Goal: Task Accomplishment & Management: Use online tool/utility

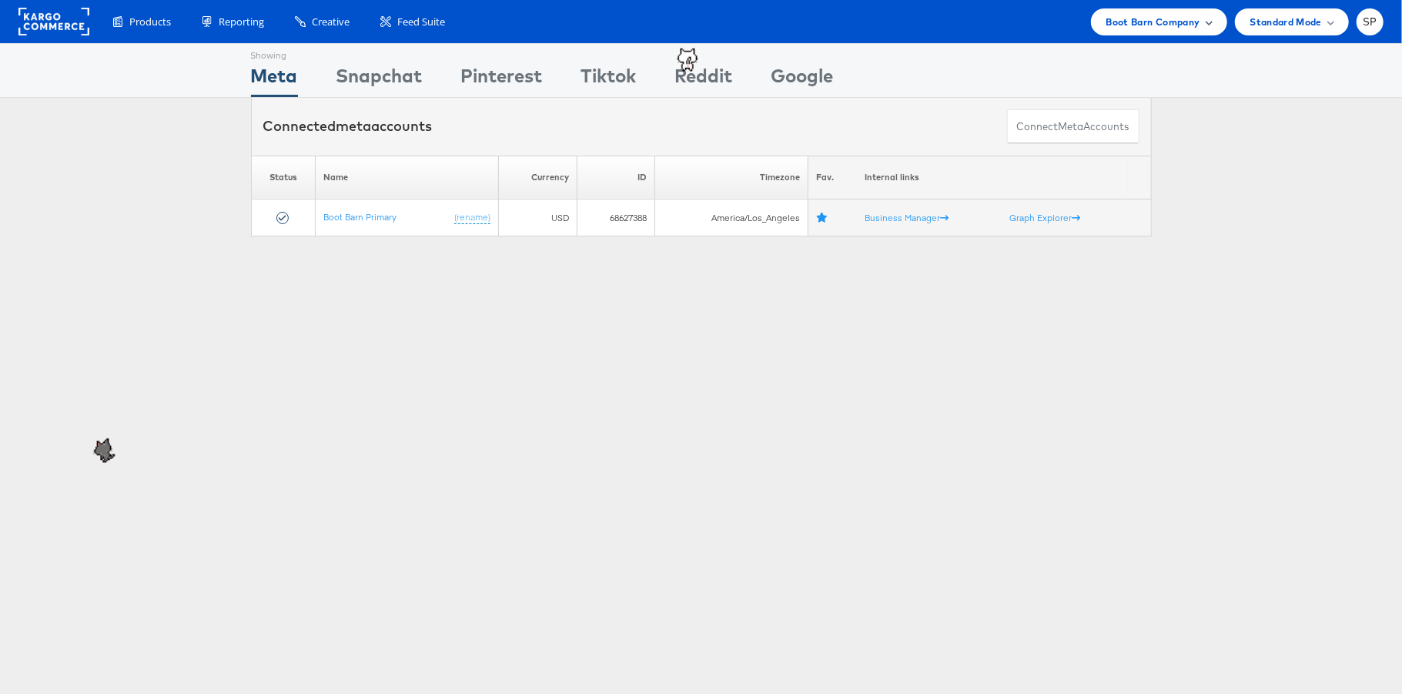
click at [1187, 17] on span "Boot Barn Company" at bounding box center [1153, 22] width 94 height 16
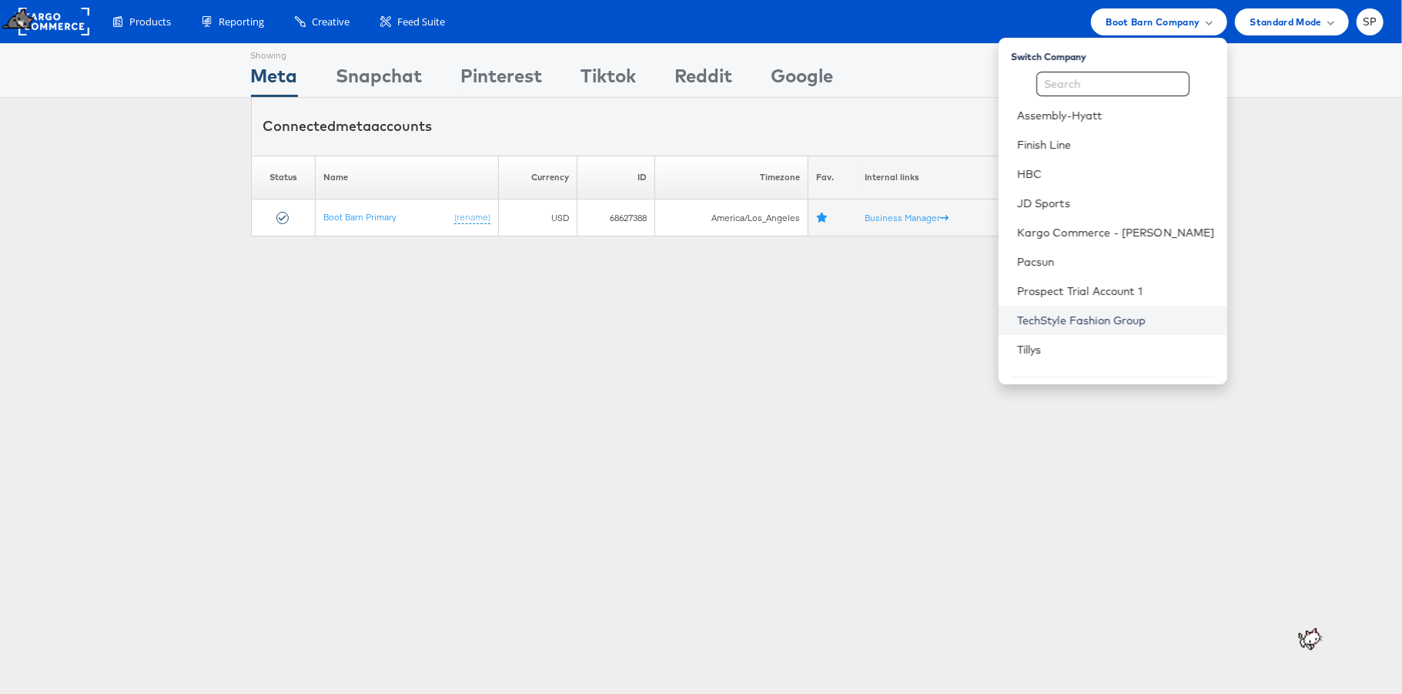
click at [1143, 316] on link "TechStyle Fashion Group" at bounding box center [1116, 320] width 198 height 15
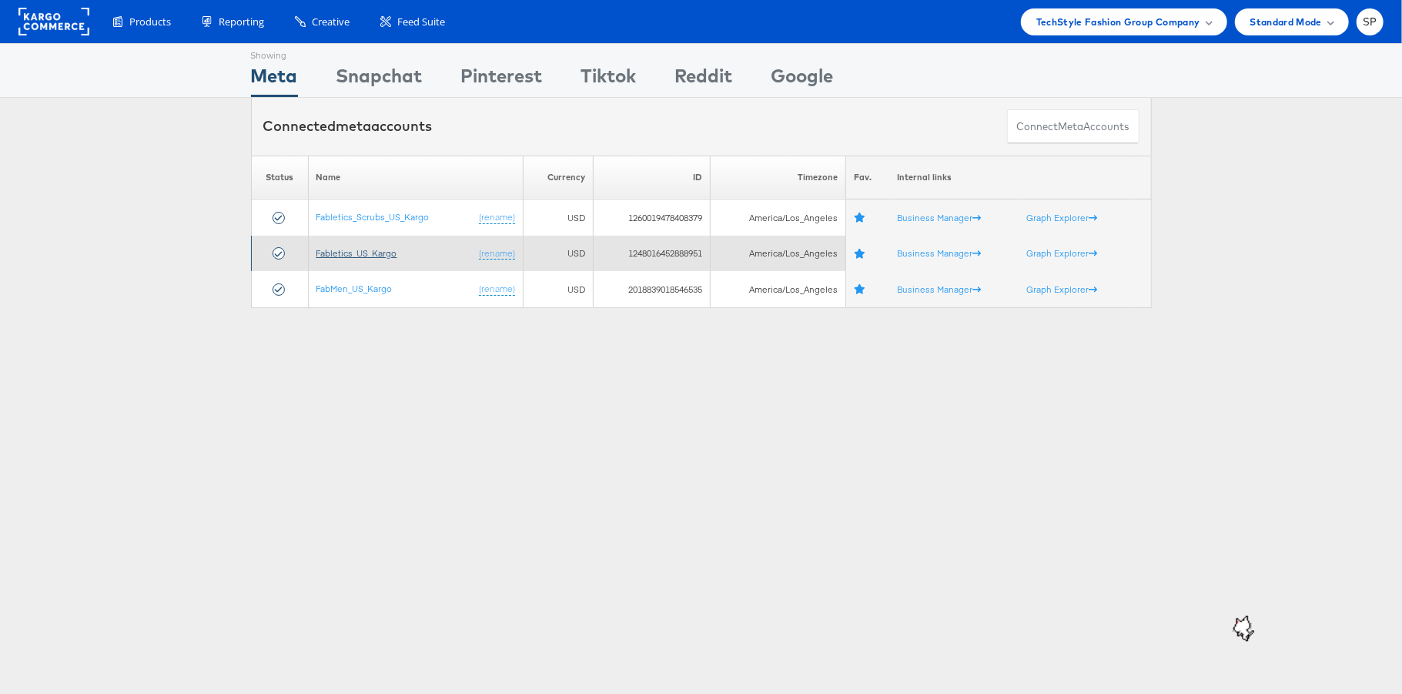
click at [375, 251] on link "Fabletics_US_Kargo" at bounding box center [356, 253] width 81 height 12
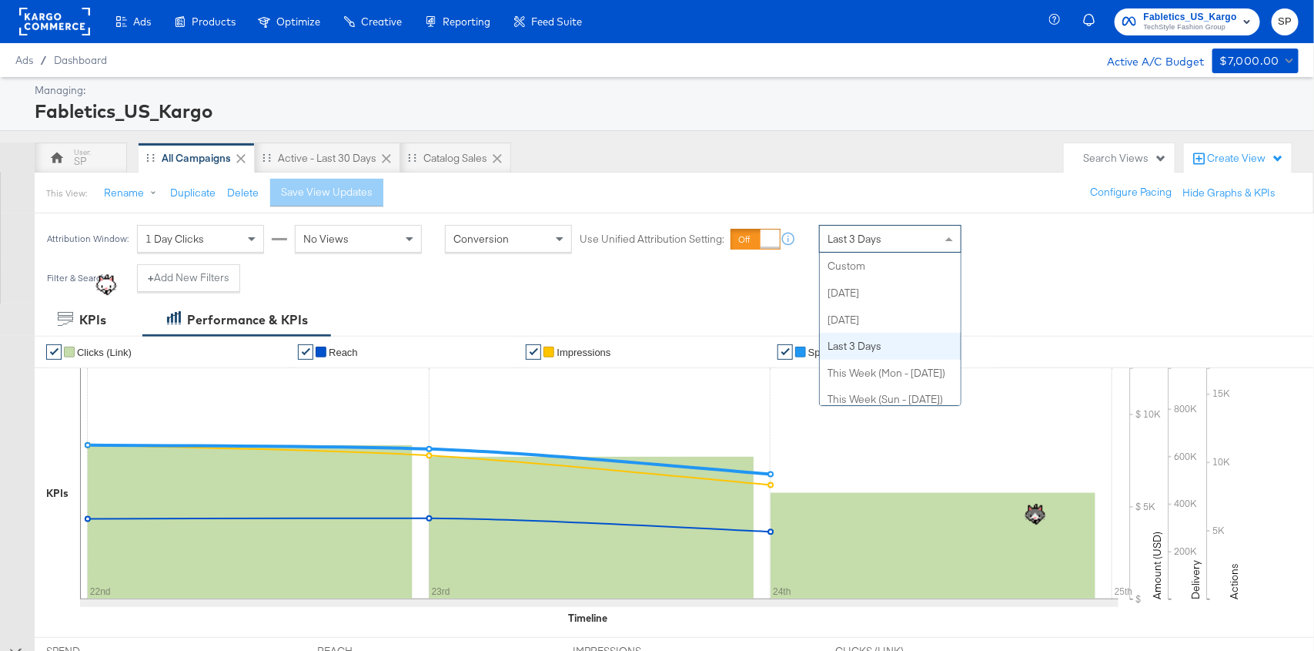
click at [862, 232] on span "Last 3 Days" at bounding box center [855, 239] width 54 height 14
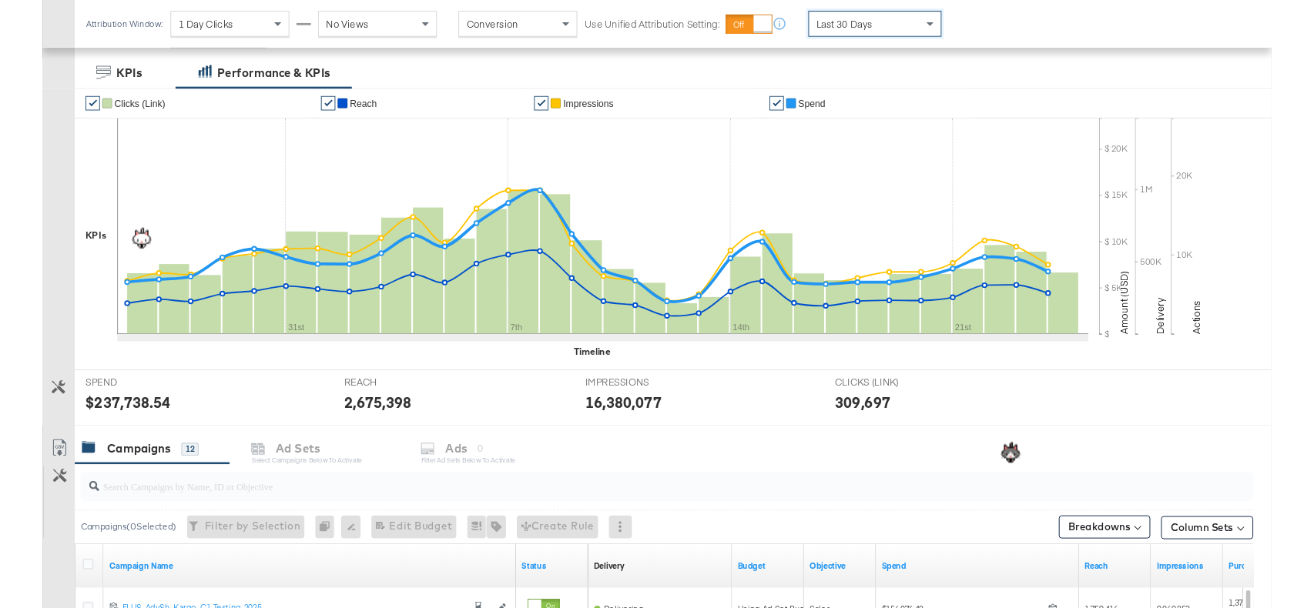
scroll to position [243, 0]
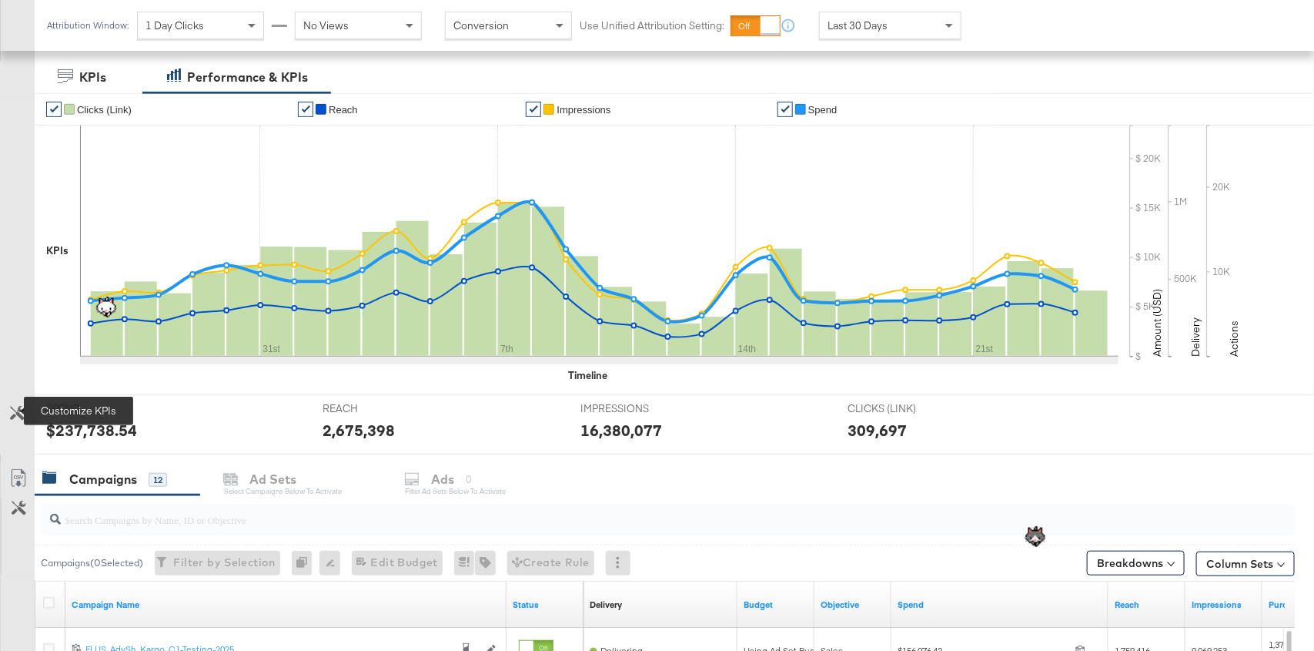
click at [20, 412] on icon at bounding box center [17, 413] width 15 height 15
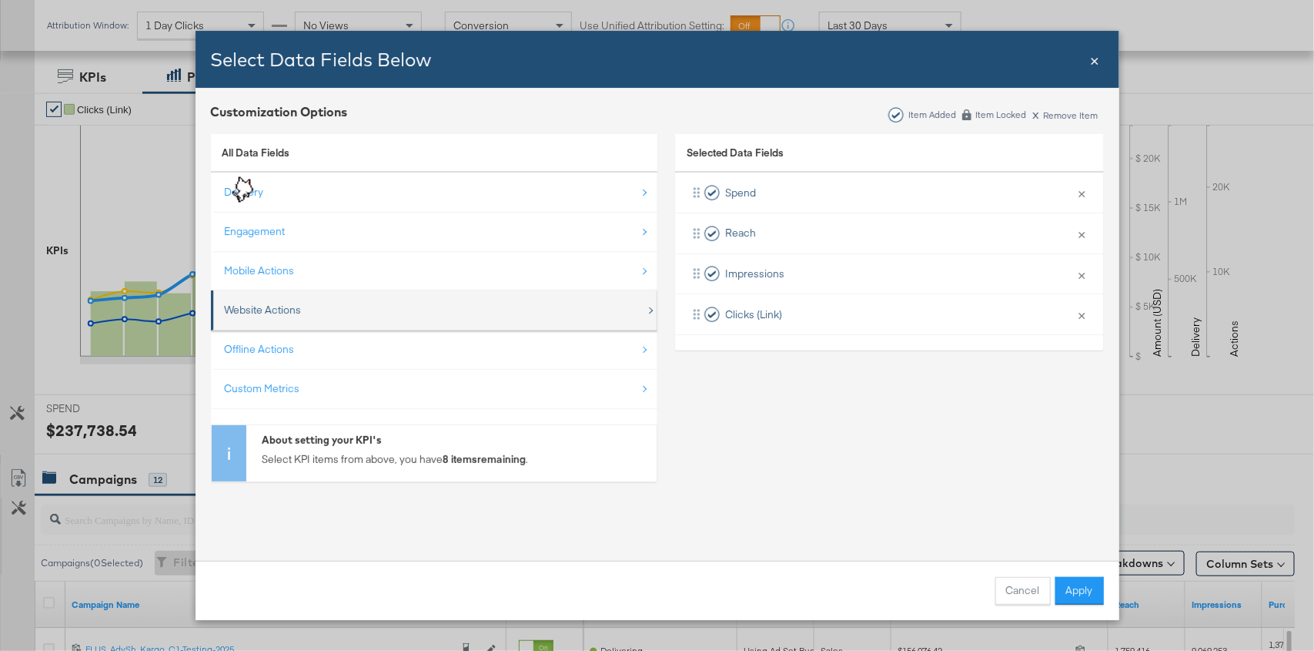
click at [432, 304] on div "Website Actions" at bounding box center [435, 310] width 421 height 32
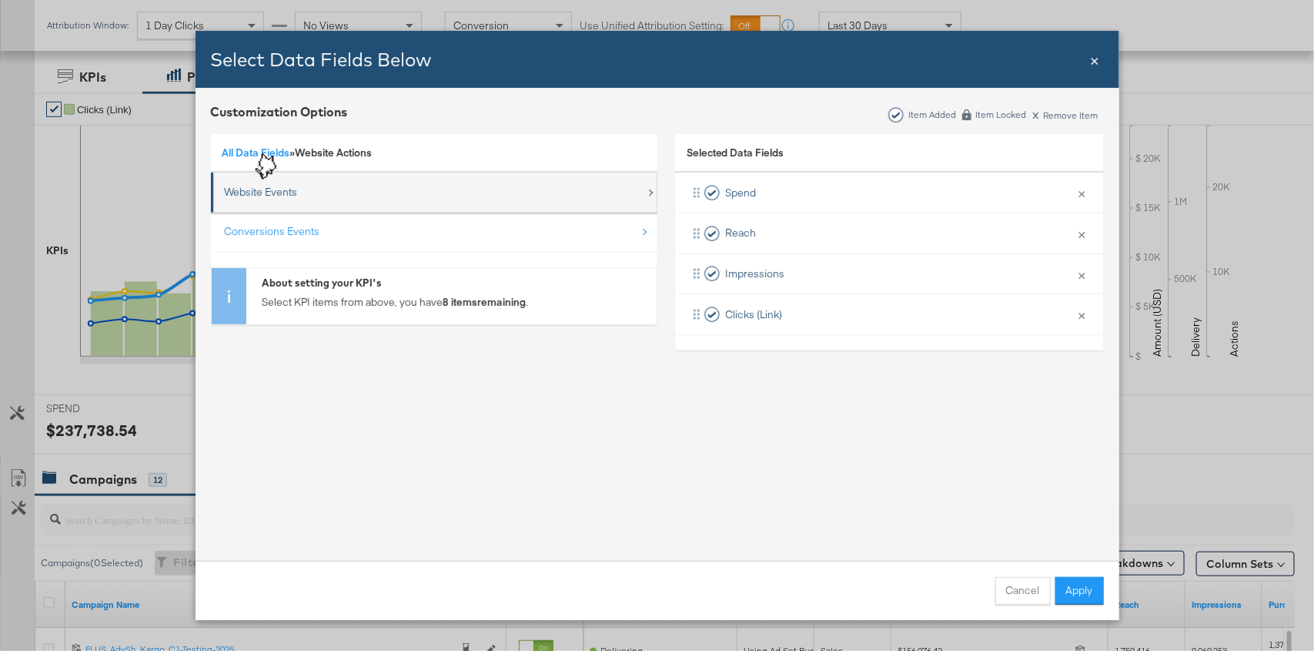
click at [431, 190] on div "Website Events" at bounding box center [435, 192] width 421 height 32
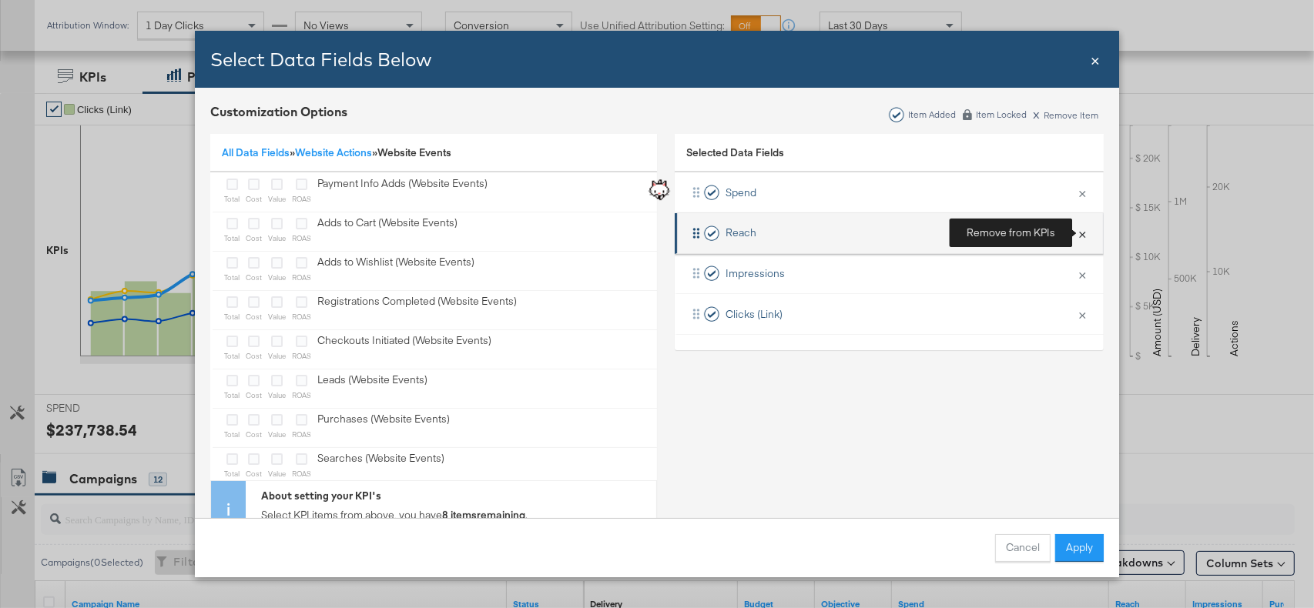
click at [1082, 236] on button "×" at bounding box center [1082, 233] width 20 height 32
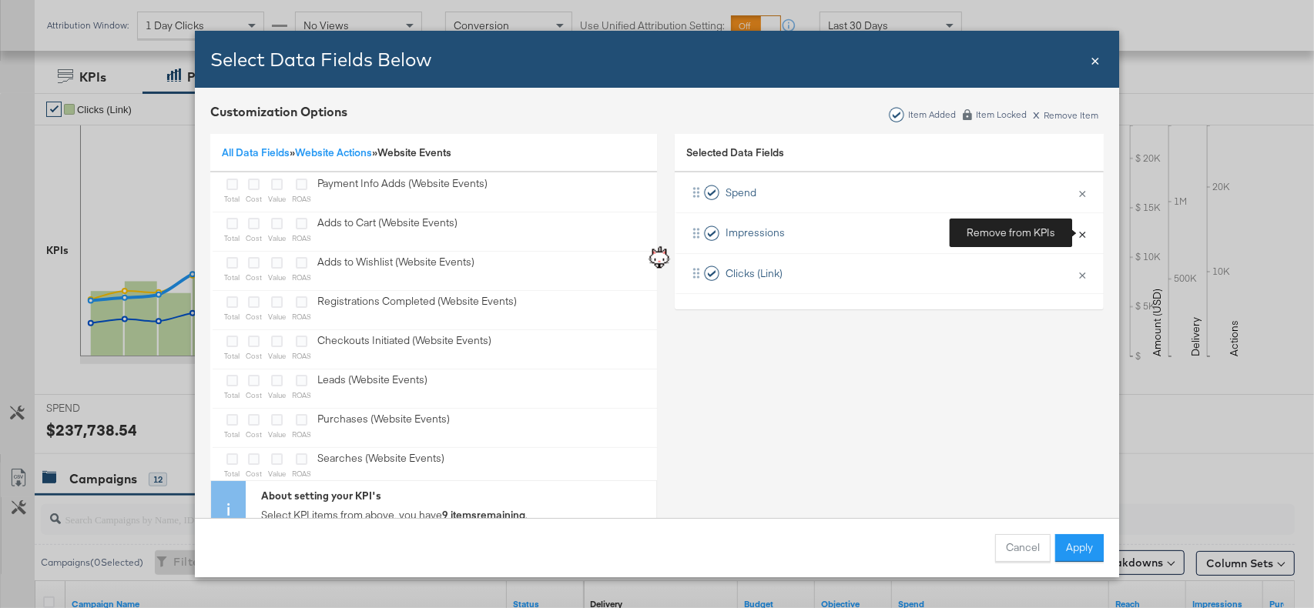
click at [1082, 236] on button "×" at bounding box center [1082, 233] width 20 height 32
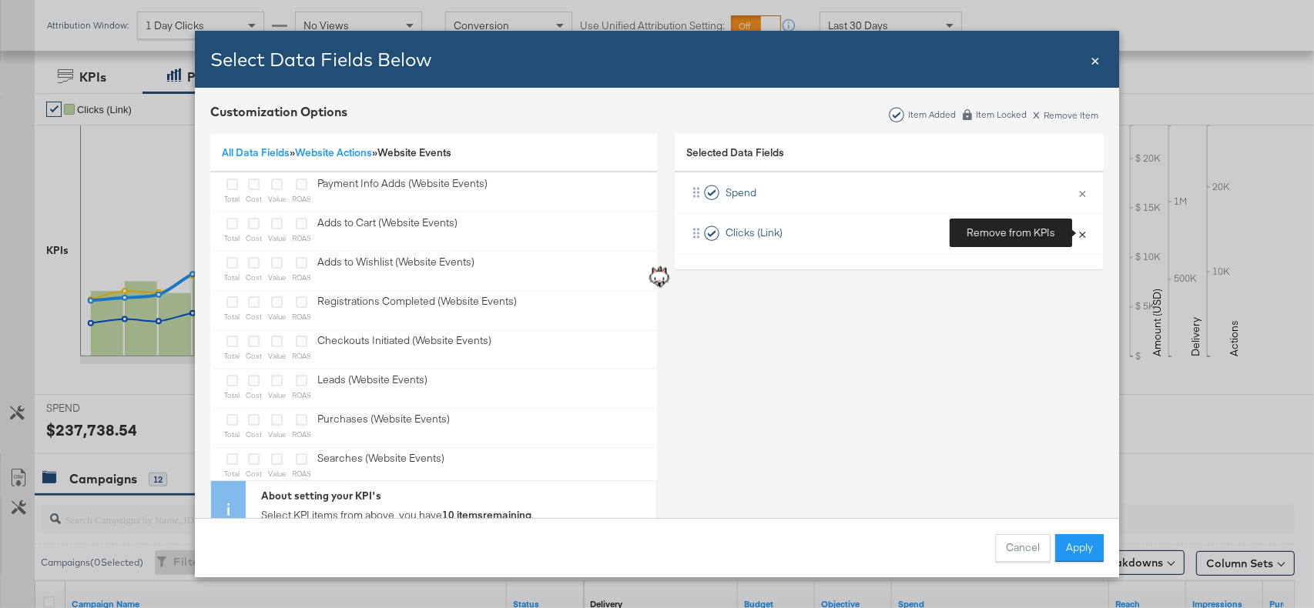
click at [1082, 236] on button "×" at bounding box center [1082, 233] width 20 height 32
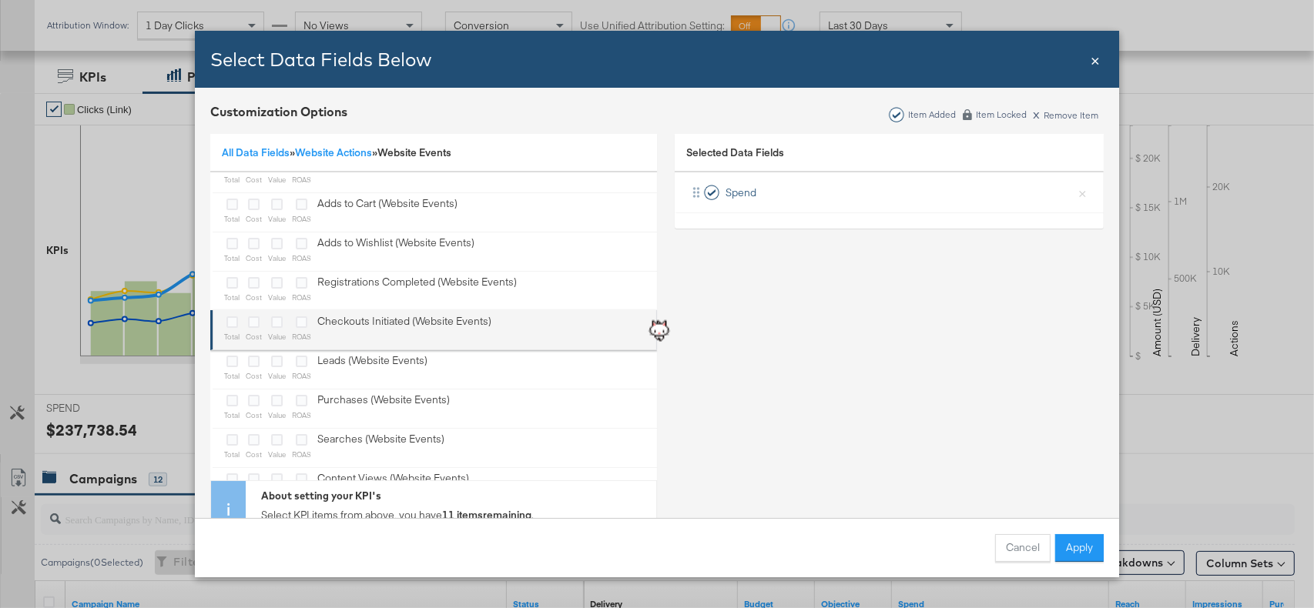
scroll to position [20, 0]
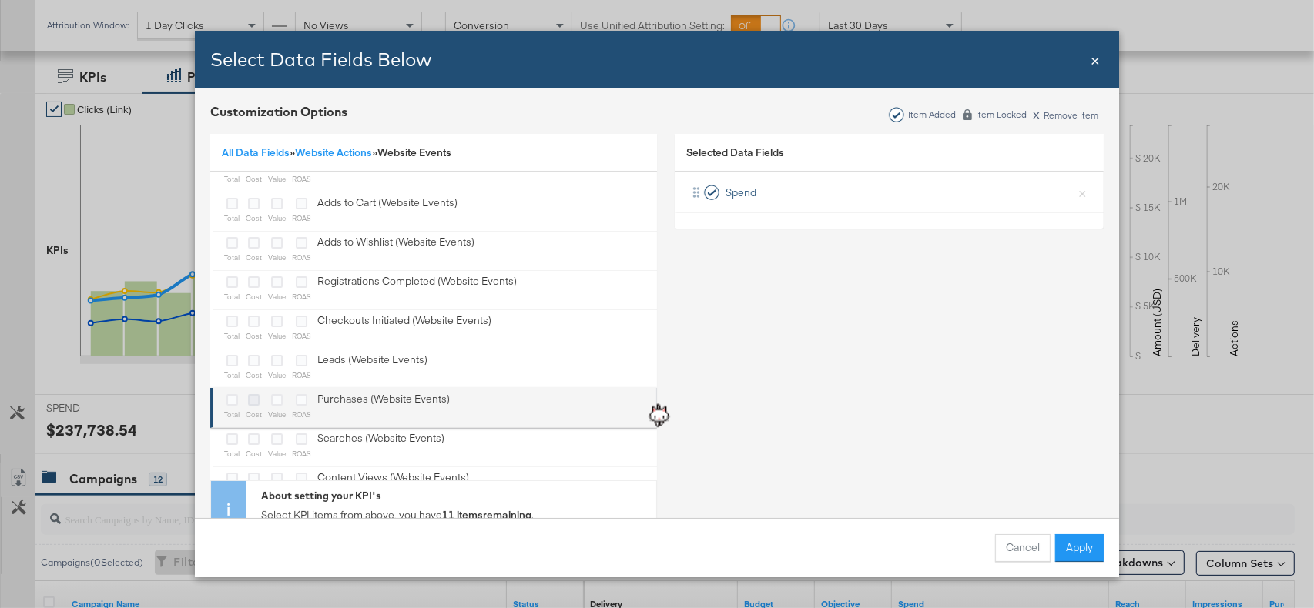
click at [251, 399] on icon "Bulk Add Locations Modal" at bounding box center [254, 400] width 12 height 12
click at [0, 0] on input "Bulk Add Locations Modal" at bounding box center [0, 0] width 0 height 0
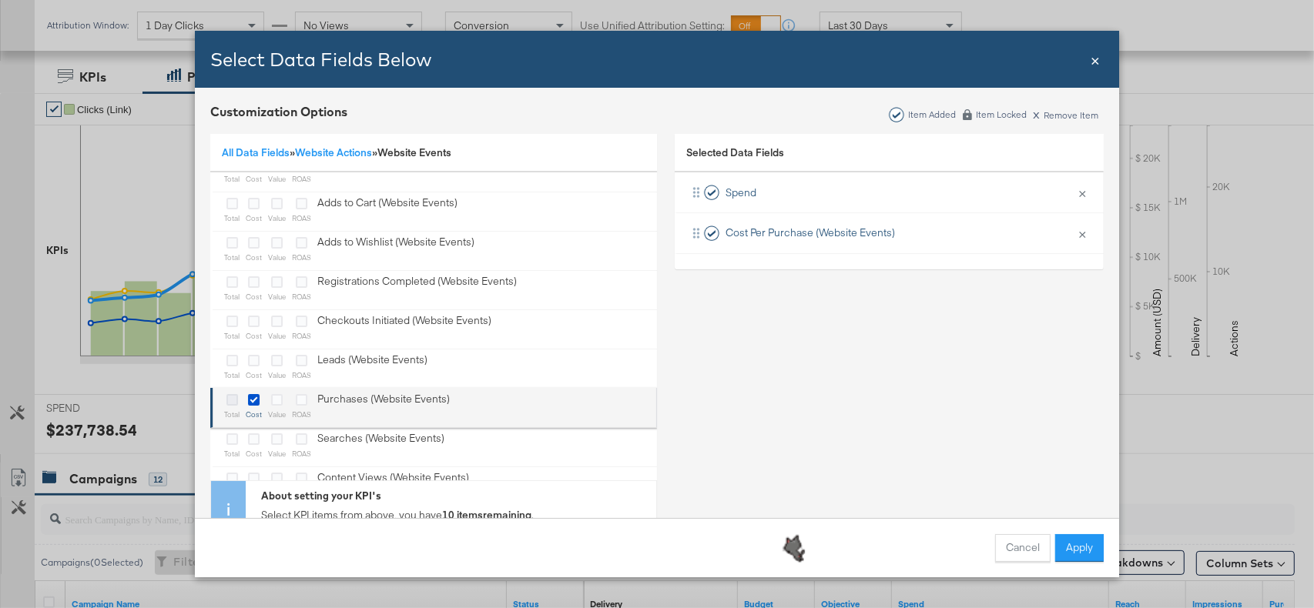
click at [230, 399] on icon "Bulk Add Locations Modal" at bounding box center [232, 400] width 12 height 12
click at [0, 0] on input "Bulk Add Locations Modal" at bounding box center [0, 0] width 0 height 0
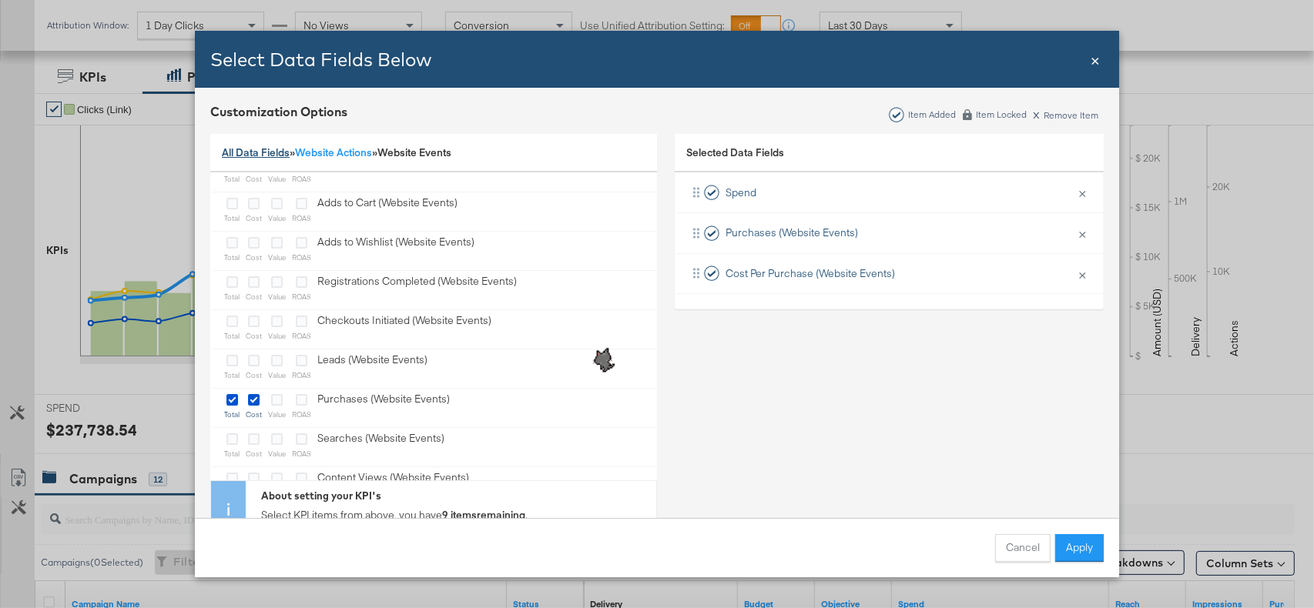
click at [255, 153] on link "All Data Fields" at bounding box center [256, 153] width 68 height 14
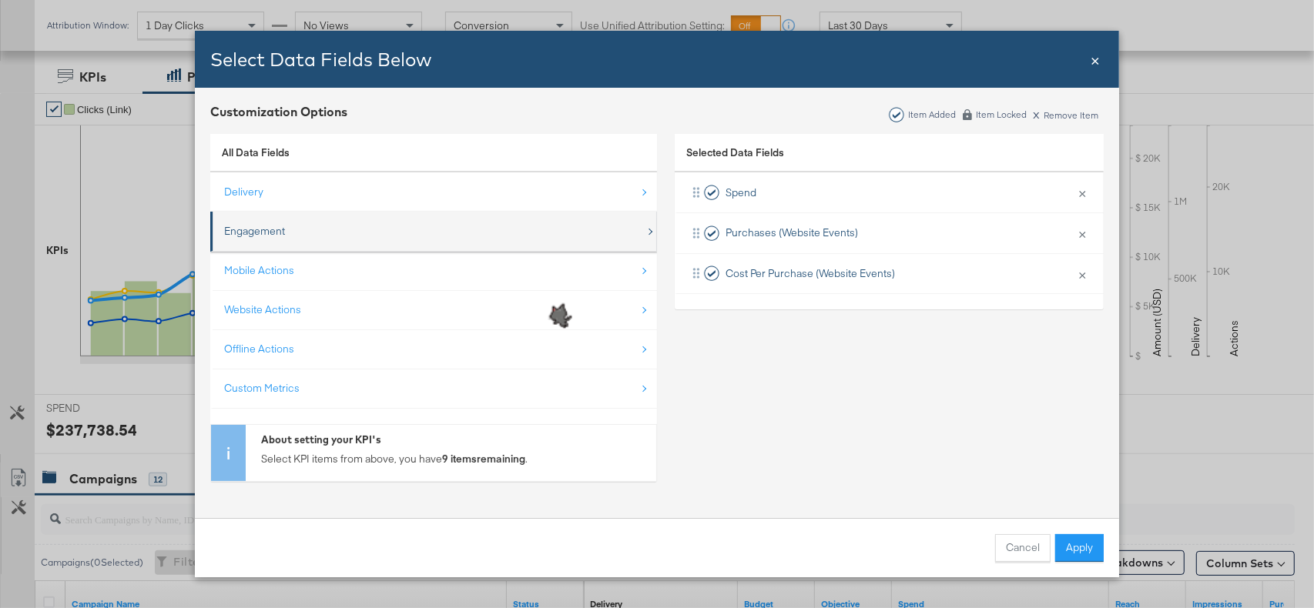
click at [314, 234] on div "Engagement" at bounding box center [434, 232] width 421 height 32
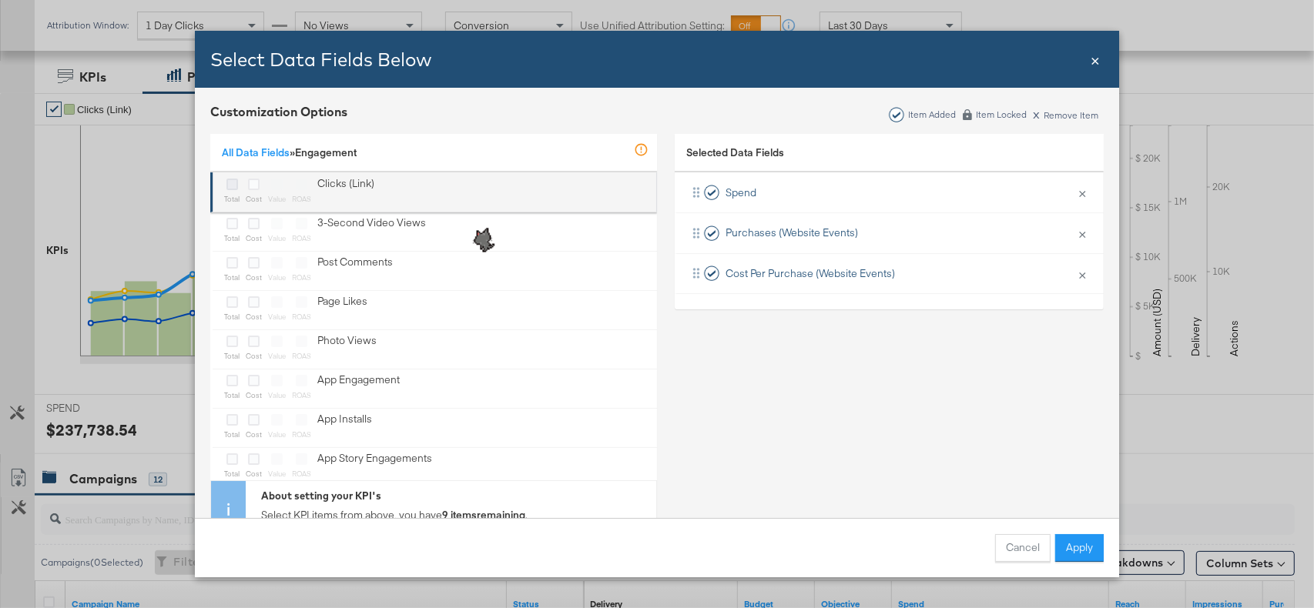
click at [233, 186] on icon "Bulk Add Locations Modal" at bounding box center [232, 185] width 12 height 12
click at [0, 0] on input "Bulk Add Locations Modal" at bounding box center [0, 0] width 0 height 0
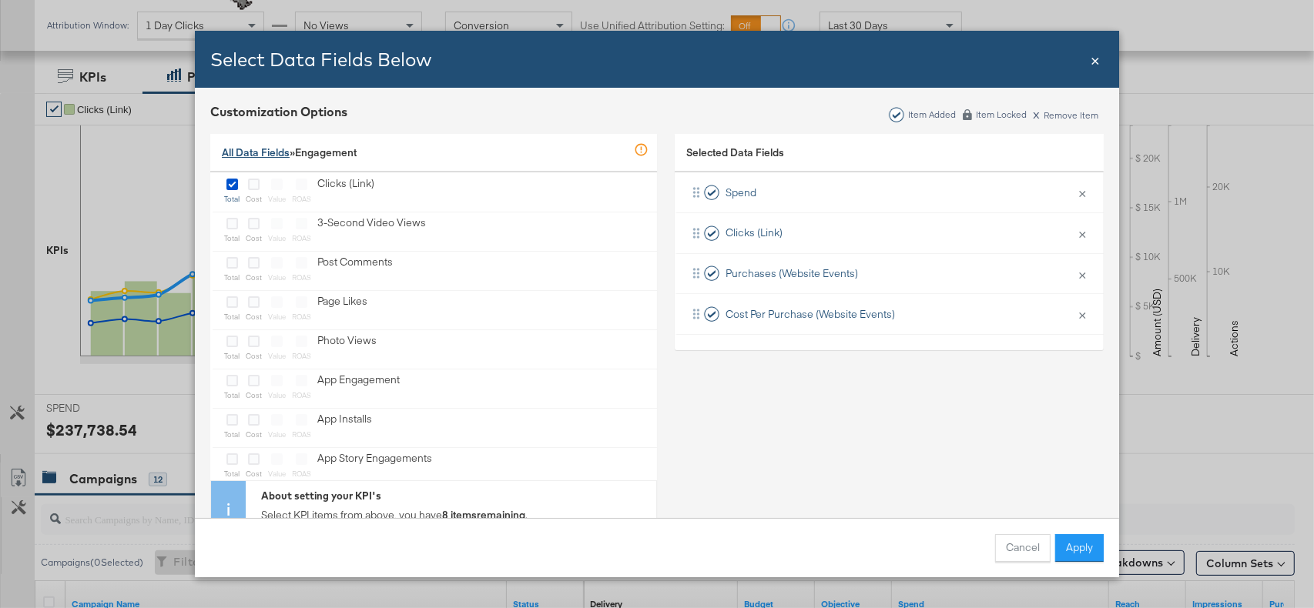
click at [246, 152] on link "All Data Fields" at bounding box center [256, 153] width 68 height 14
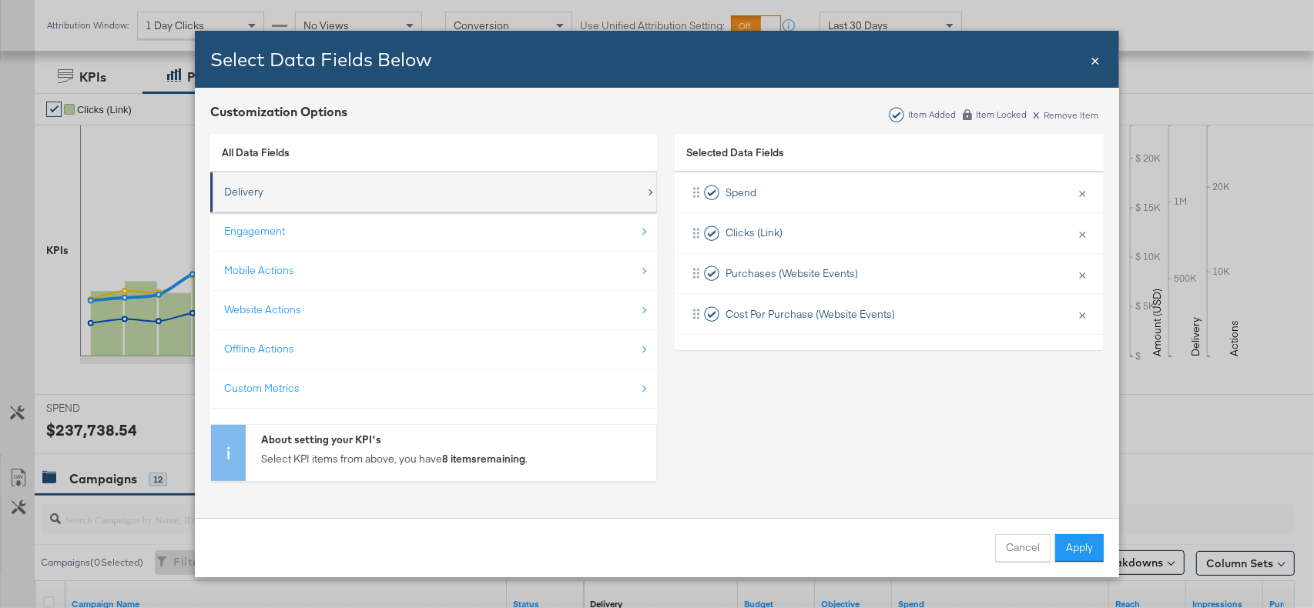
click at [259, 201] on div "Delivery" at bounding box center [434, 192] width 421 height 32
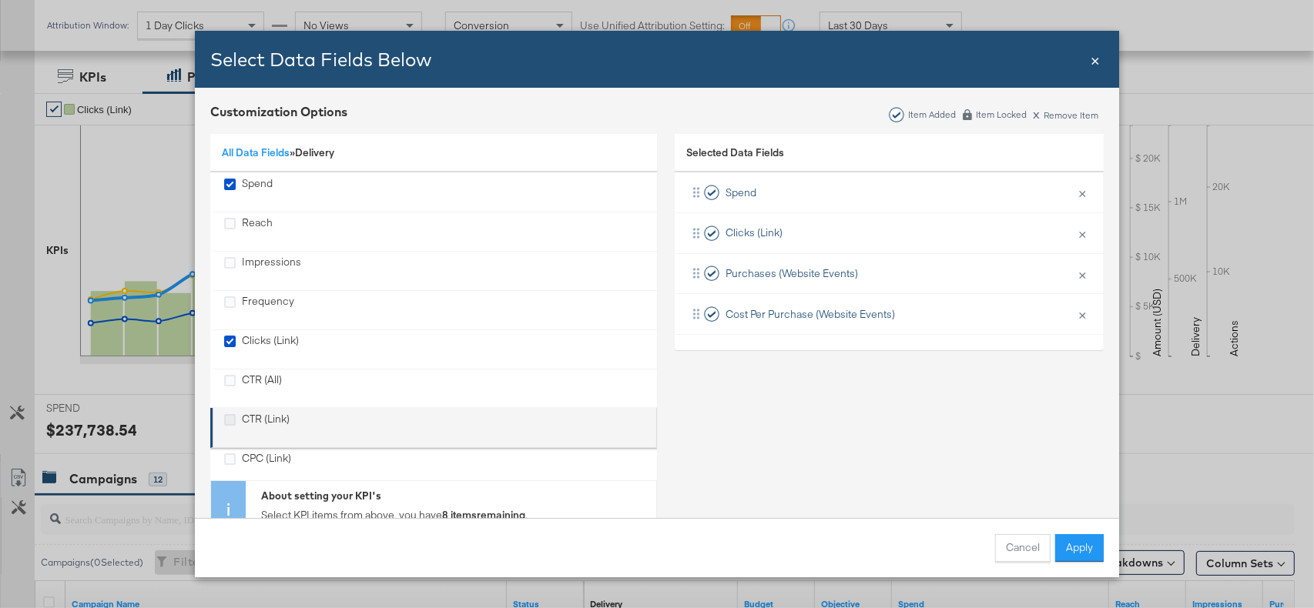
click at [228, 421] on icon "CTR (Link)" at bounding box center [230, 420] width 12 height 12
click at [0, 0] on input "CTR (Link)" at bounding box center [0, 0] width 0 height 0
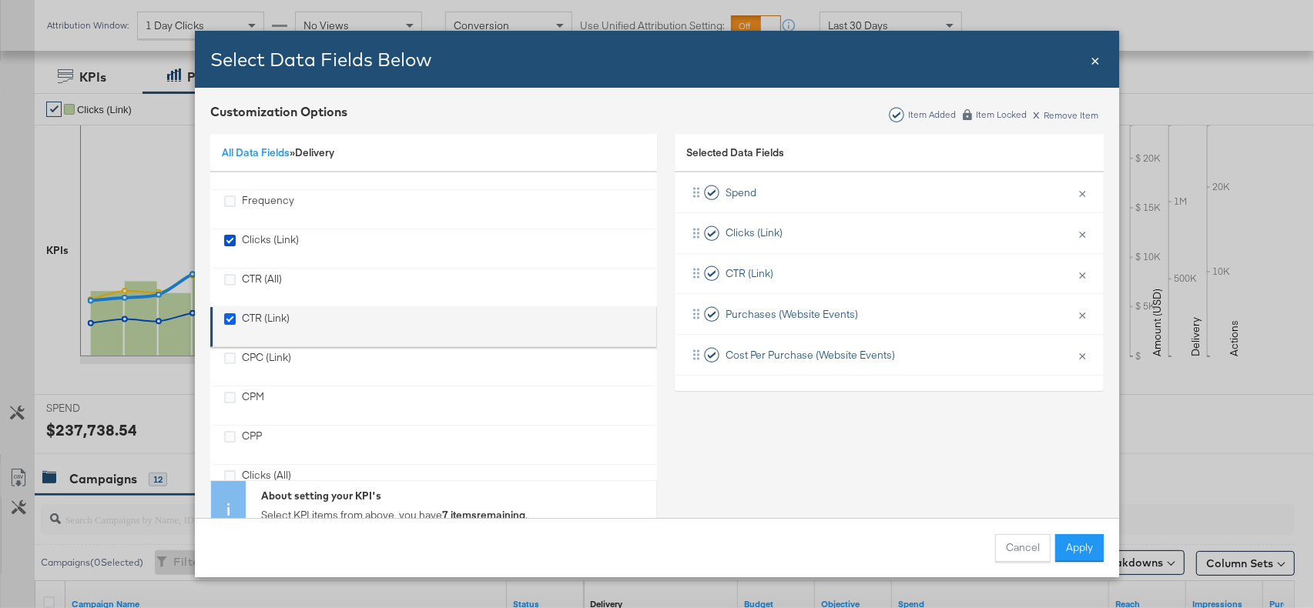
scroll to position [106, 0]
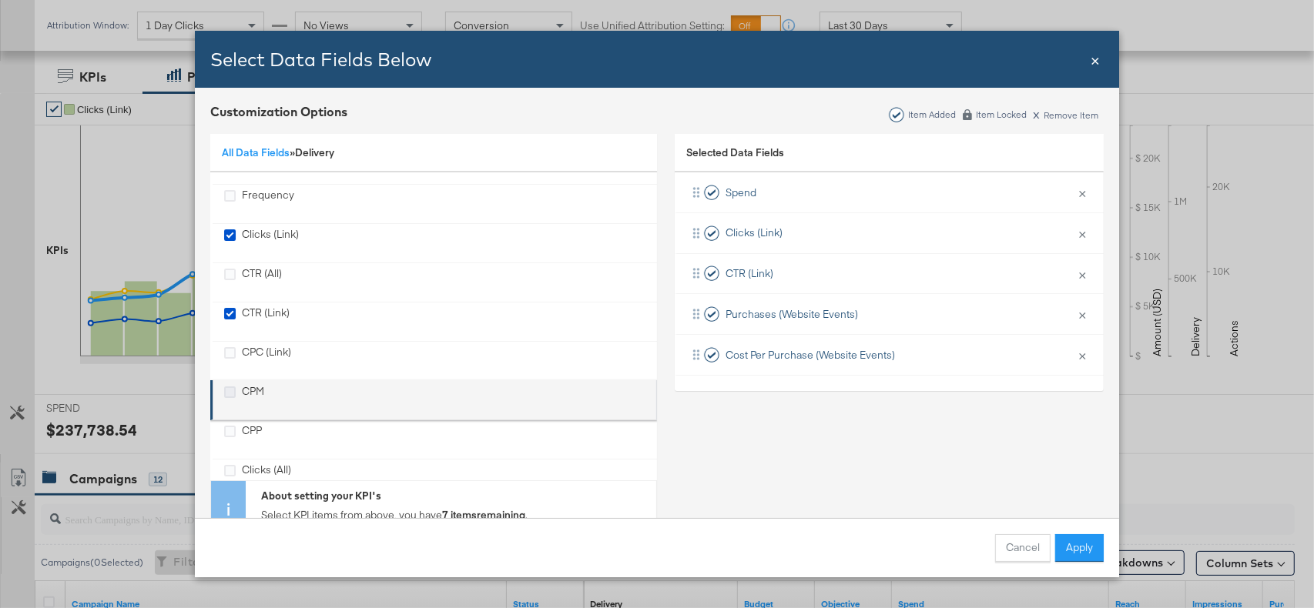
click at [228, 391] on icon "CPM" at bounding box center [230, 393] width 12 height 12
click at [0, 0] on input "CPM" at bounding box center [0, 0] width 0 height 0
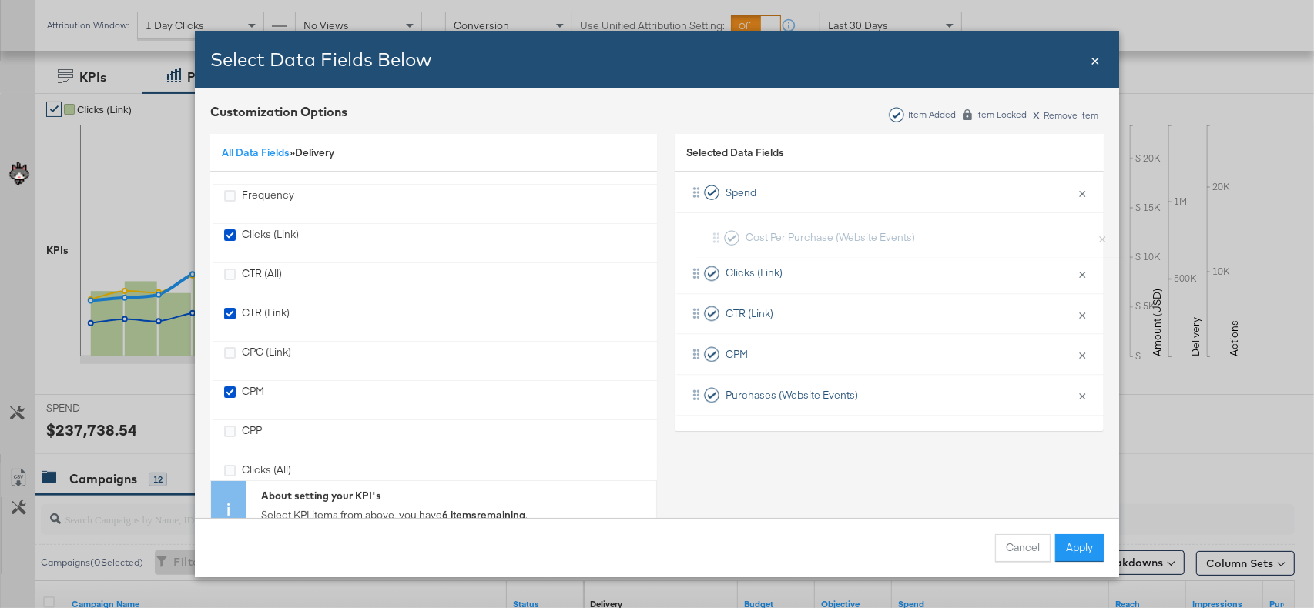
drag, startPoint x: 870, startPoint y: 390, endPoint x: 890, endPoint y: 229, distance: 161.4
click at [890, 229] on div "Spend × Remove from KPIs Clicks (Link) × Remove from KPIs CTR (Link) × Remove f…" at bounding box center [888, 293] width 429 height 243
drag, startPoint x: 869, startPoint y: 387, endPoint x: 878, endPoint y: 300, distance: 87.4
click at [878, 300] on div "Spend × Remove from KPIs Cost Per Purchase (Website Events) × Remove from KPIs …" at bounding box center [888, 293] width 429 height 243
click at [1096, 552] on button "Apply" at bounding box center [1079, 548] width 49 height 28
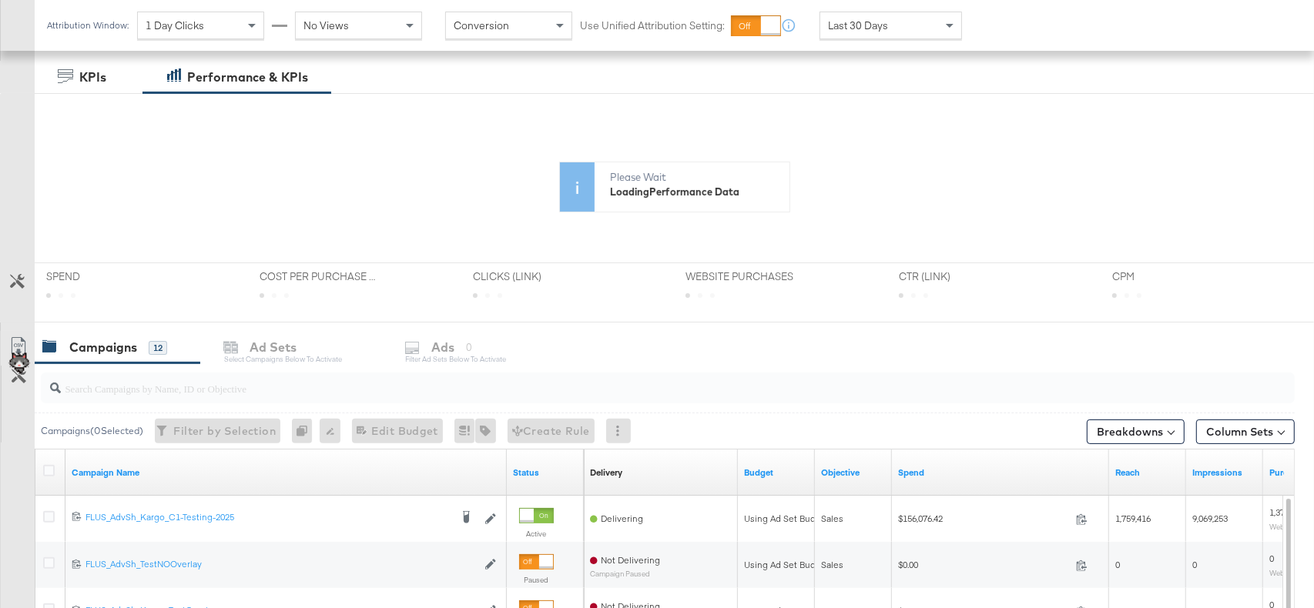
scroll to position [0, 0]
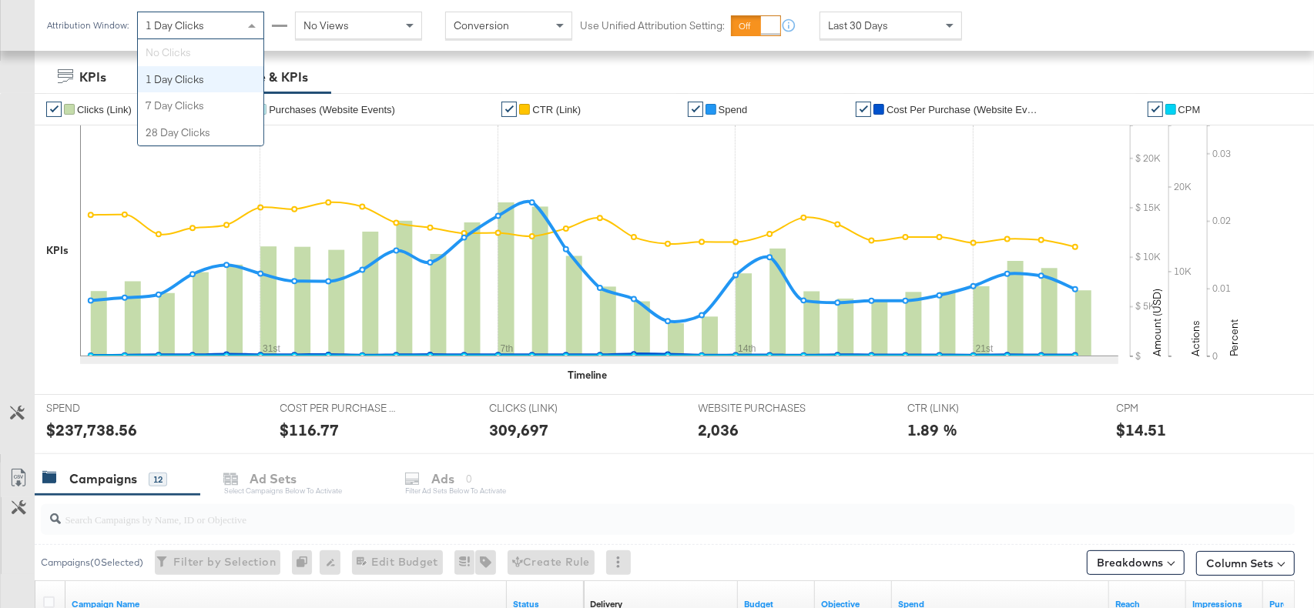
click at [227, 25] on div "1 Day Clicks" at bounding box center [201, 25] width 126 height 26
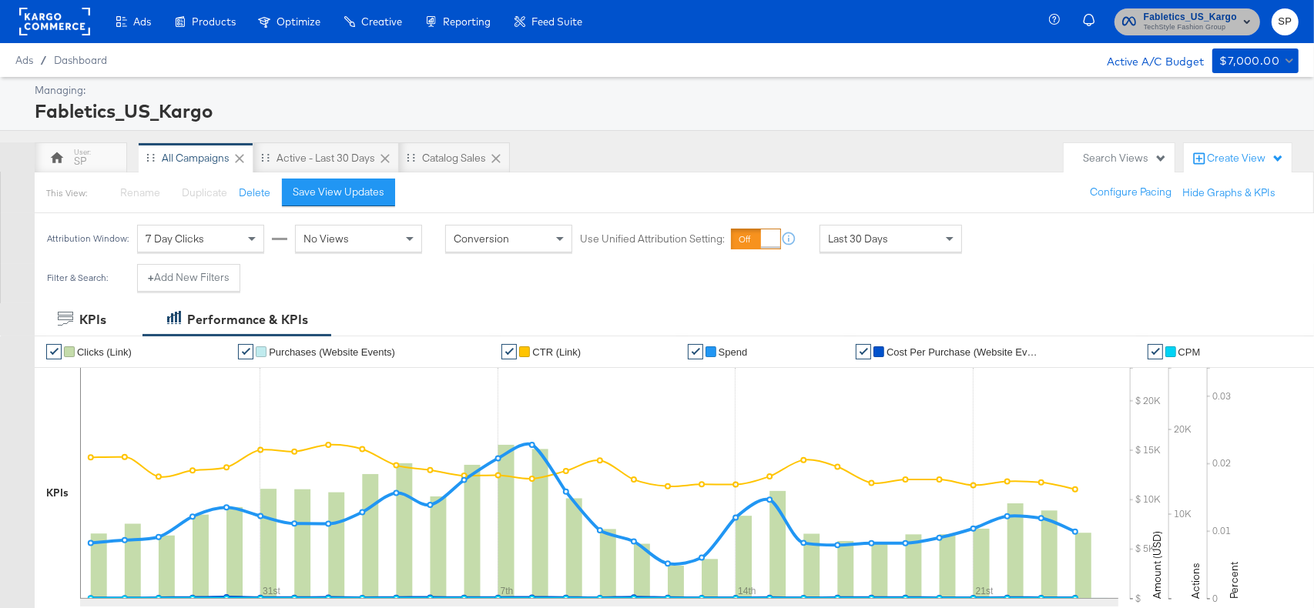
click at [1168, 27] on span "TechStyle Fashion Group" at bounding box center [1189, 28] width 93 height 12
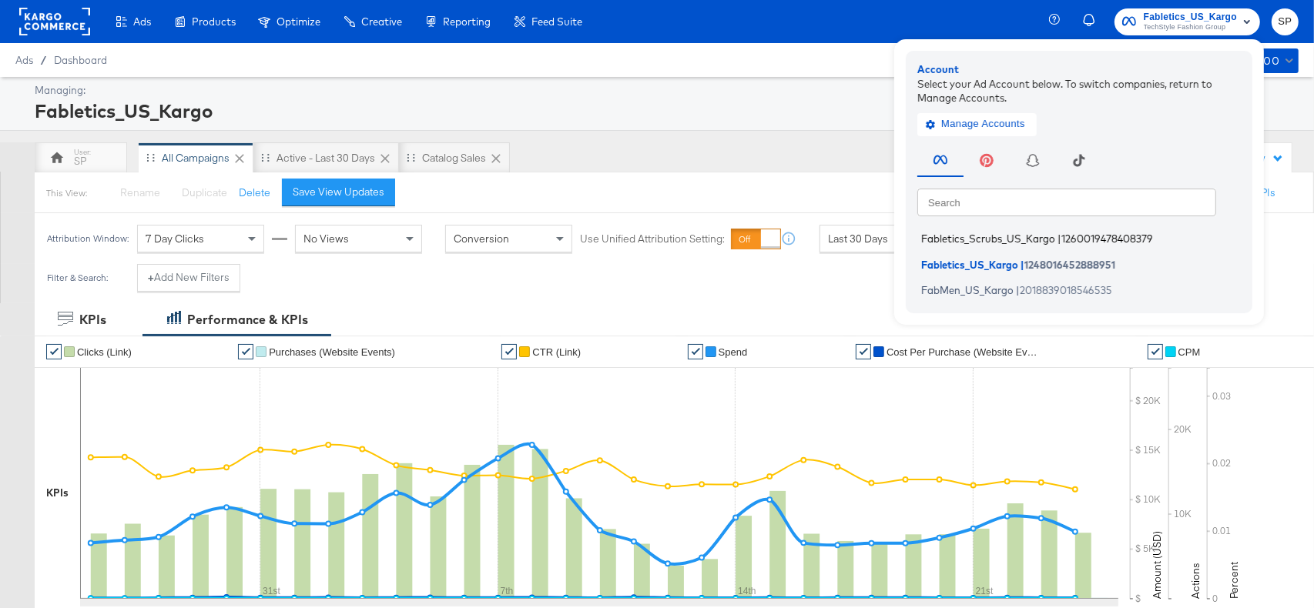
click at [1041, 229] on li "Fabletics_Scrubs_US_Kargo | 1260019478408379" at bounding box center [1082, 239] width 331 height 22
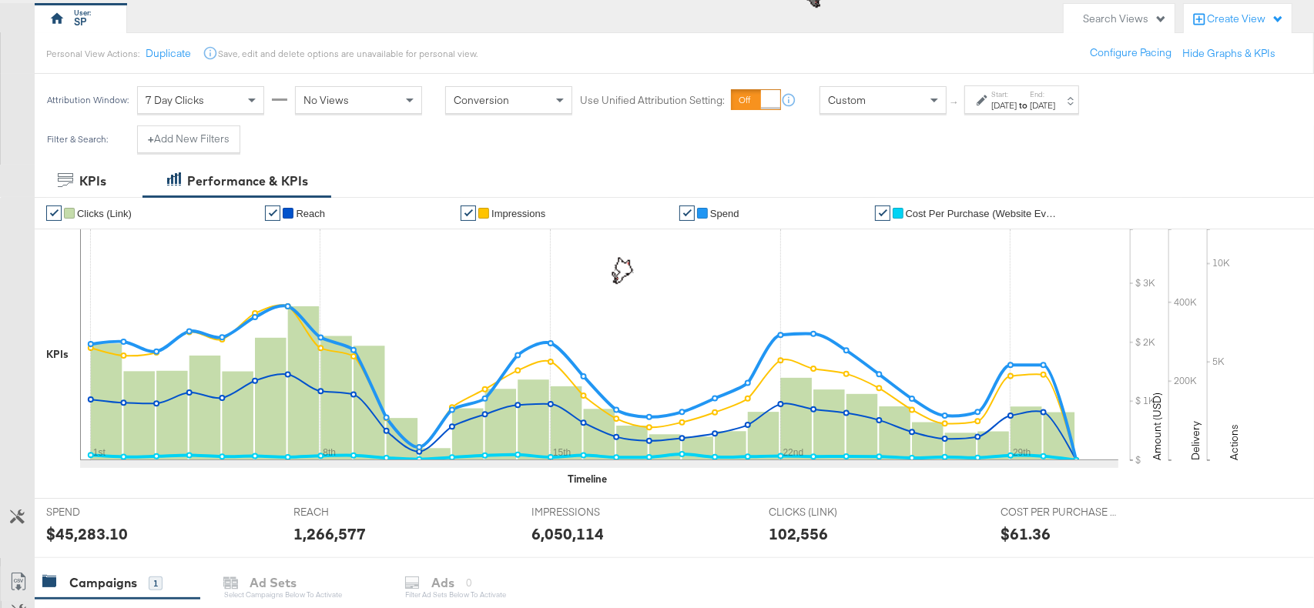
scroll to position [139, 0]
click at [19, 512] on icon at bounding box center [17, 517] width 15 height 15
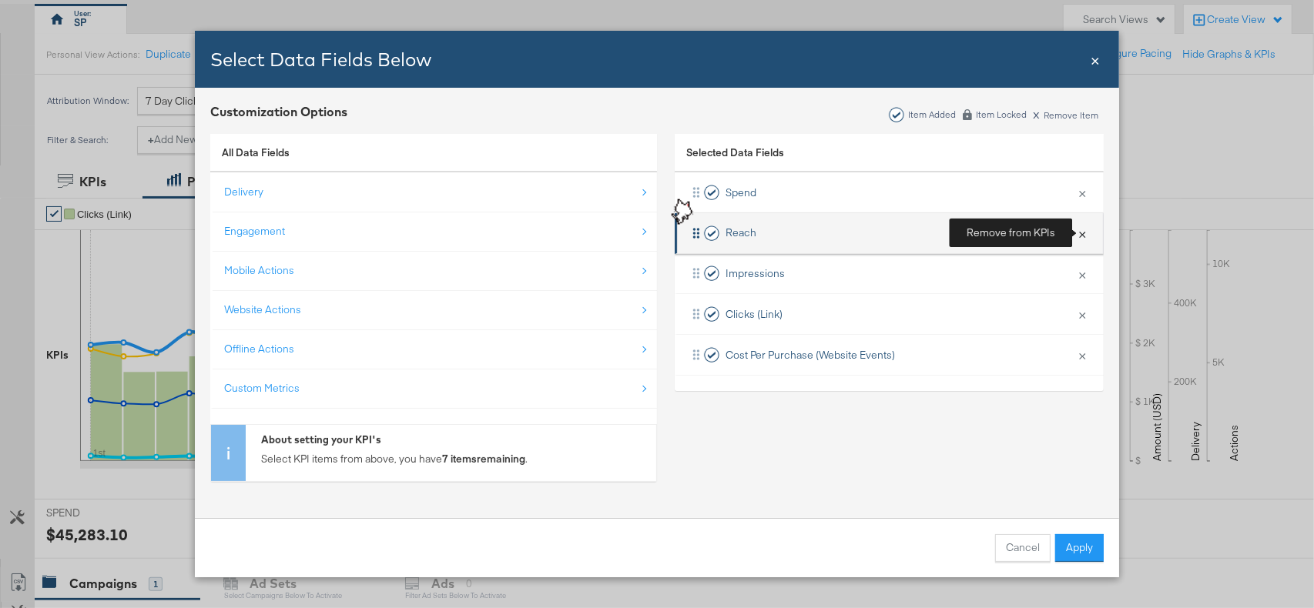
click at [1085, 231] on button "×" at bounding box center [1082, 233] width 20 height 32
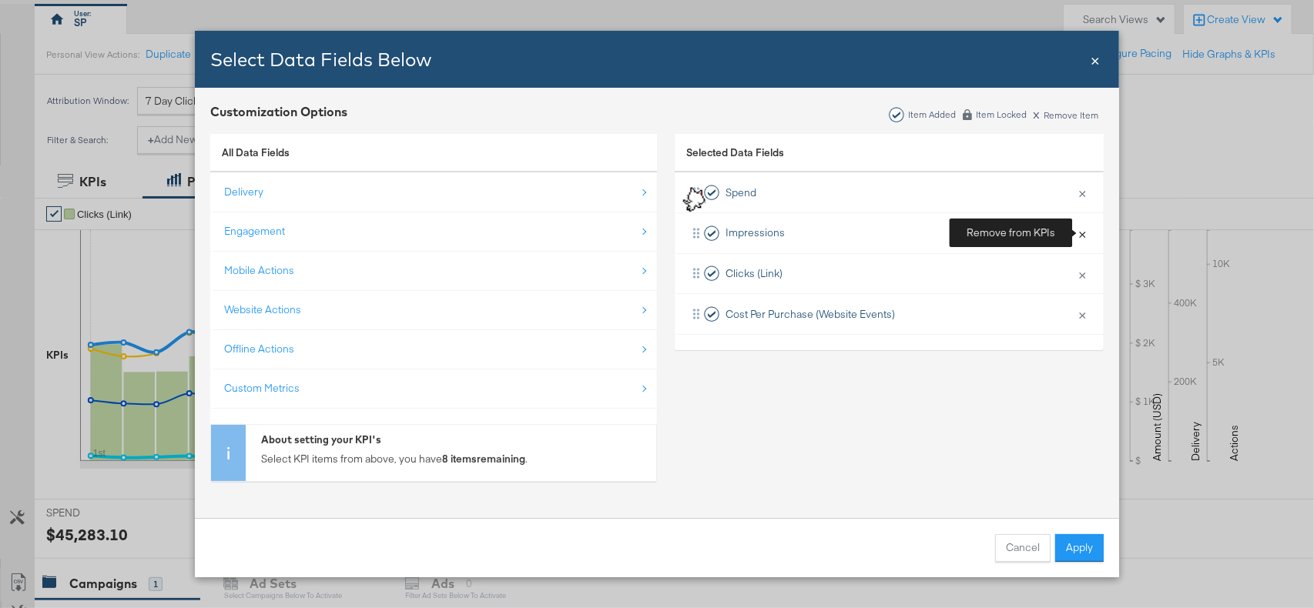
click at [1085, 231] on button "×" at bounding box center [1082, 233] width 20 height 32
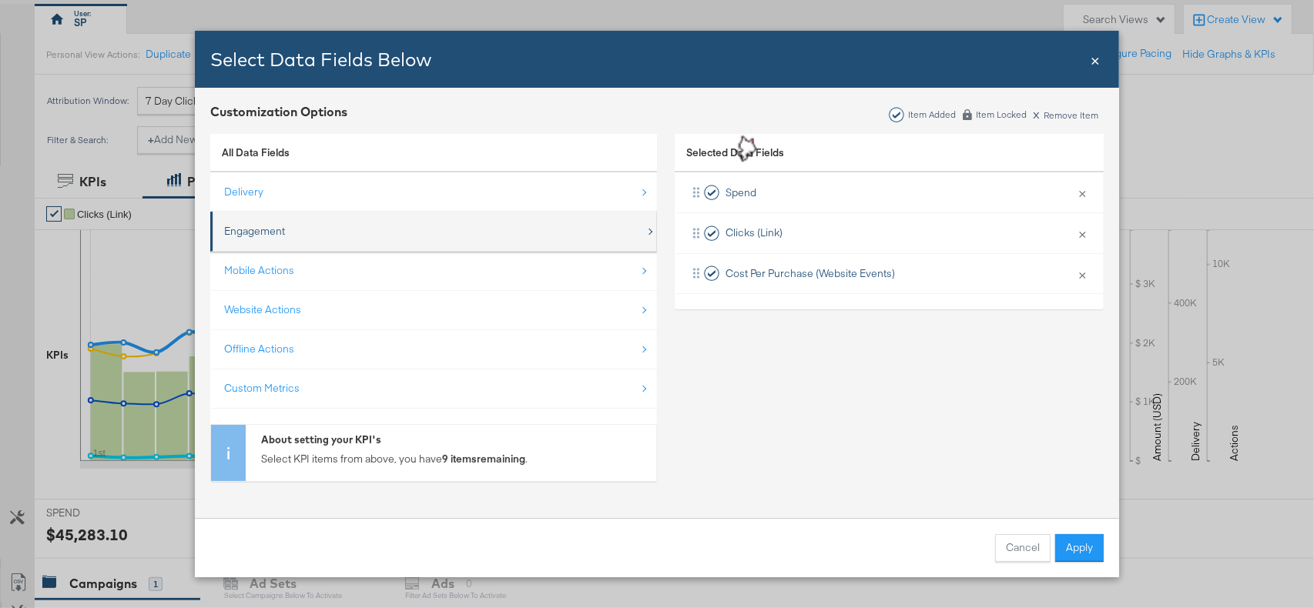
click at [273, 219] on div "Engagement" at bounding box center [434, 232] width 421 height 32
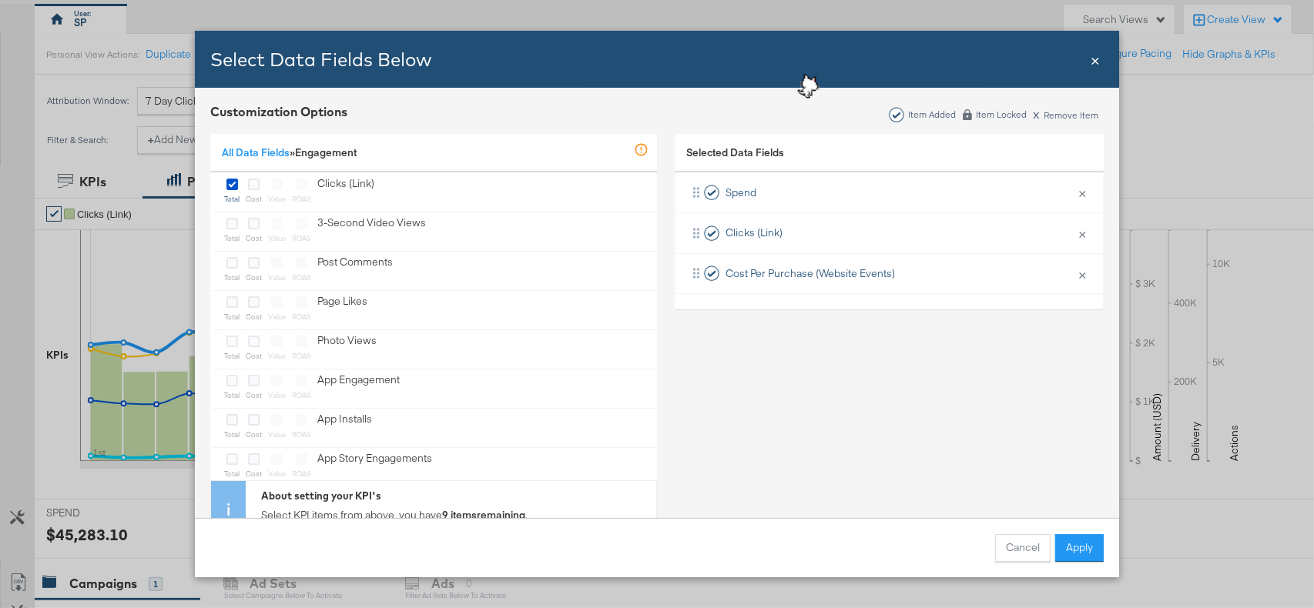
click at [236, 142] on div "All Data Fields » Engagement In Development This metric is still being tested a…" at bounding box center [433, 153] width 447 height 39
click at [237, 144] on div "All Data Fields » Engagement In Development This metric is still being tested a…" at bounding box center [433, 153] width 447 height 39
click at [239, 149] on link "All Data Fields" at bounding box center [256, 153] width 68 height 14
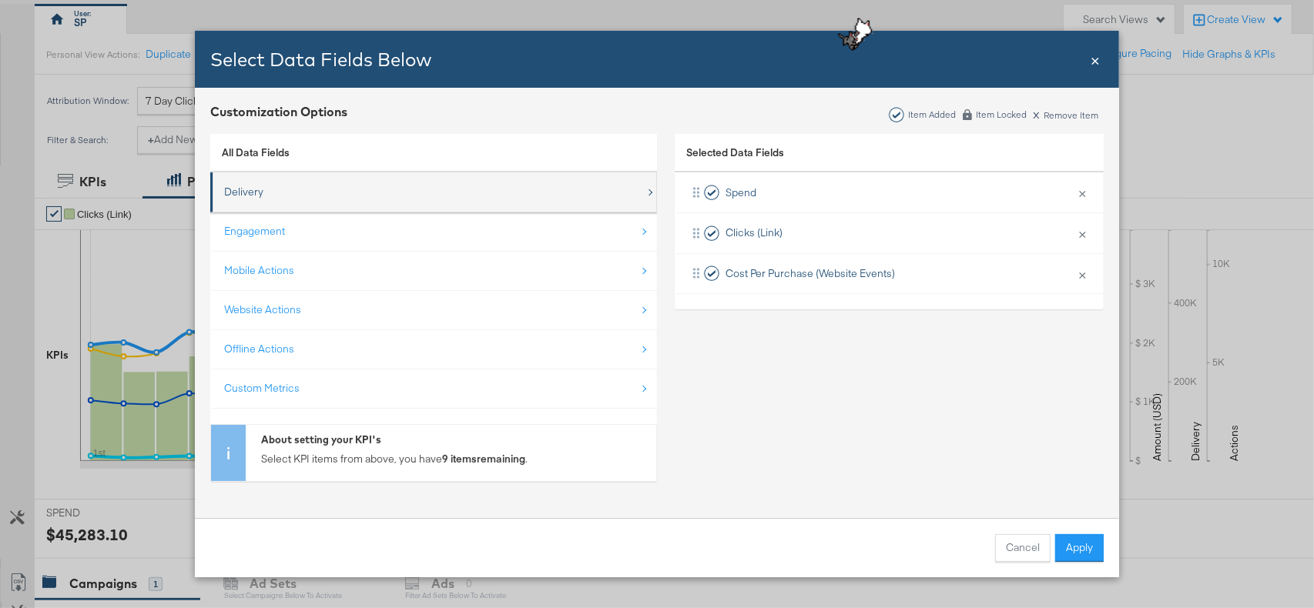
click at [247, 195] on div "Delivery" at bounding box center [243, 192] width 39 height 15
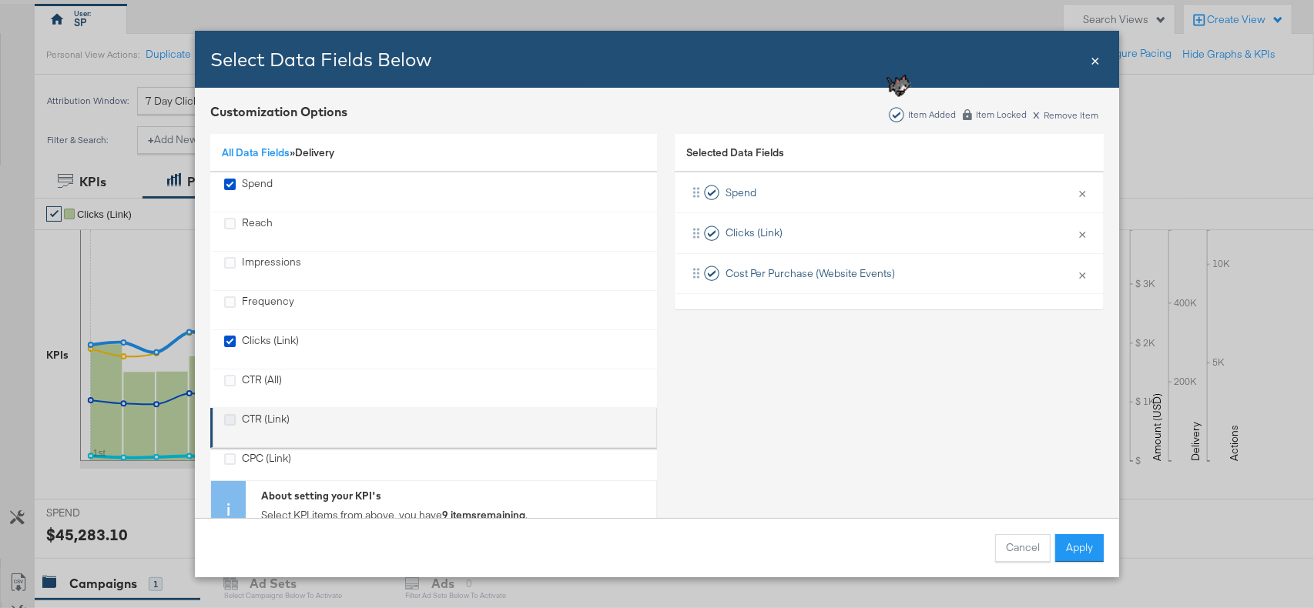
click at [227, 415] on icon "CTR (Link)" at bounding box center [230, 420] width 12 height 12
click at [0, 0] on input "CTR (Link)" at bounding box center [0, 0] width 0 height 0
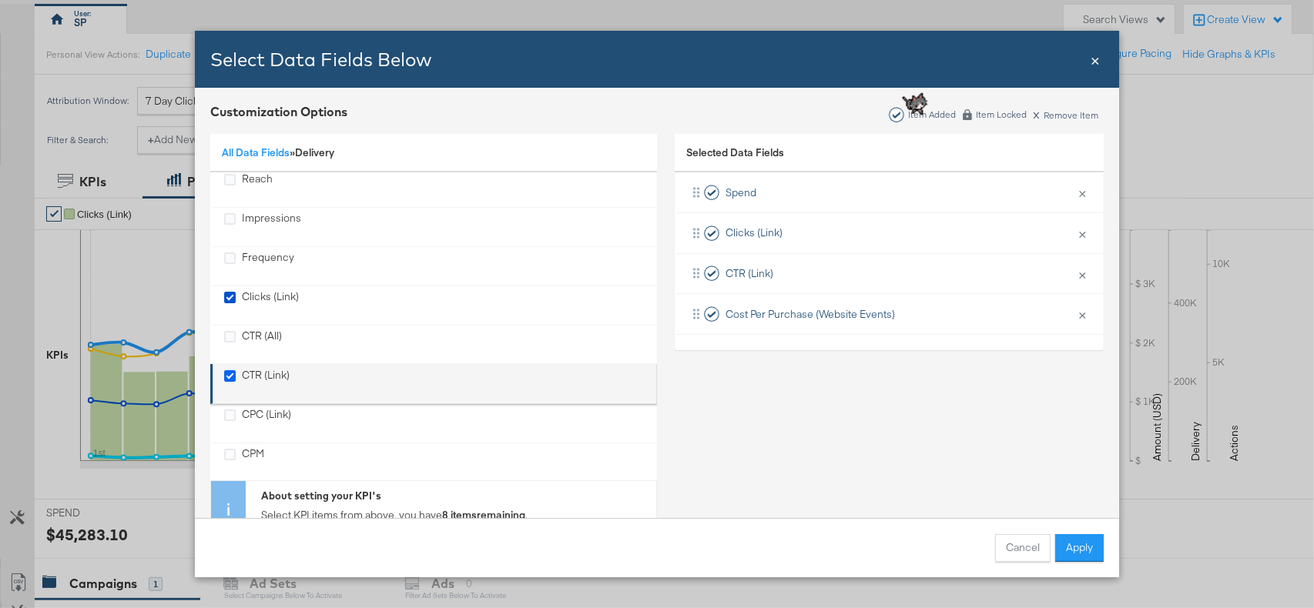
scroll to position [51, 0]
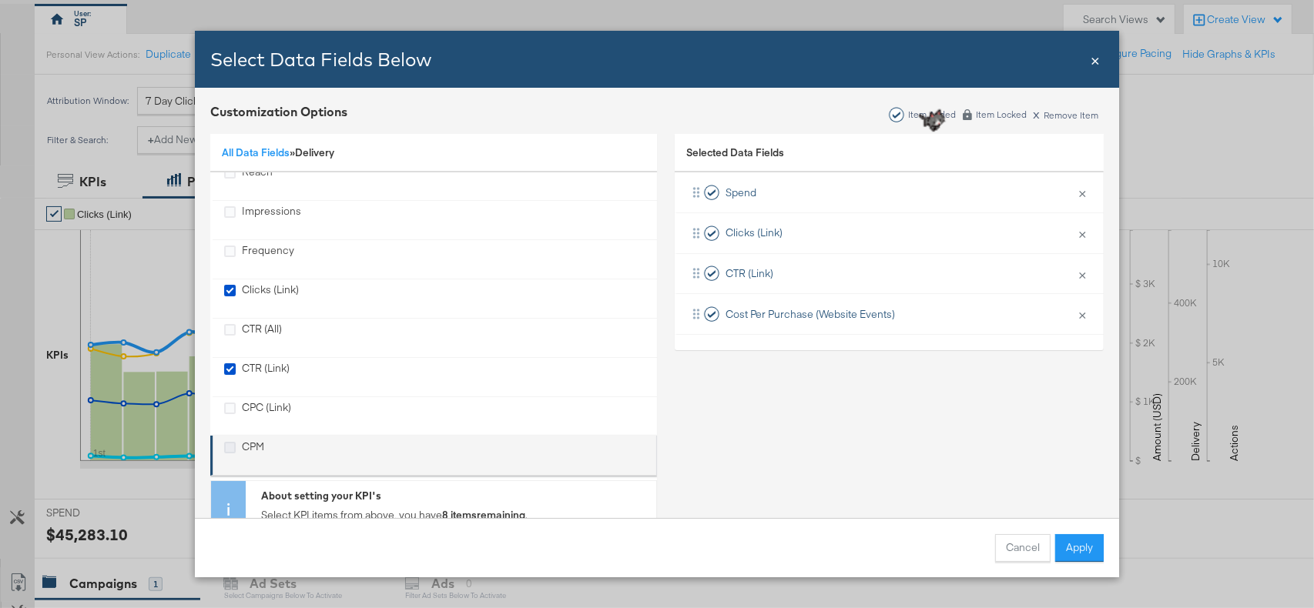
click at [224, 442] on icon "CPM" at bounding box center [230, 448] width 12 height 12
click at [0, 0] on input "CPM" at bounding box center [0, 0] width 0 height 0
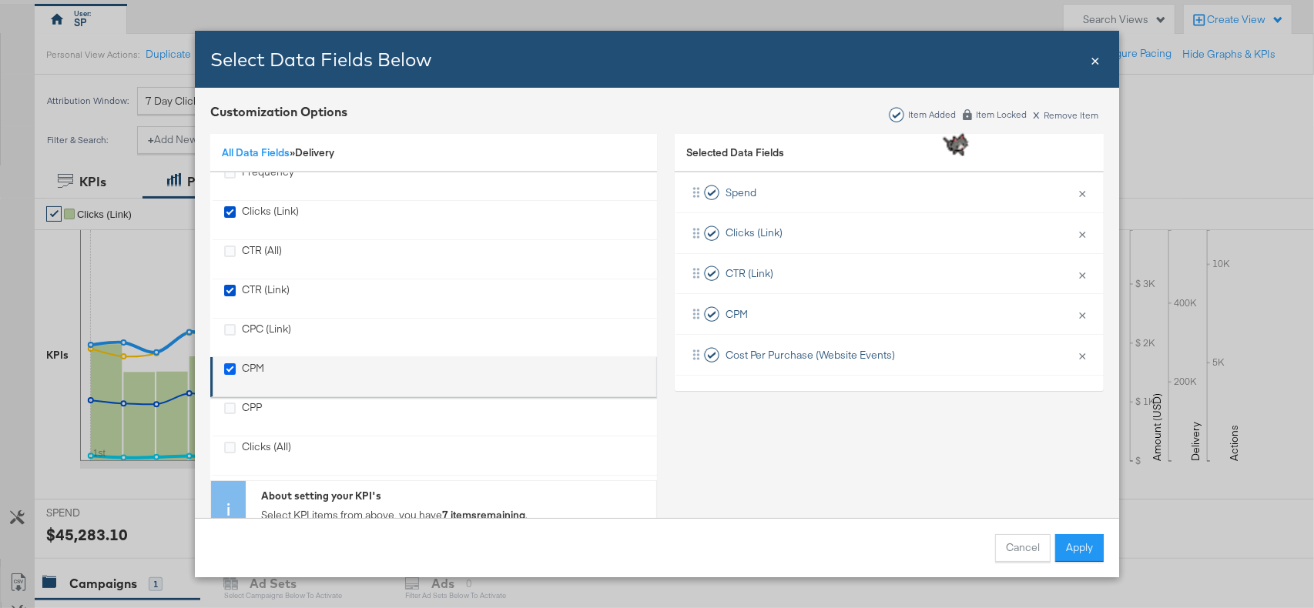
scroll to position [136, 0]
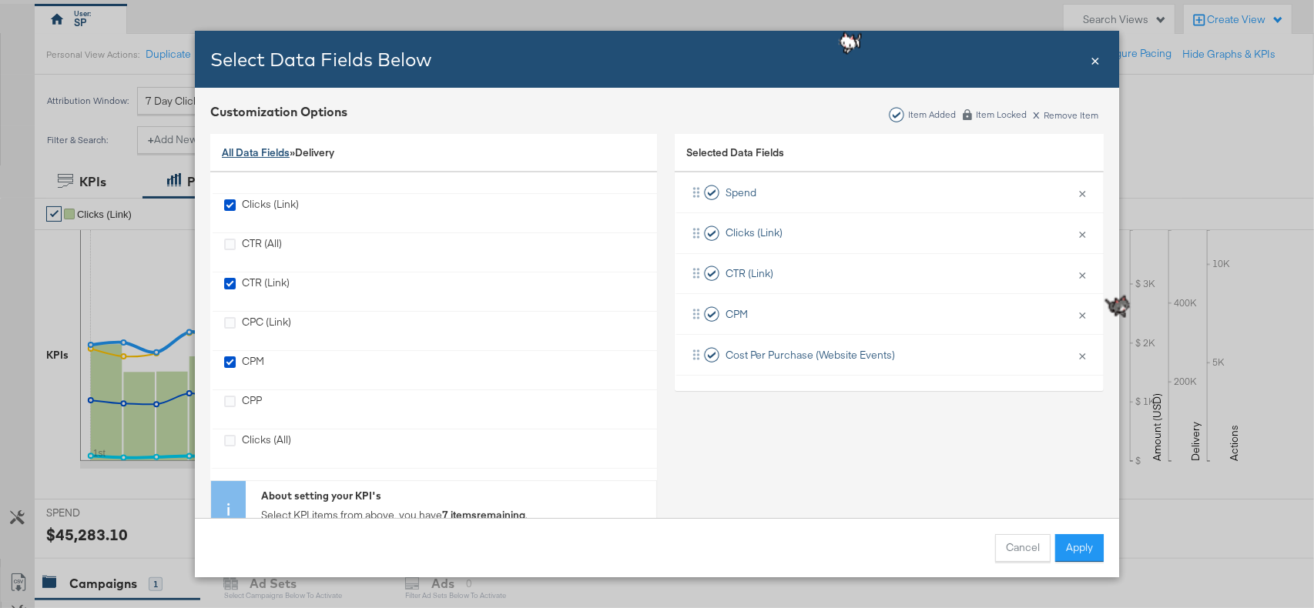
click at [247, 152] on link "All Data Fields" at bounding box center [256, 153] width 68 height 14
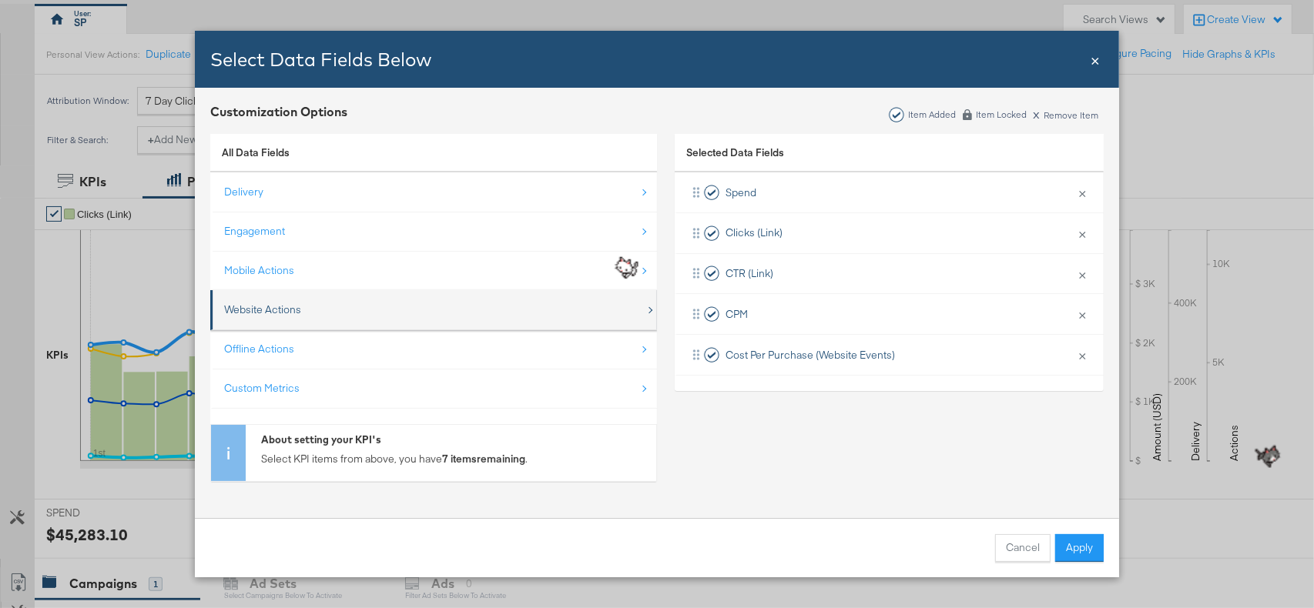
click at [303, 300] on div "Website Actions" at bounding box center [434, 310] width 421 height 32
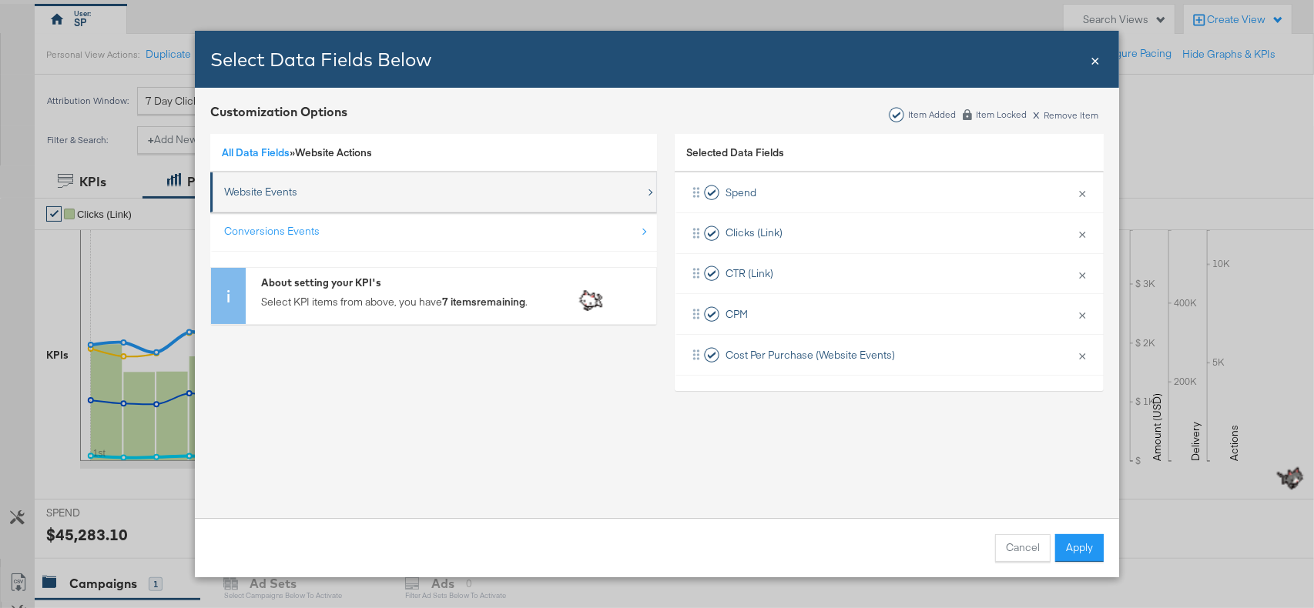
click at [307, 183] on div "Website Events" at bounding box center [434, 192] width 421 height 32
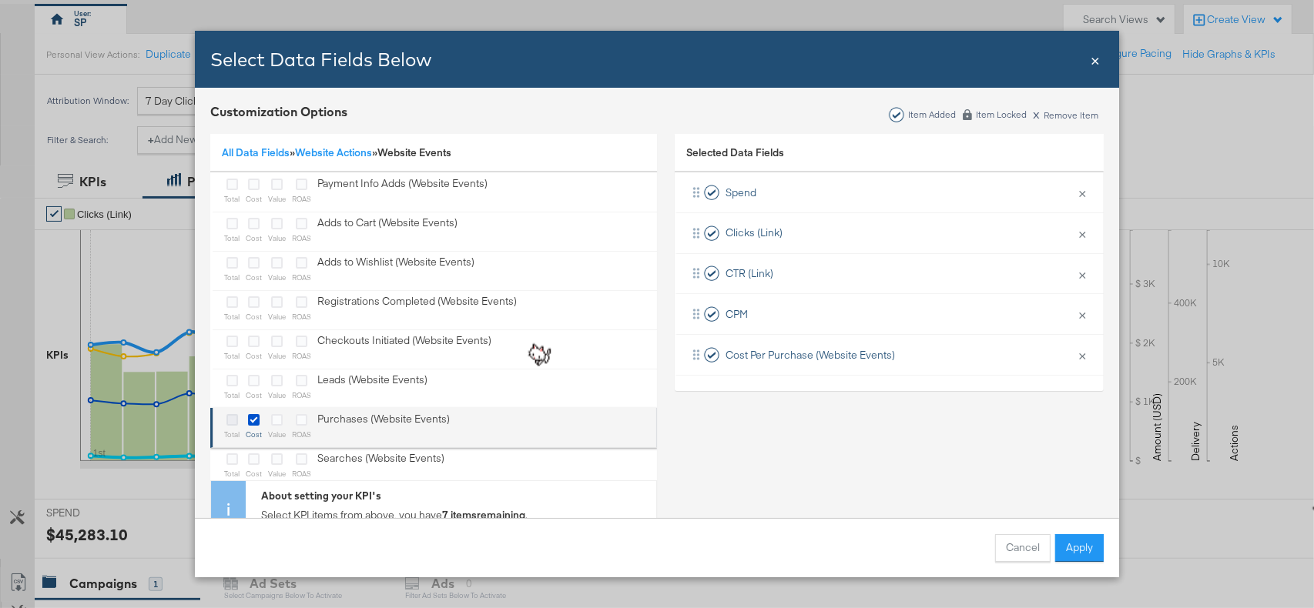
click at [233, 417] on icon "Bulk Add Locations Modal" at bounding box center [232, 420] width 12 height 12
click at [0, 0] on input "Bulk Add Locations Modal" at bounding box center [0, 0] width 0 height 0
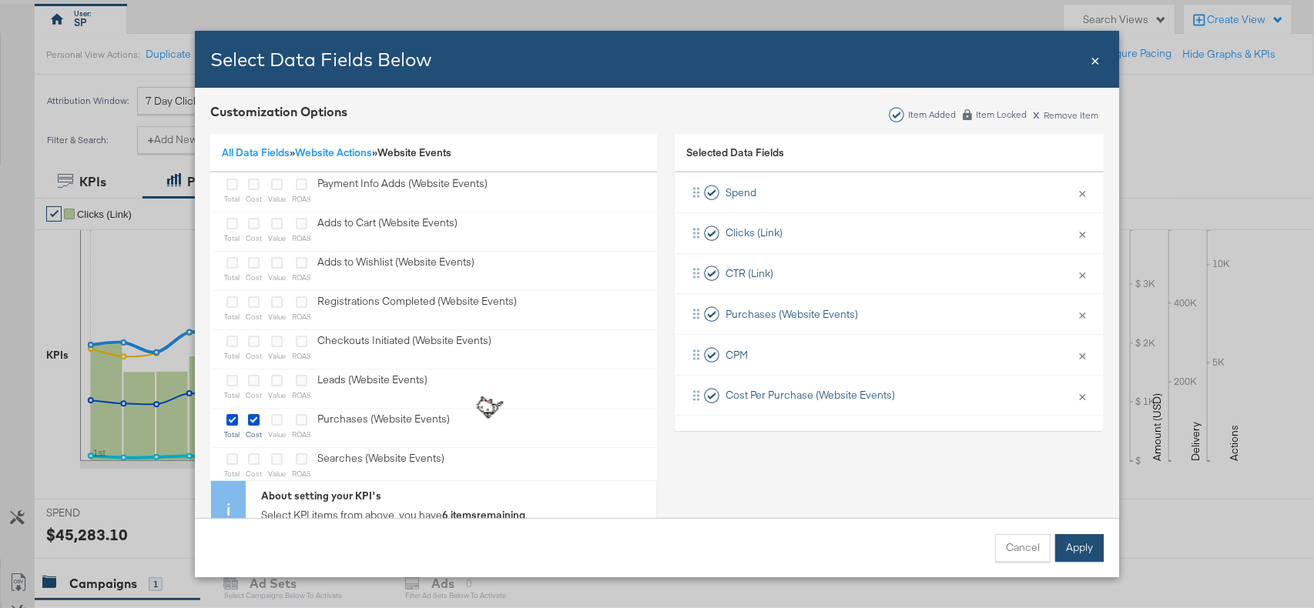
click at [1068, 538] on button "Apply" at bounding box center [1079, 548] width 49 height 28
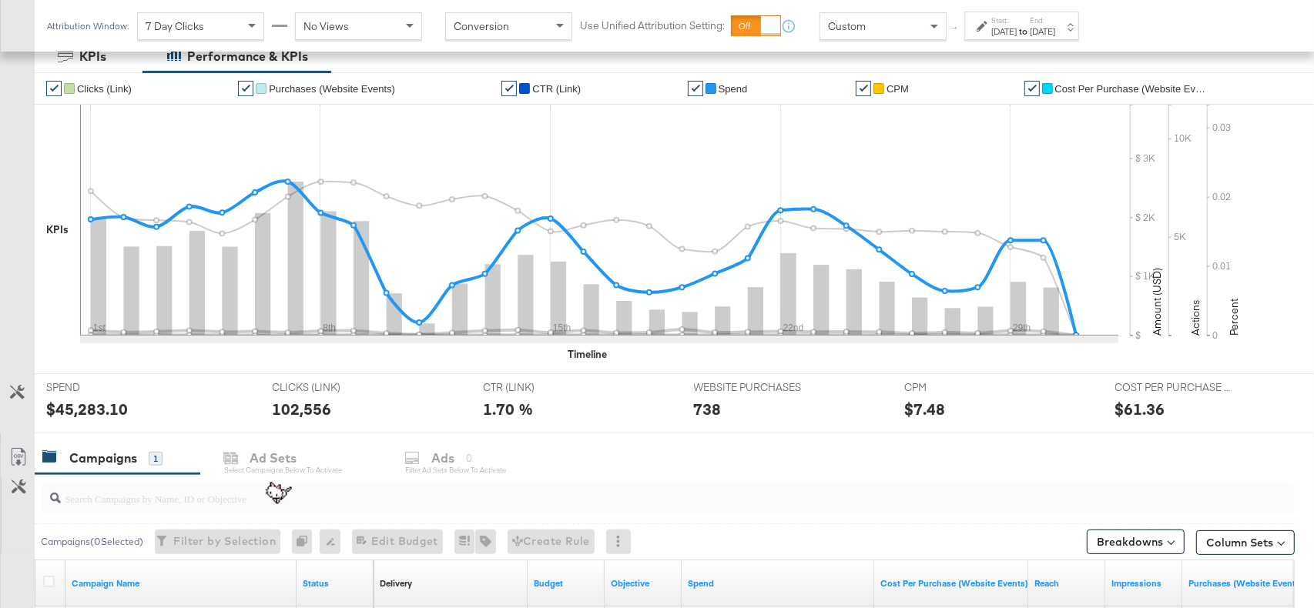
scroll to position [260, 0]
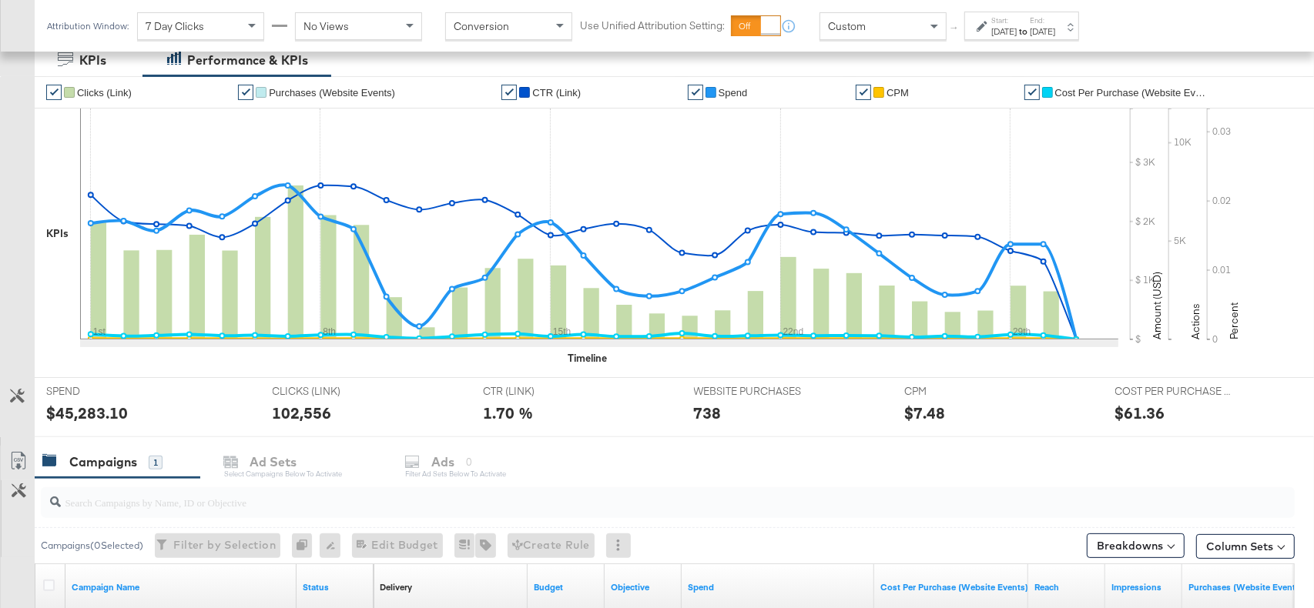
click at [872, 33] on div "Custom" at bounding box center [883, 26] width 126 height 26
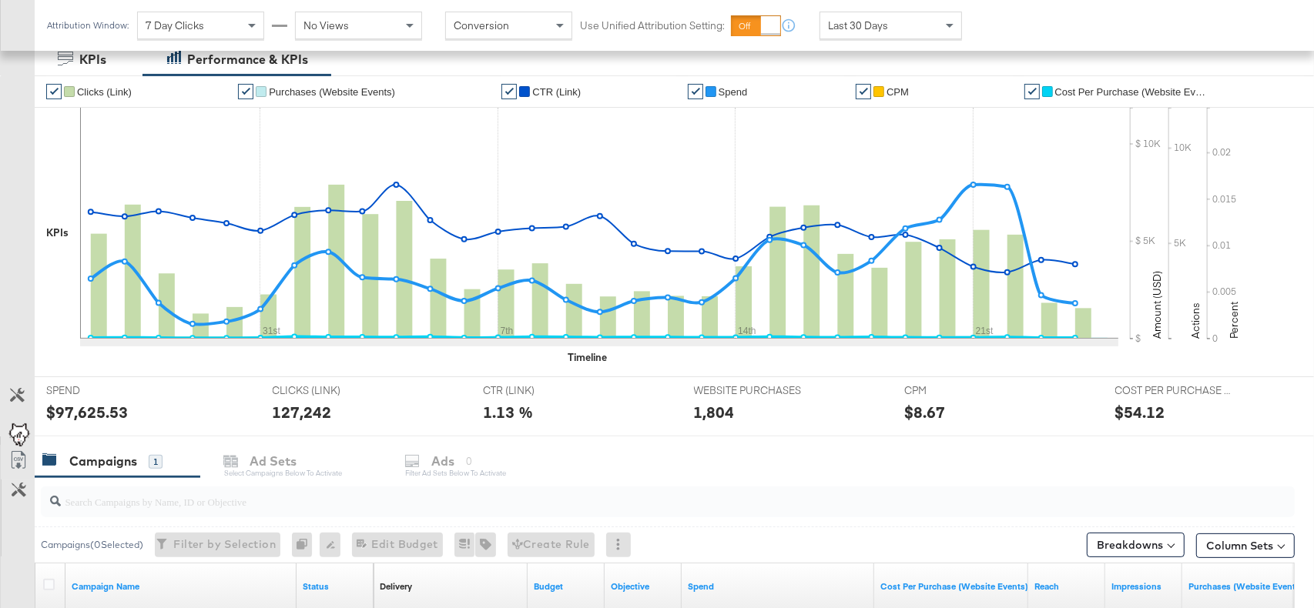
scroll to position [264, 0]
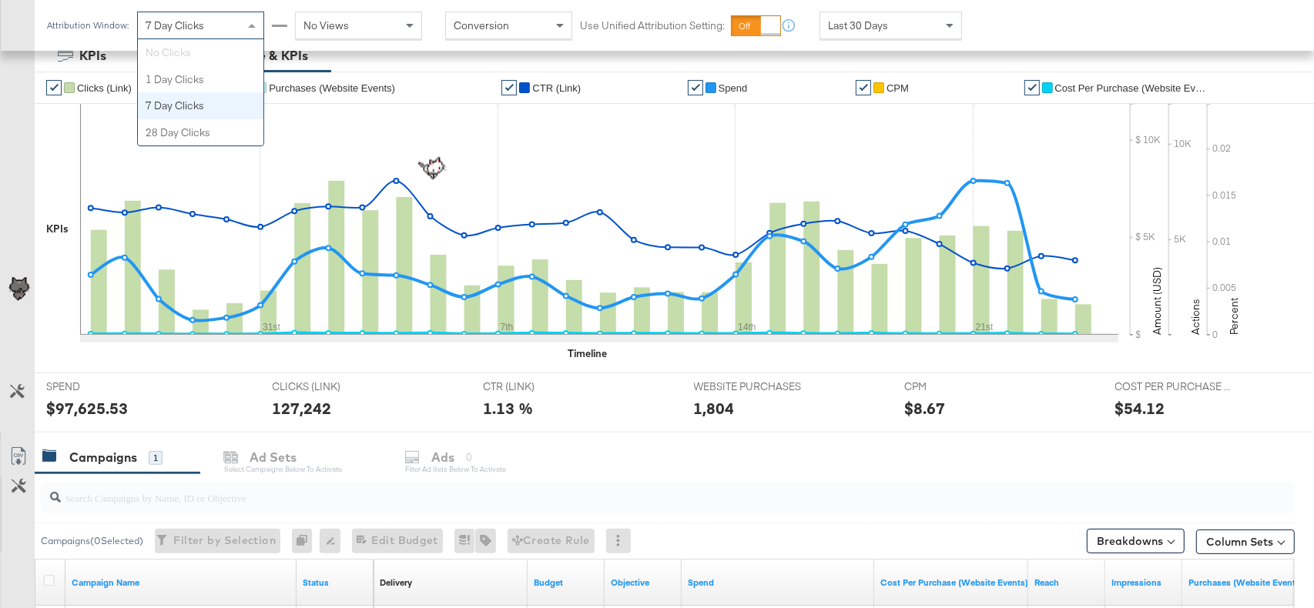
click at [166, 19] on span "7 Day Clicks" at bounding box center [175, 25] width 59 height 14
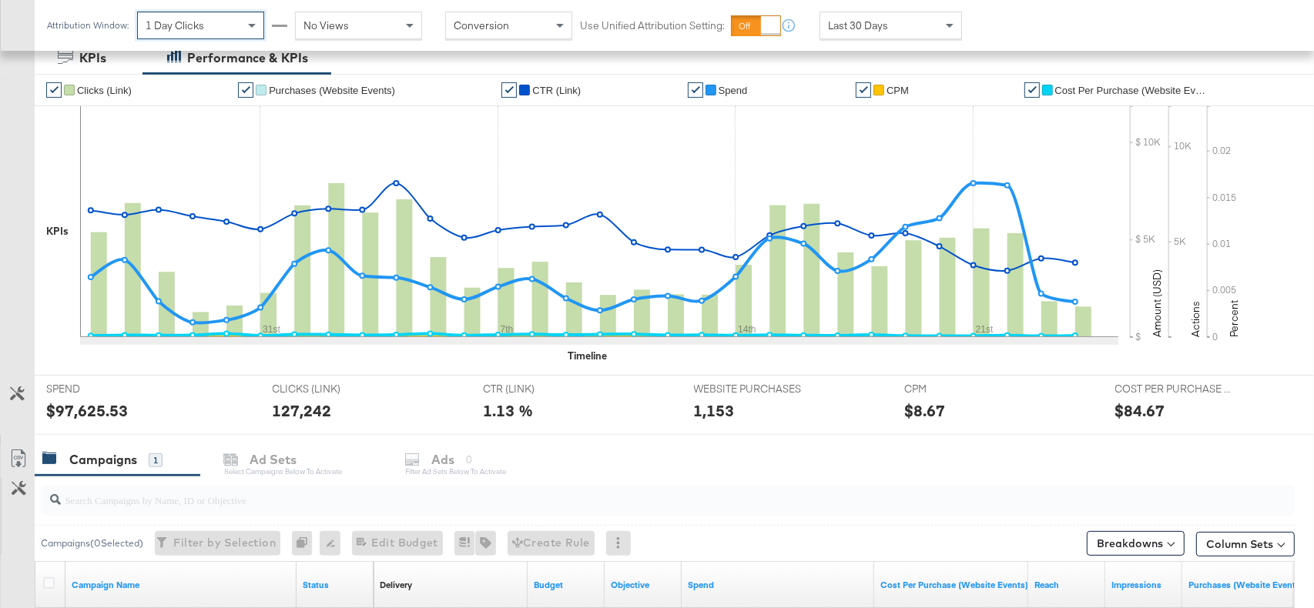
scroll to position [464, 0]
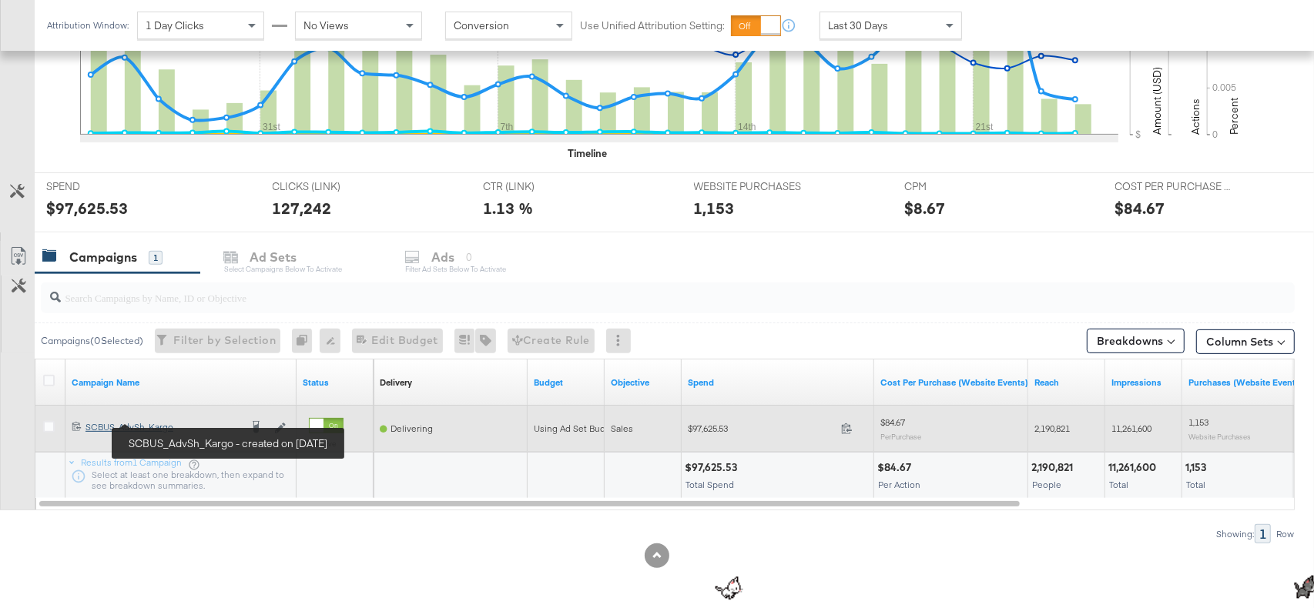
click at [141, 428] on div "SCBUS_AdvSh_Kargo SCBUS_AdvSh_Kargo" at bounding box center [162, 427] width 154 height 12
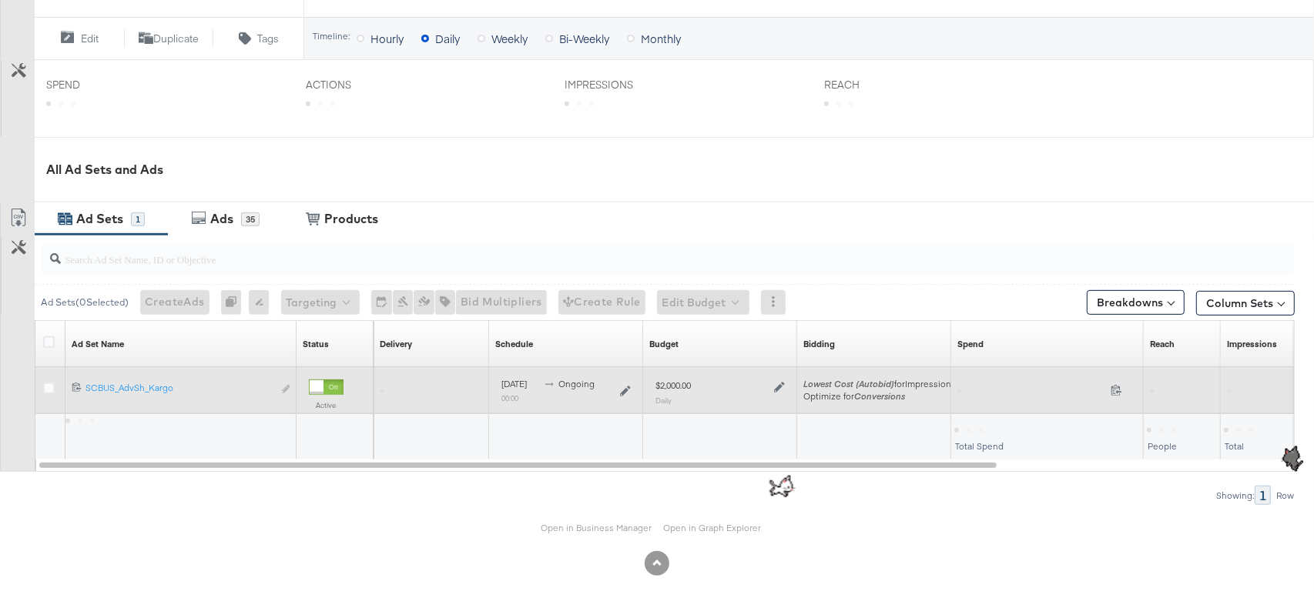
scroll to position [567, 0]
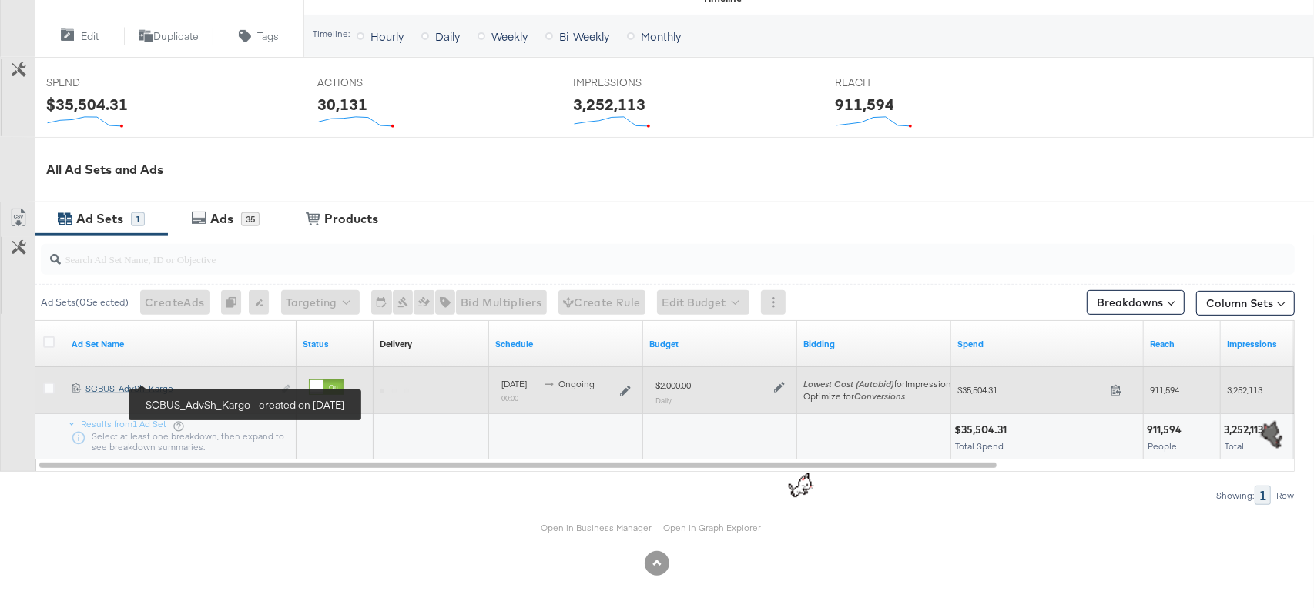
click at [96, 390] on div "SCBUS_AdvSh_Kargo SCBUS_AdvSh_Kargo" at bounding box center [178, 389] width 187 height 12
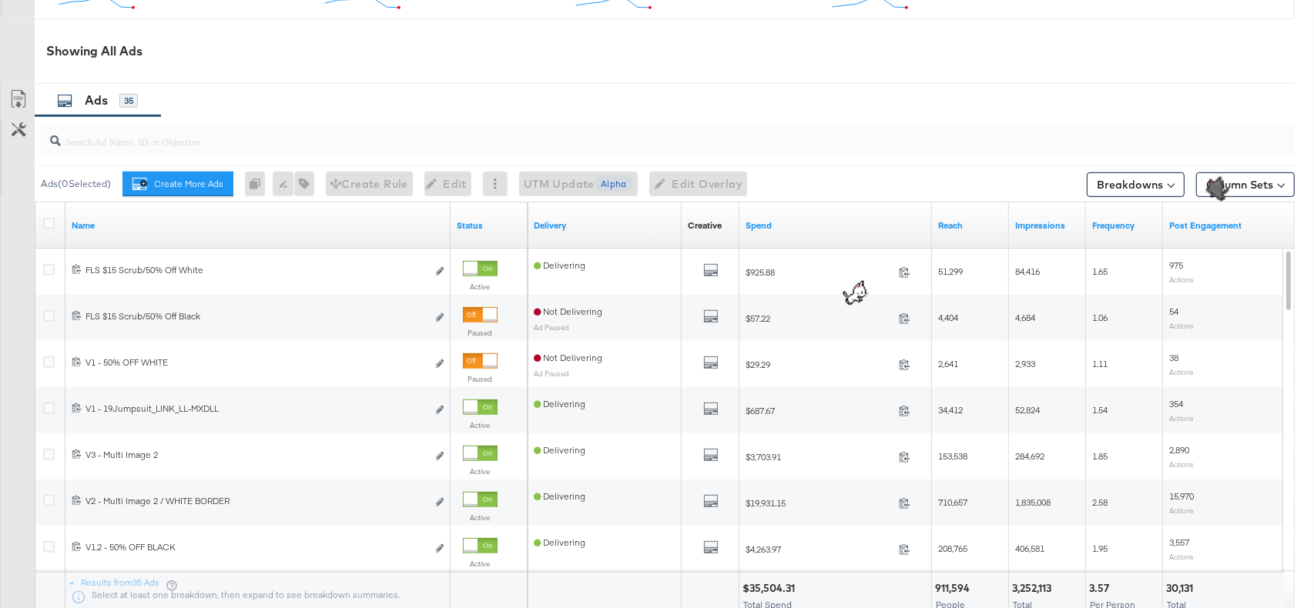
scroll to position [763, 0]
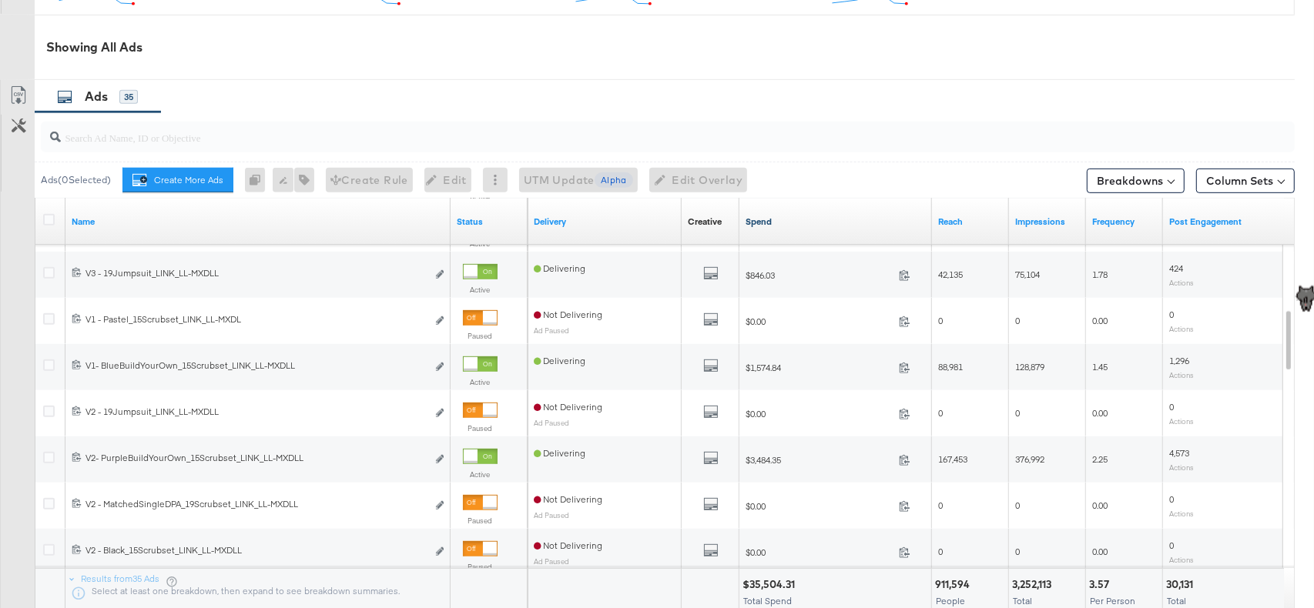
click at [802, 223] on link "Spend" at bounding box center [835, 222] width 180 height 12
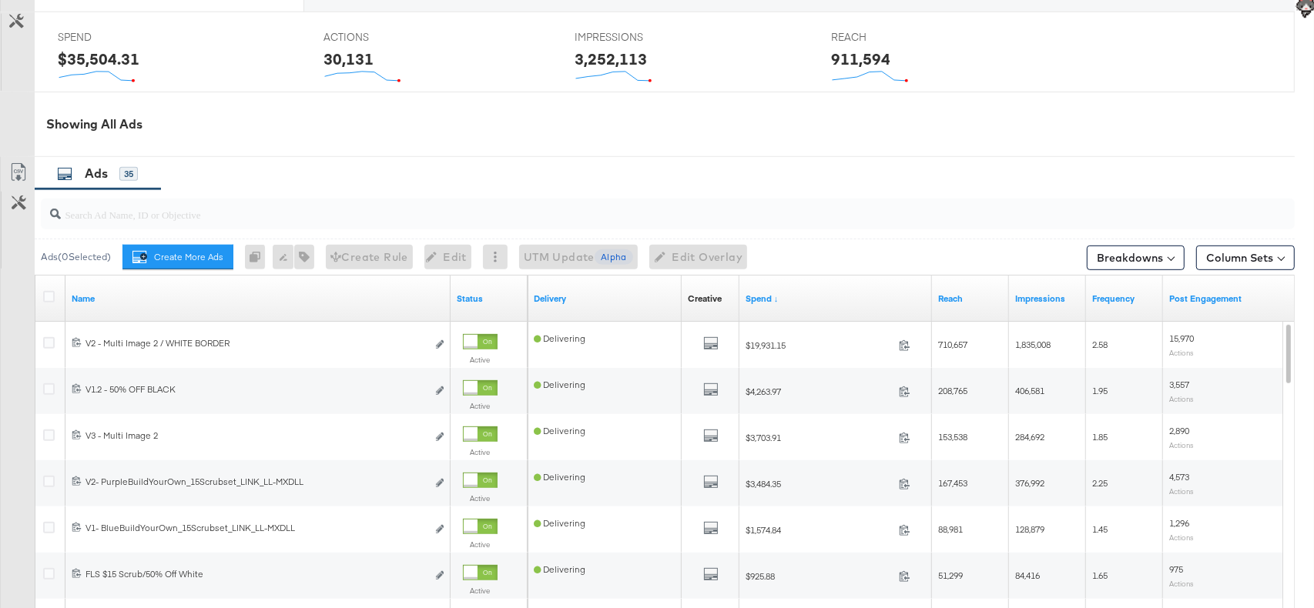
scroll to position [664, 0]
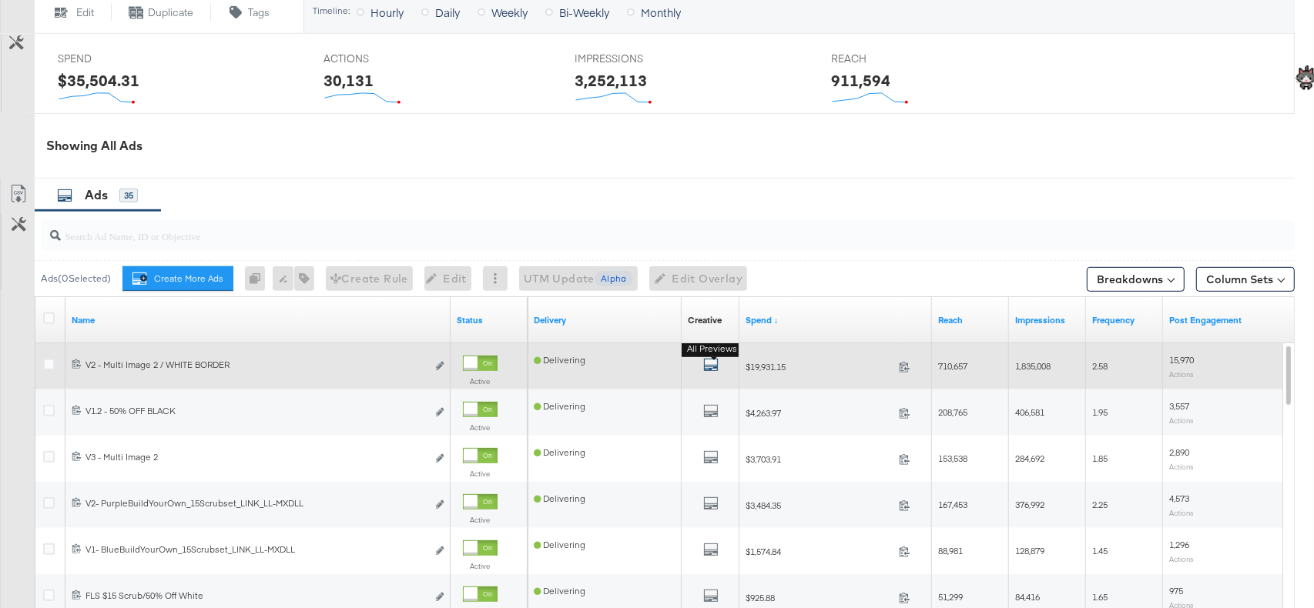
click at [711, 363] on icon "default" at bounding box center [710, 364] width 15 height 15
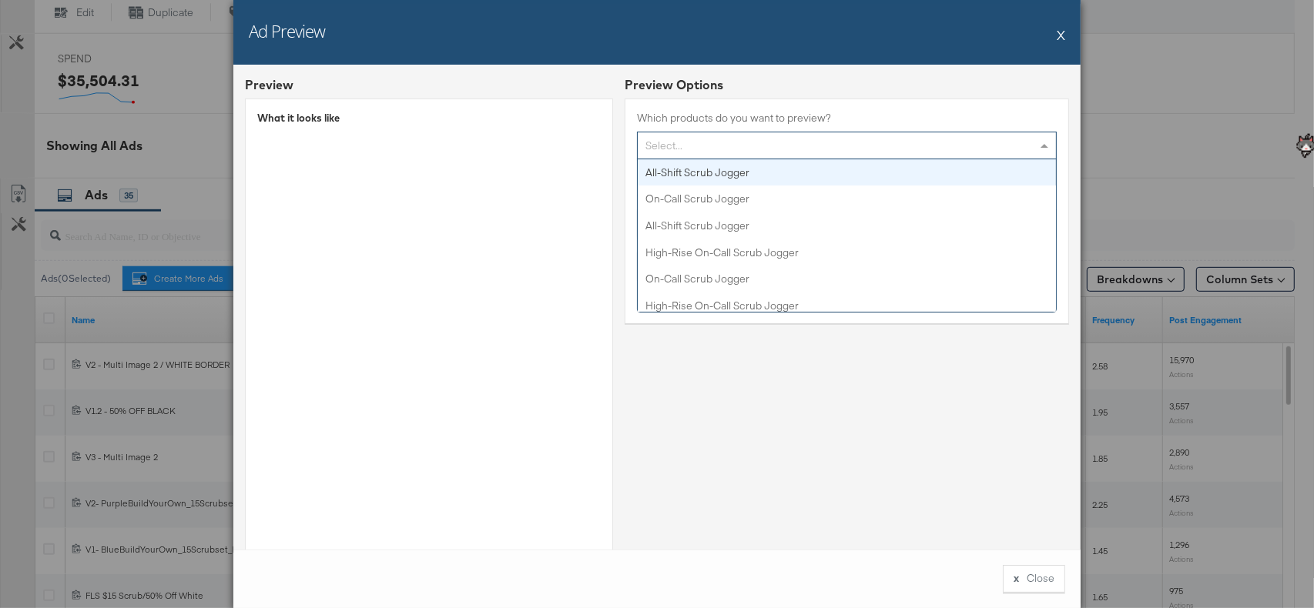
click at [734, 135] on div "Select..." at bounding box center [847, 145] width 418 height 26
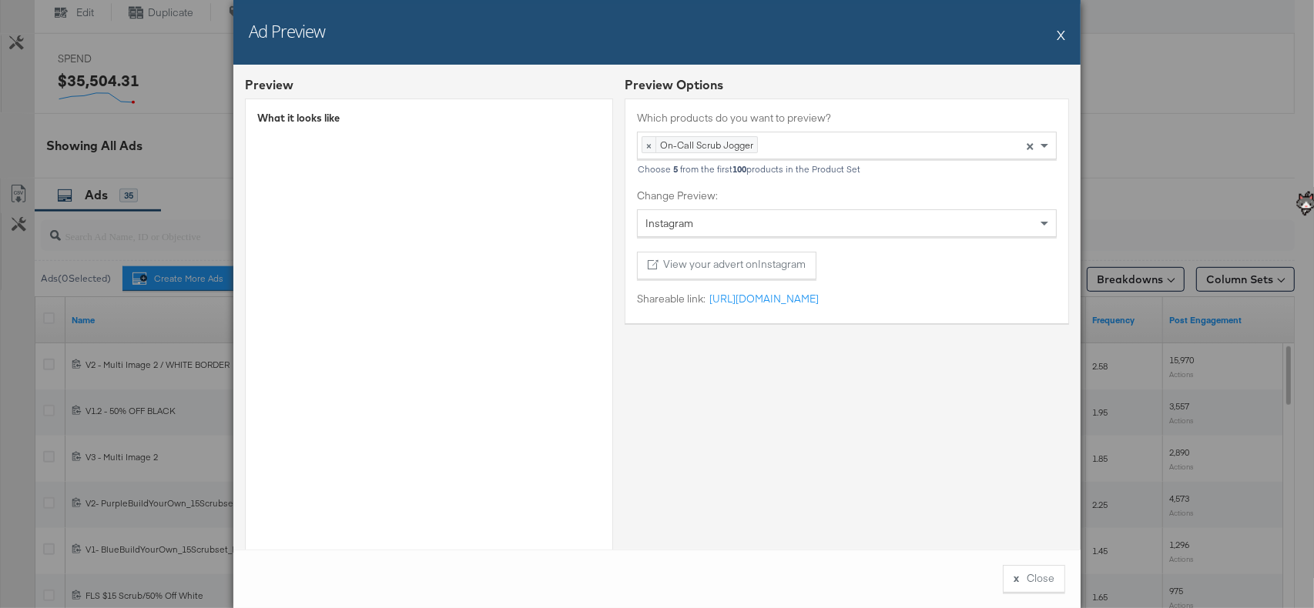
click at [708, 375] on div "Preview Options Which products do you want to preview? × On-Call Scrub Jogger ×…" at bounding box center [846, 334] width 444 height 517
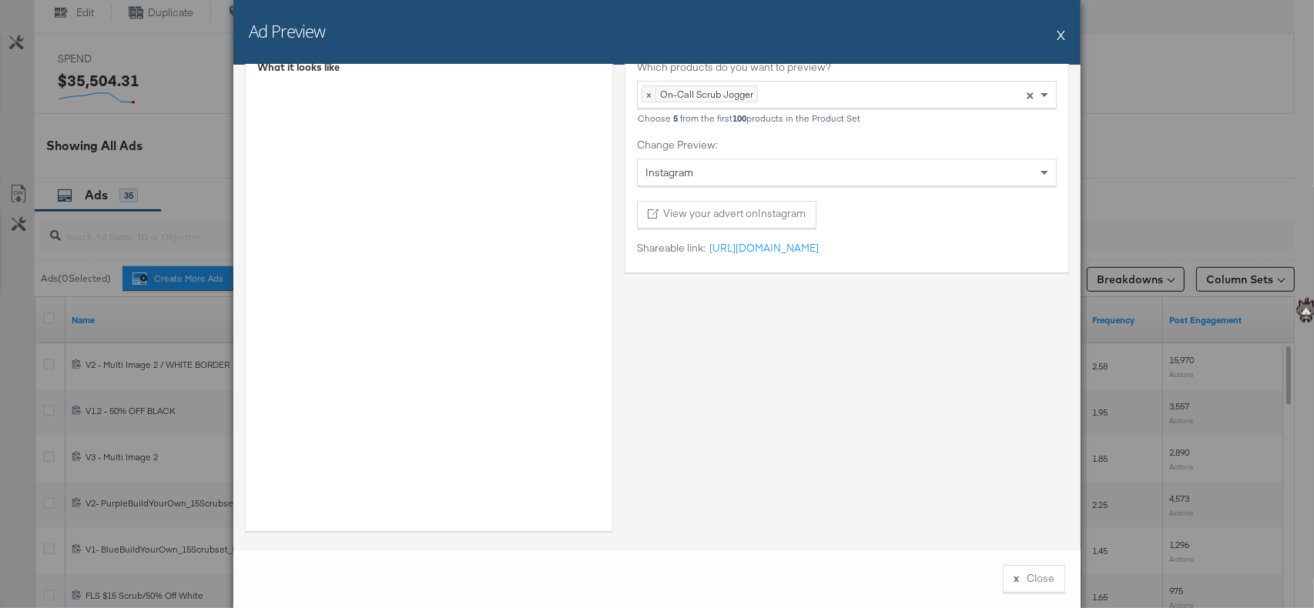
scroll to position [39, 0]
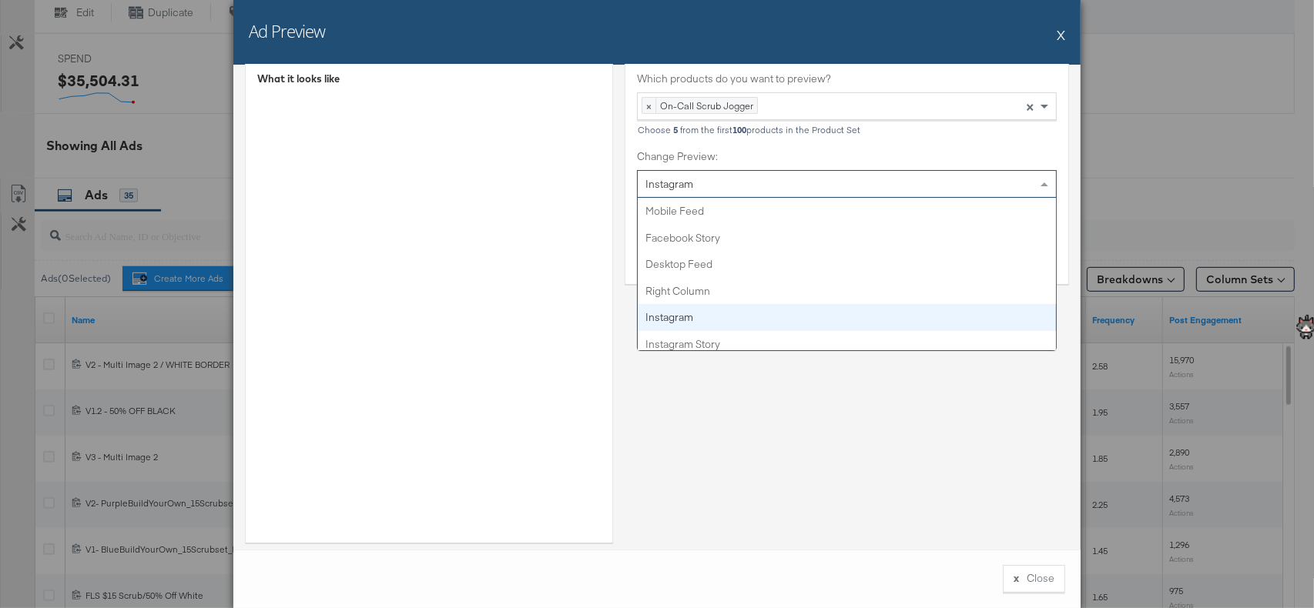
click at [688, 189] on span "Instagram" at bounding box center [669, 184] width 48 height 14
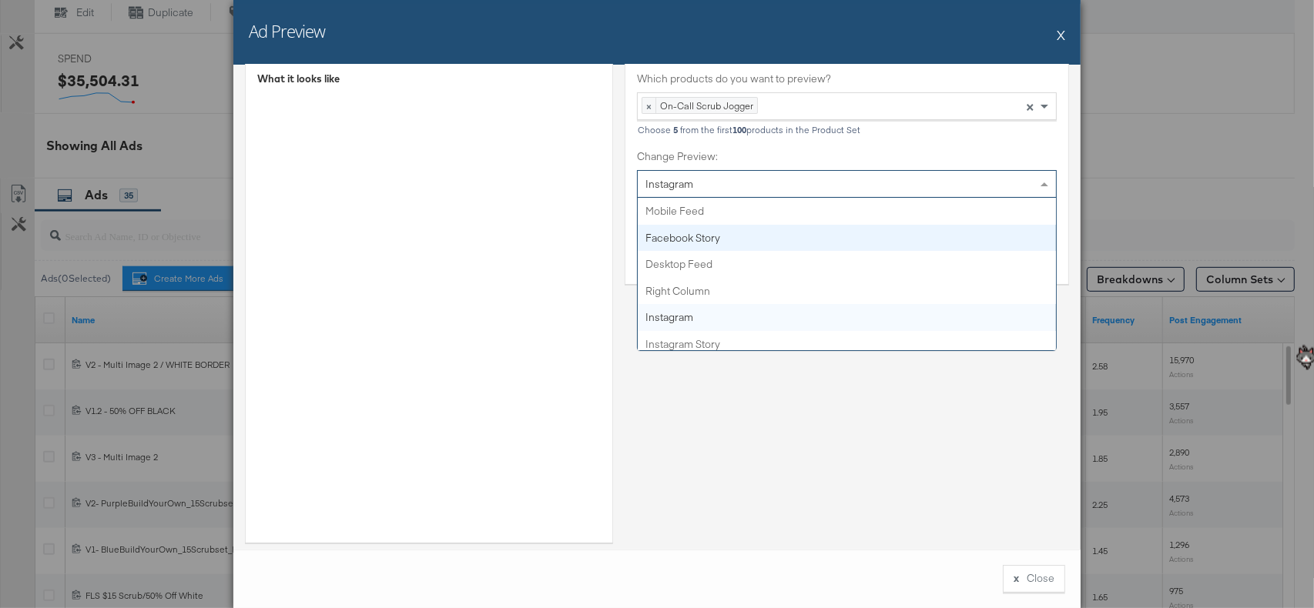
scroll to position [1, 0]
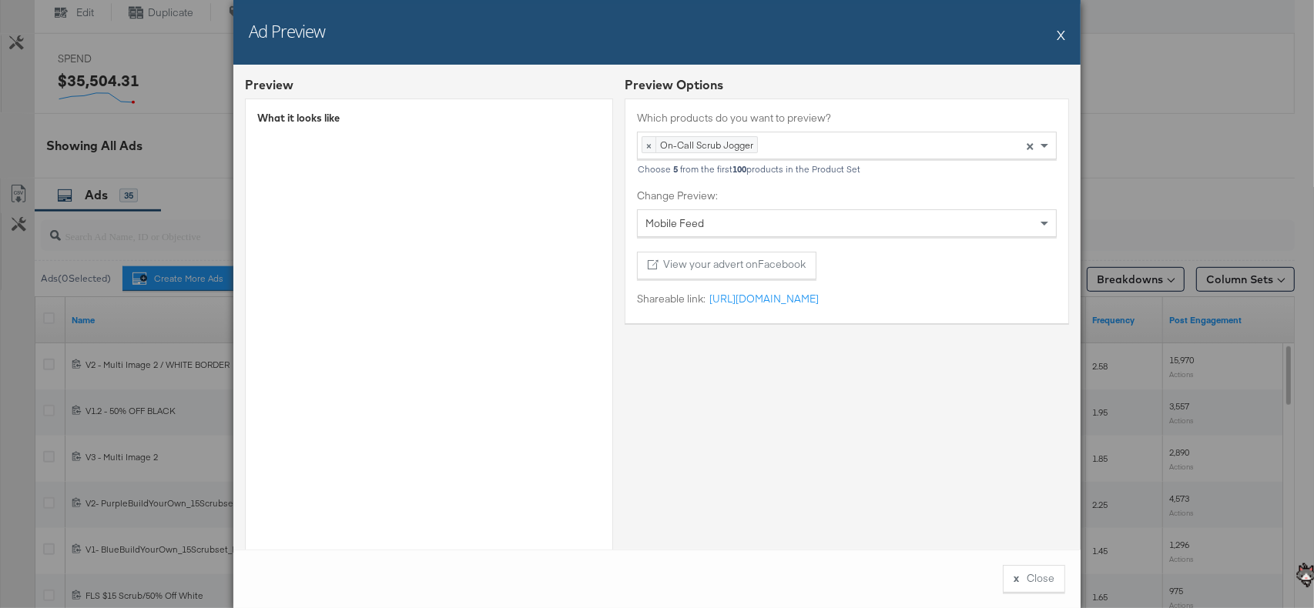
click at [691, 224] on span "Mobile Feed" at bounding box center [674, 223] width 59 height 14
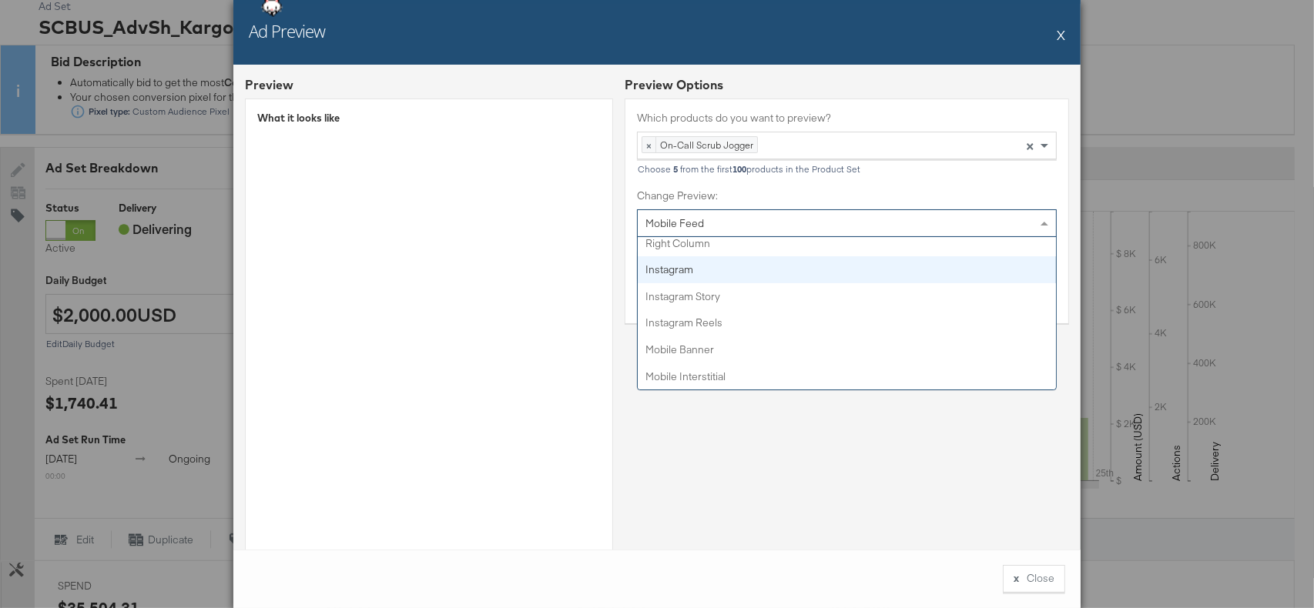
scroll to position [84, 0]
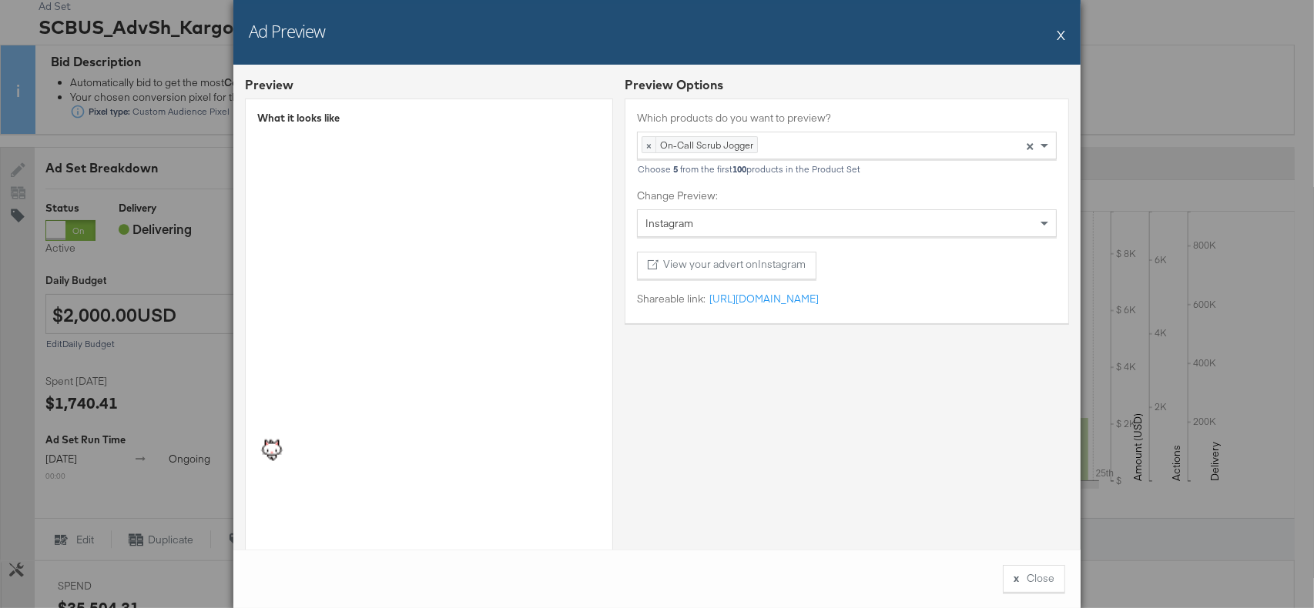
click at [189, 152] on div "Ad Preview X Preview What it looks like Preview Options Which products do you w…" at bounding box center [657, 304] width 1314 height 608
click at [657, 260] on icon at bounding box center [652, 264] width 9 height 9
click at [767, 301] on link "https://fb.me/2XYK1EEs11ABYby" at bounding box center [761, 299] width 113 height 15
click at [1057, 38] on button "X" at bounding box center [1060, 34] width 8 height 31
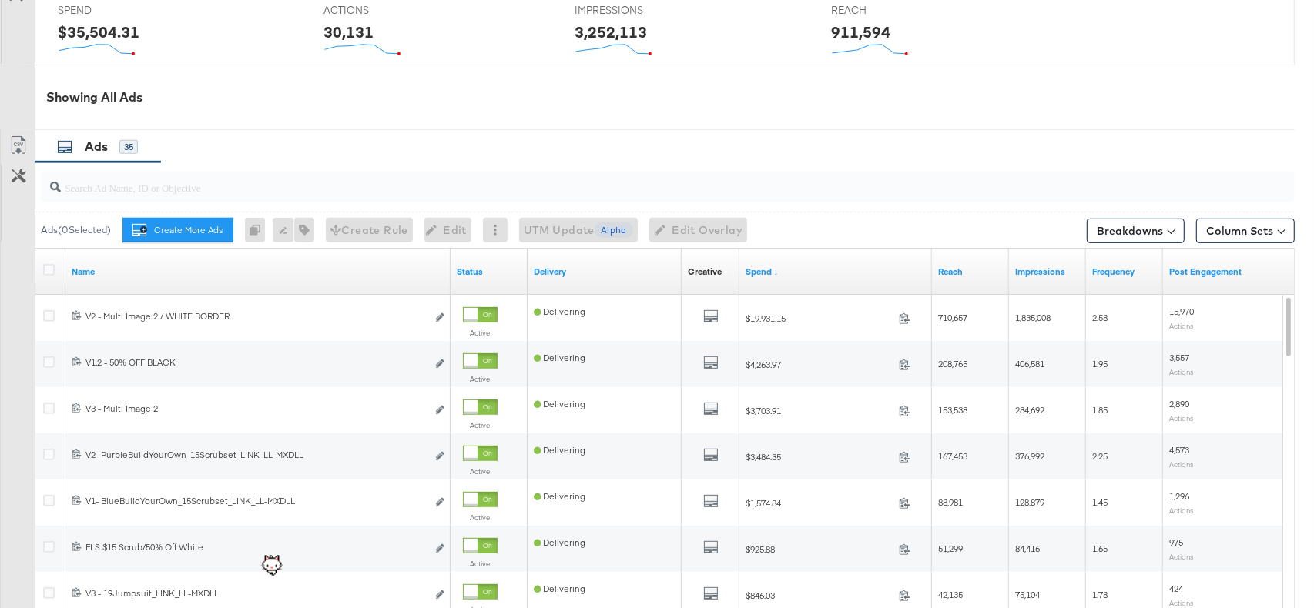
scroll to position [715, 0]
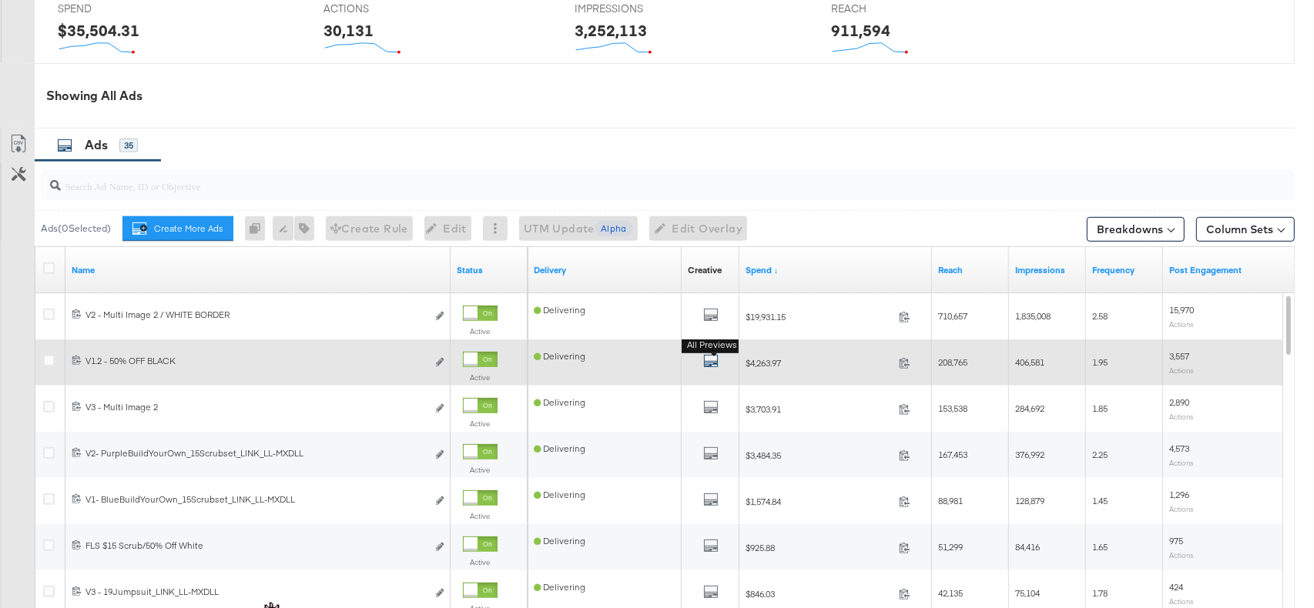
click at [711, 358] on icon "default" at bounding box center [710, 360] width 15 height 15
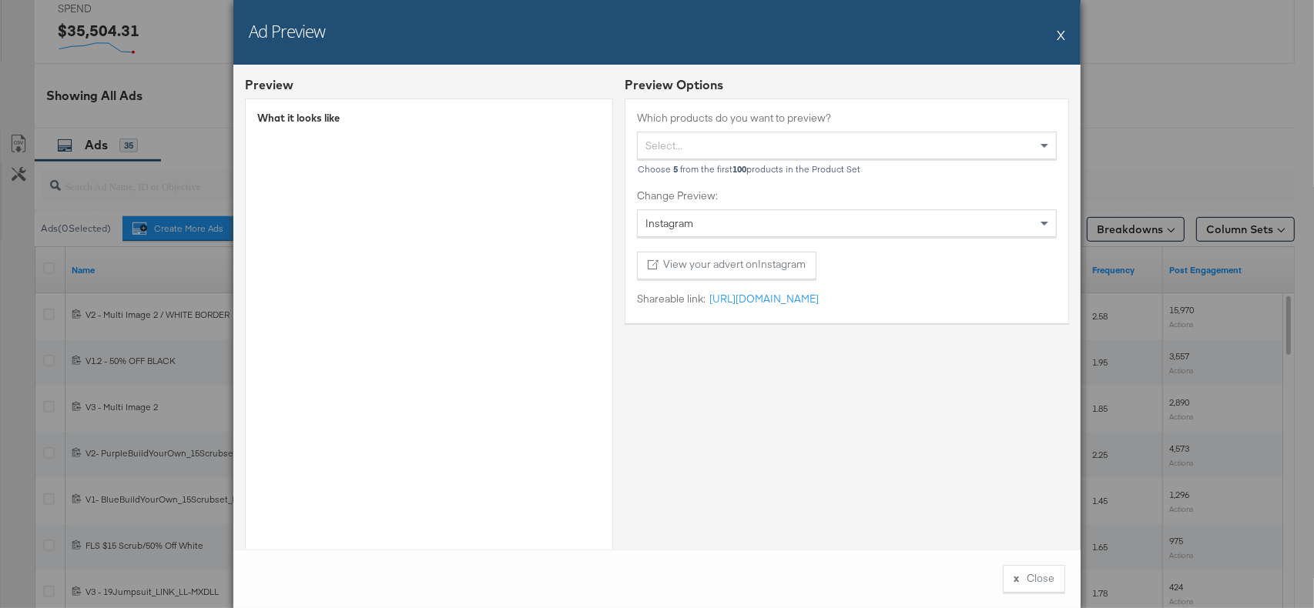
click at [666, 142] on div "Select..." at bounding box center [847, 145] width 418 height 26
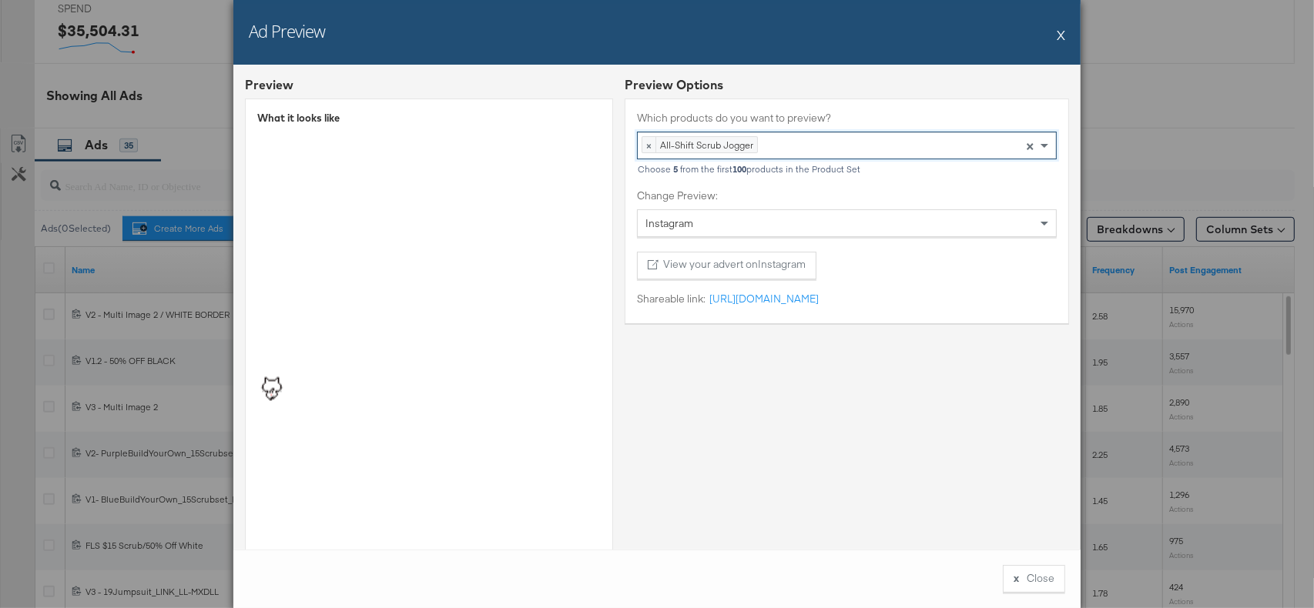
click at [1057, 36] on button "X" at bounding box center [1060, 34] width 8 height 31
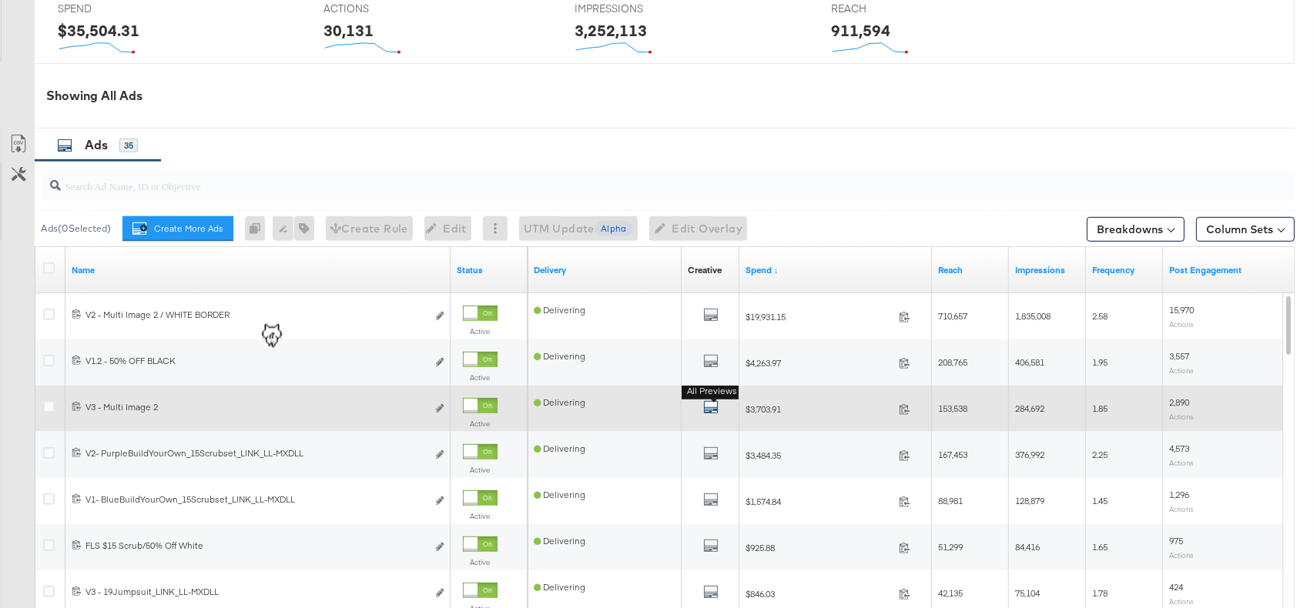
click at [706, 400] on icon "default" at bounding box center [710, 407] width 15 height 15
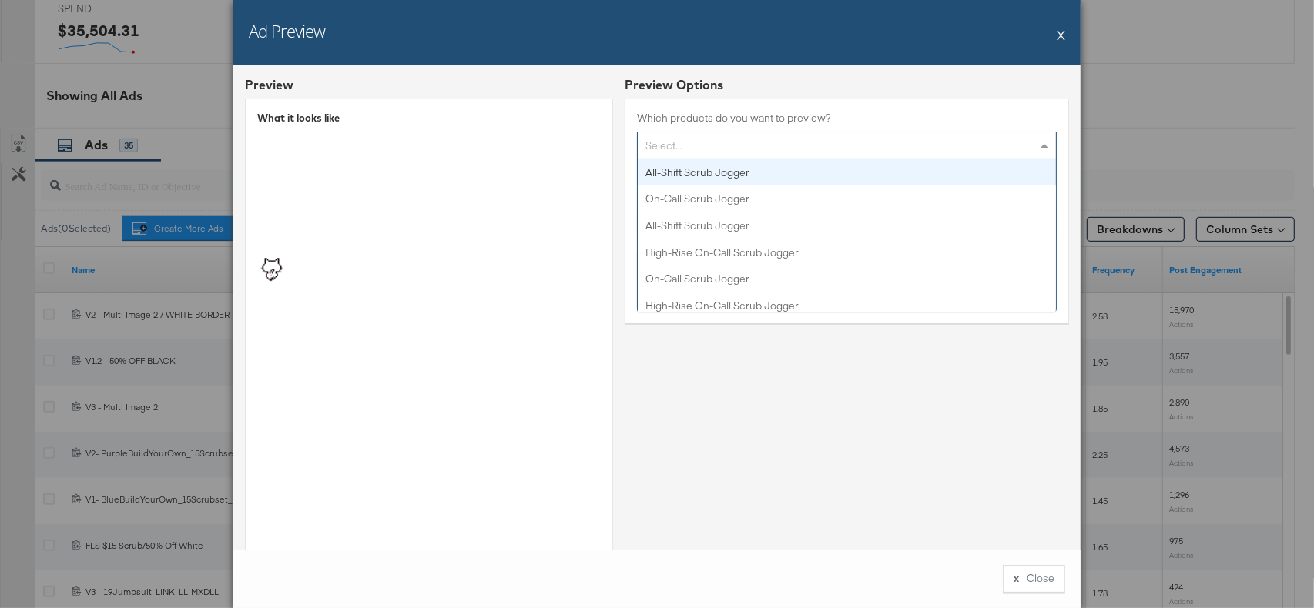
click at [694, 156] on div "Select..." at bounding box center [847, 145] width 418 height 26
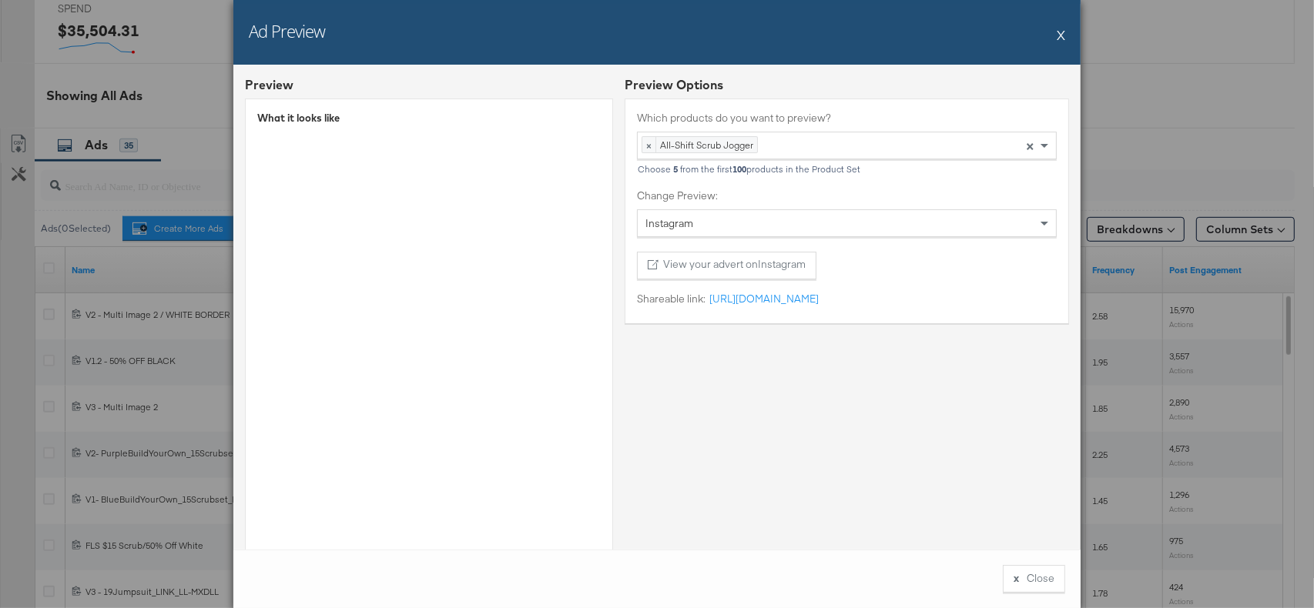
click at [1059, 33] on button "X" at bounding box center [1060, 34] width 8 height 31
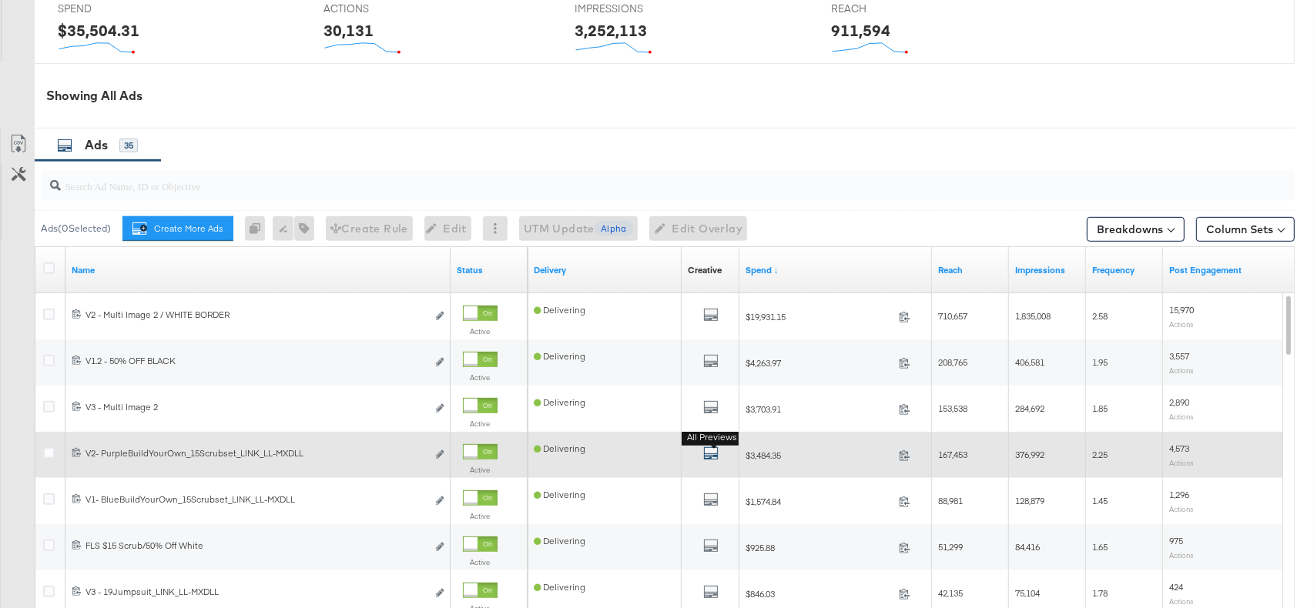
click at [711, 455] on icon "default" at bounding box center [710, 453] width 15 height 15
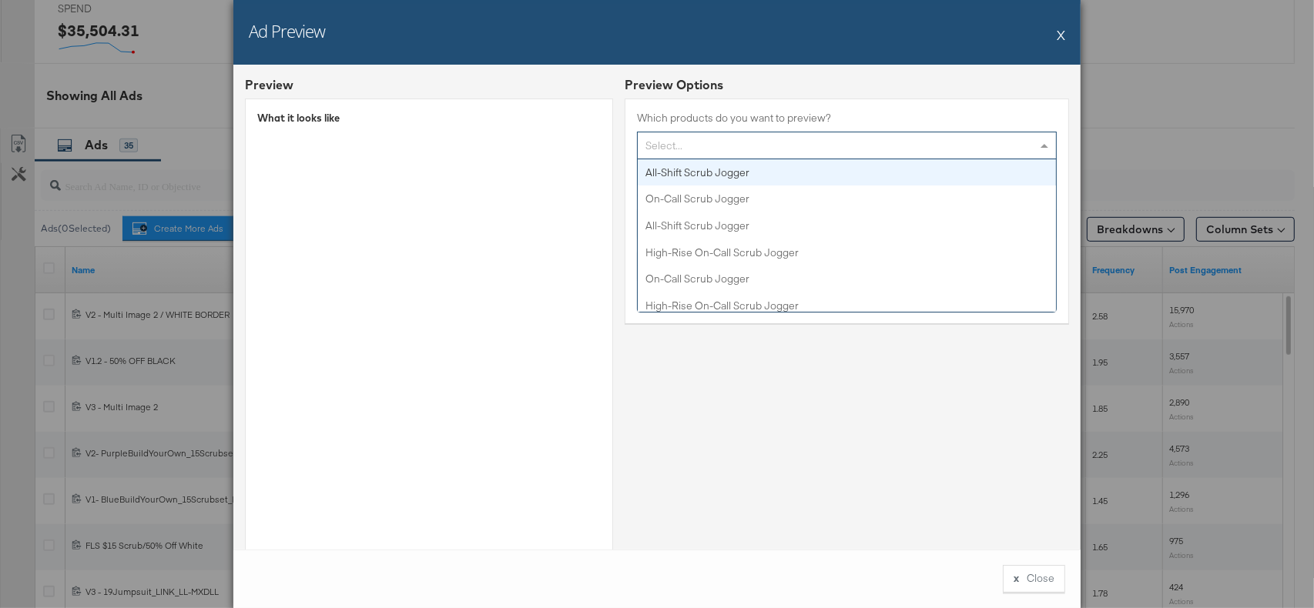
click at [705, 138] on div "Select..." at bounding box center [847, 145] width 418 height 26
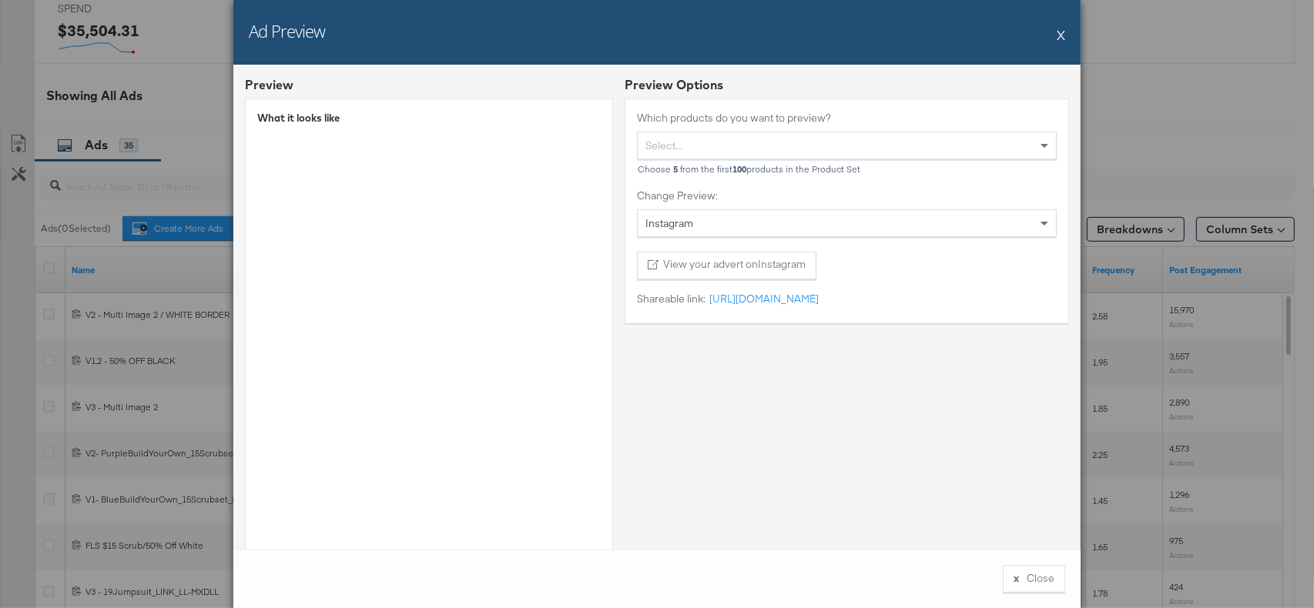
click at [666, 467] on div "Preview Options Which products do you want to preview? Select... Choose 5 from …" at bounding box center [846, 334] width 444 height 517
click at [1063, 30] on button "X" at bounding box center [1060, 34] width 8 height 31
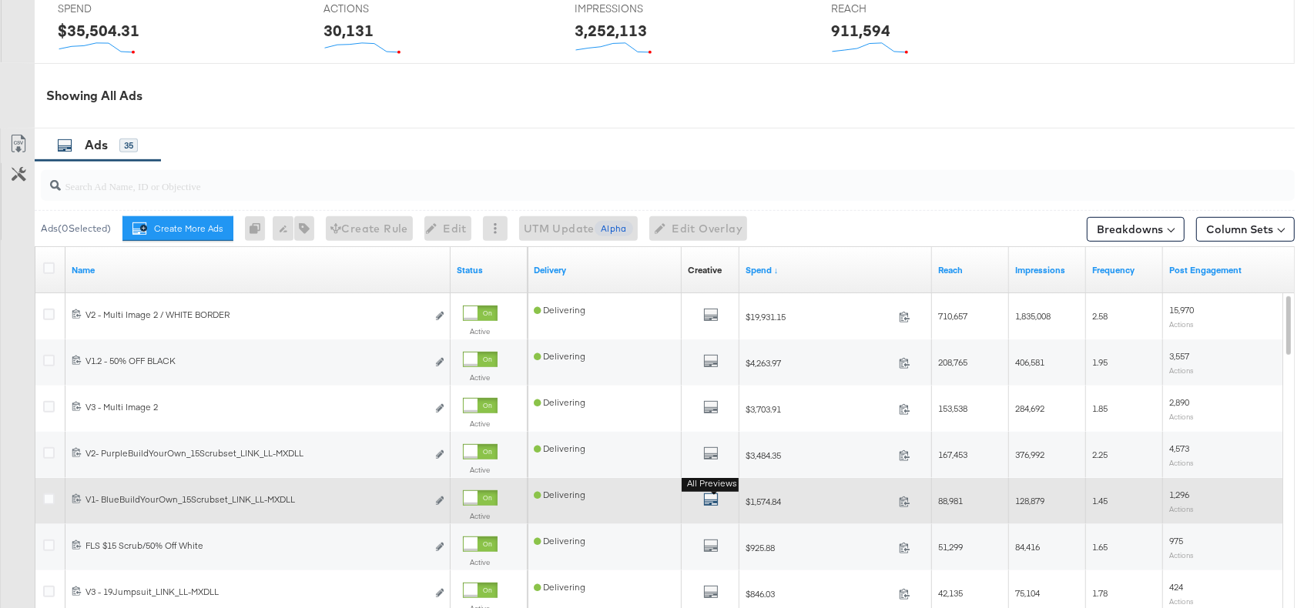
click at [714, 496] on icon "default" at bounding box center [710, 499] width 15 height 15
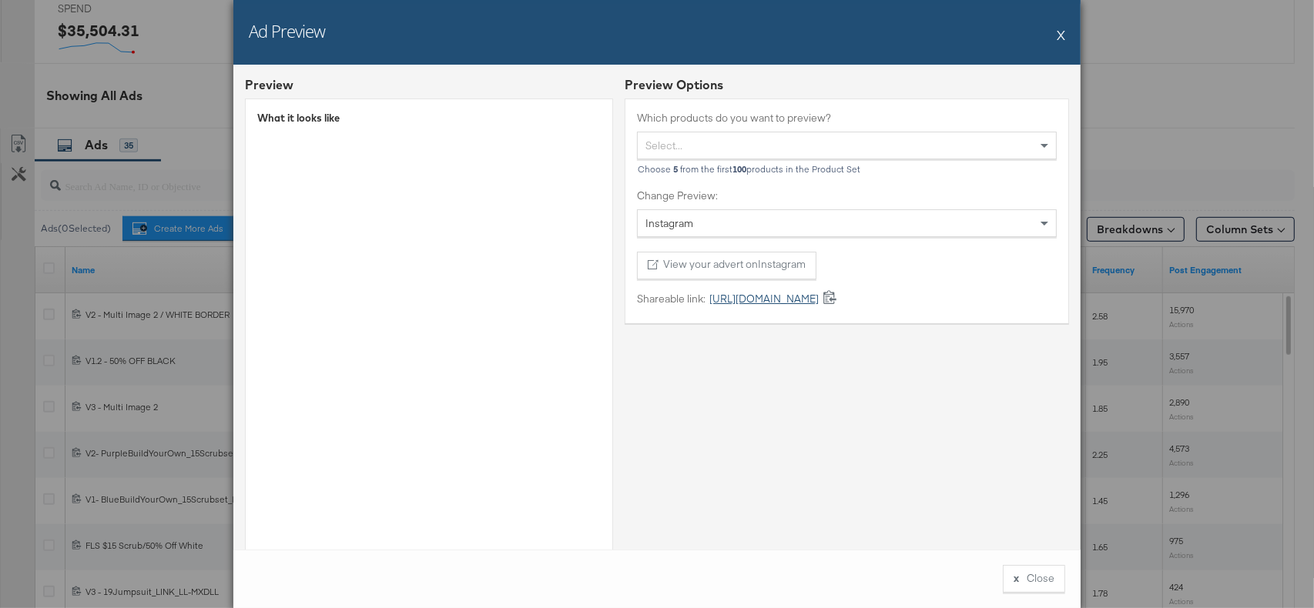
click at [727, 302] on link "https://fb.me/1MTbaHp0HeZozhD" at bounding box center [761, 299] width 113 height 15
click at [1061, 33] on button "X" at bounding box center [1060, 34] width 8 height 31
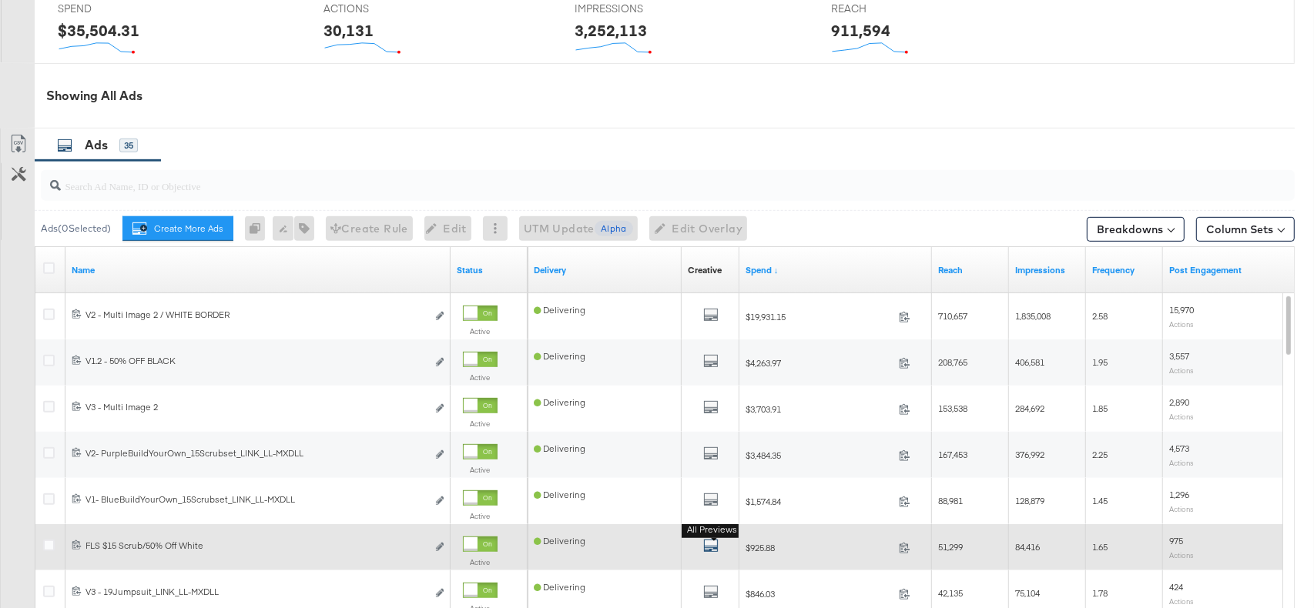
click at [717, 543] on icon "default" at bounding box center [710, 545] width 15 height 15
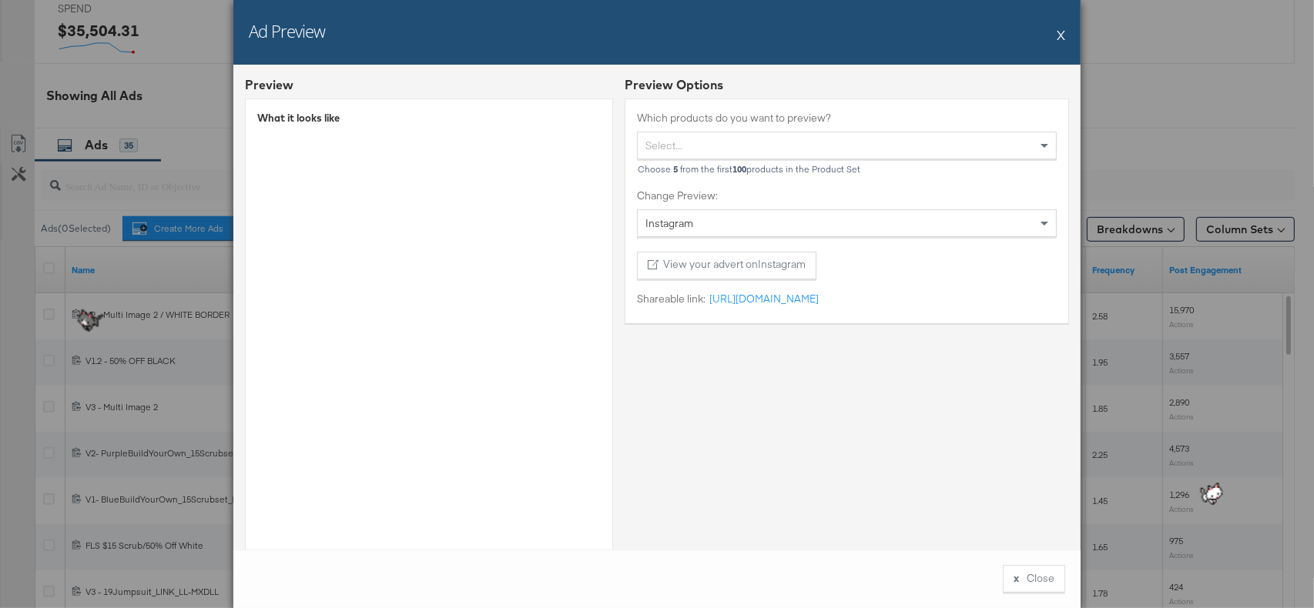
click at [1059, 35] on button "X" at bounding box center [1060, 34] width 8 height 31
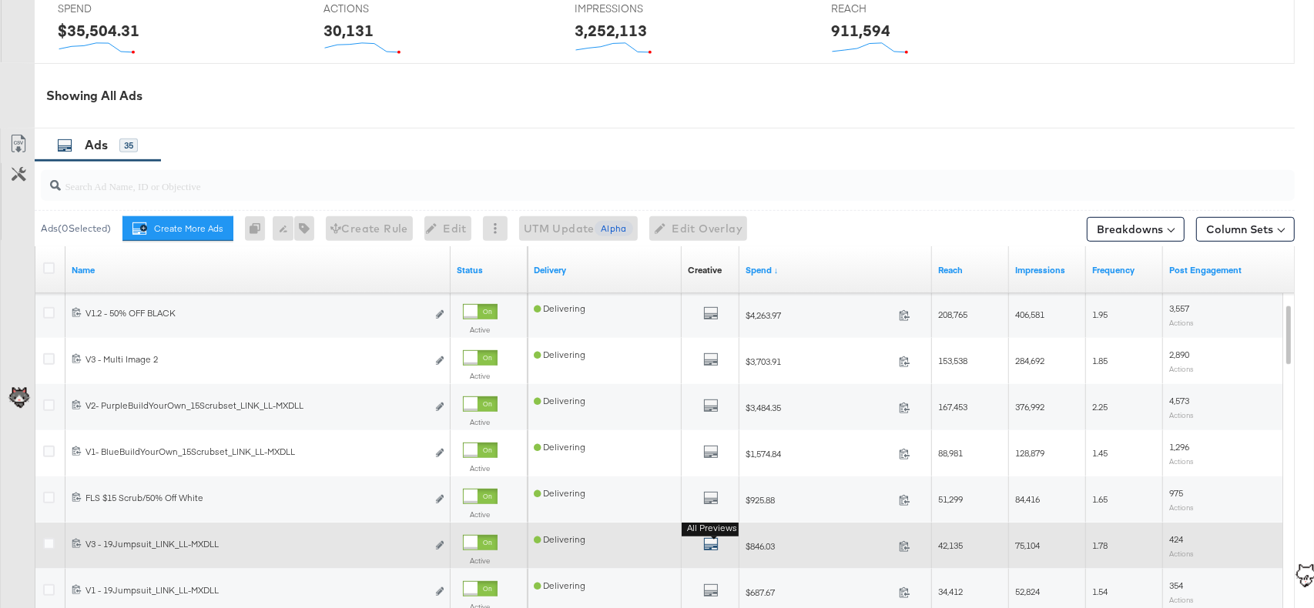
click at [707, 540] on icon "default" at bounding box center [710, 544] width 15 height 15
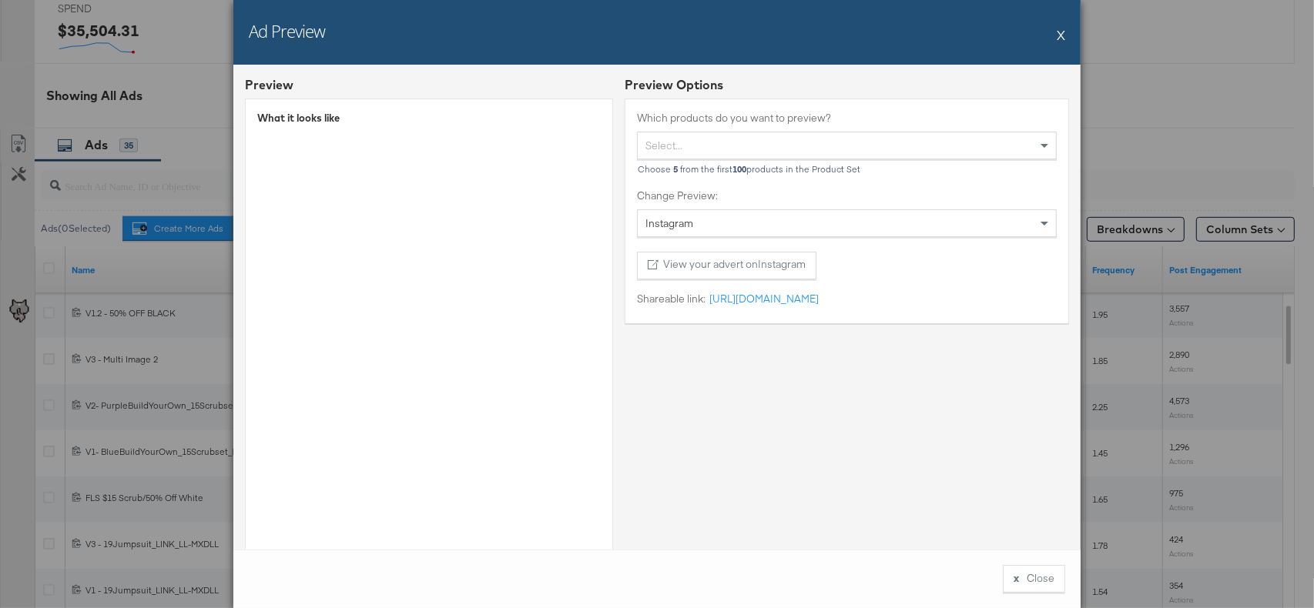
click at [1058, 33] on button "X" at bounding box center [1060, 34] width 8 height 31
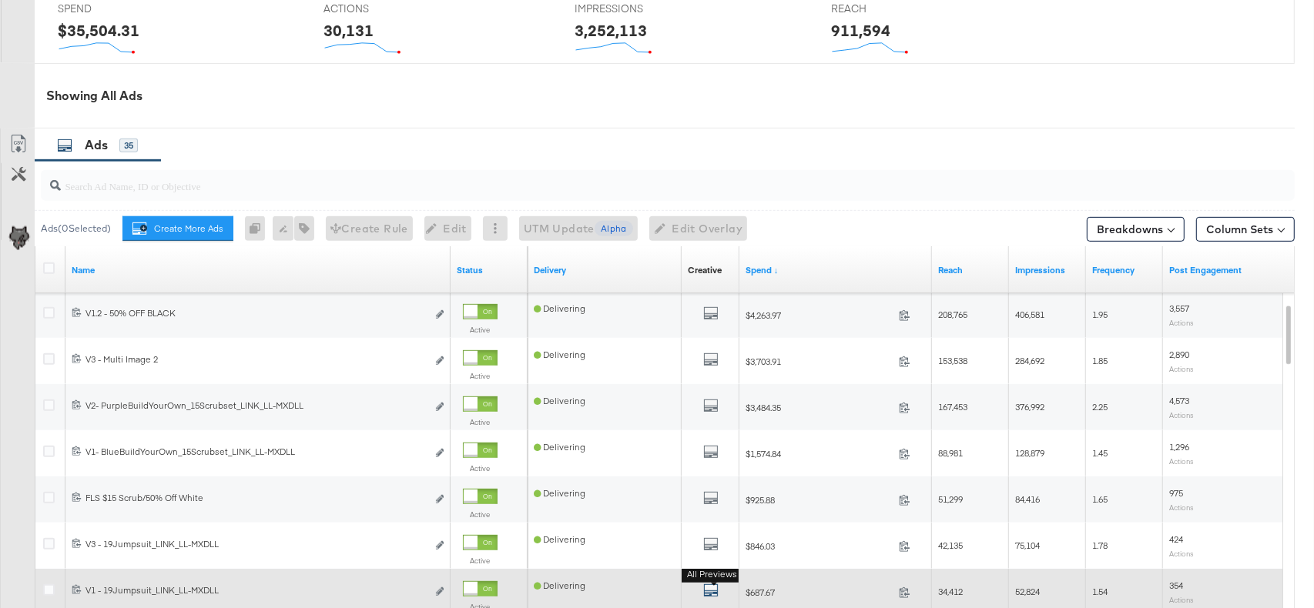
click at [706, 589] on icon "default" at bounding box center [710, 590] width 15 height 15
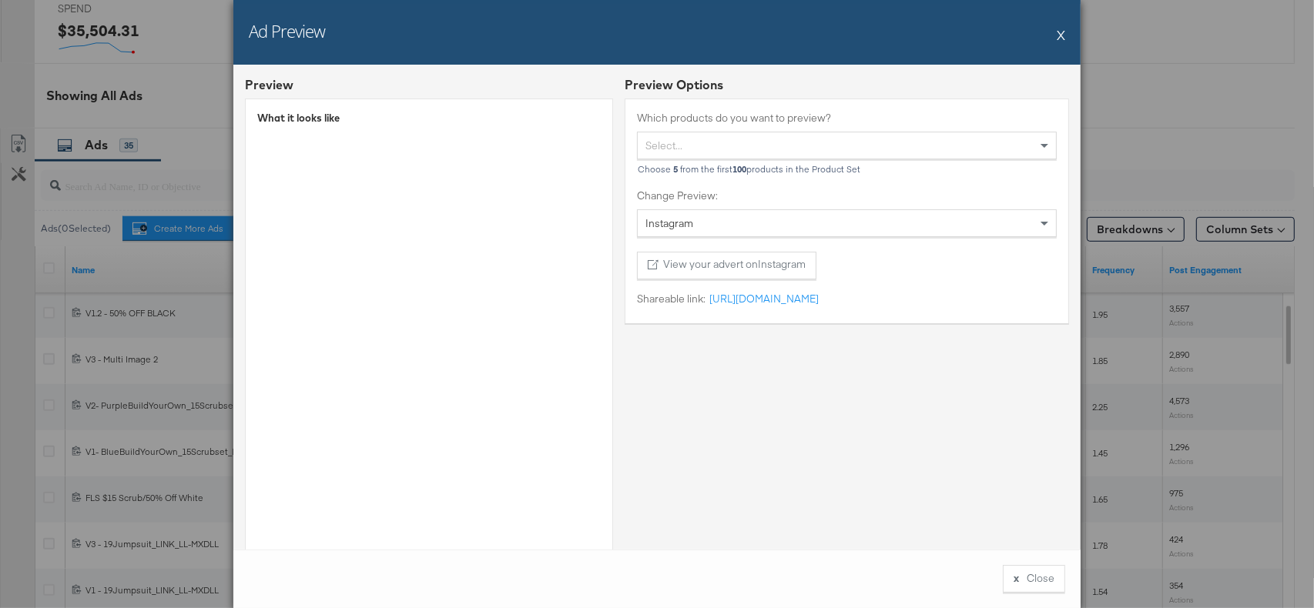
click at [1059, 35] on button "X" at bounding box center [1060, 34] width 8 height 31
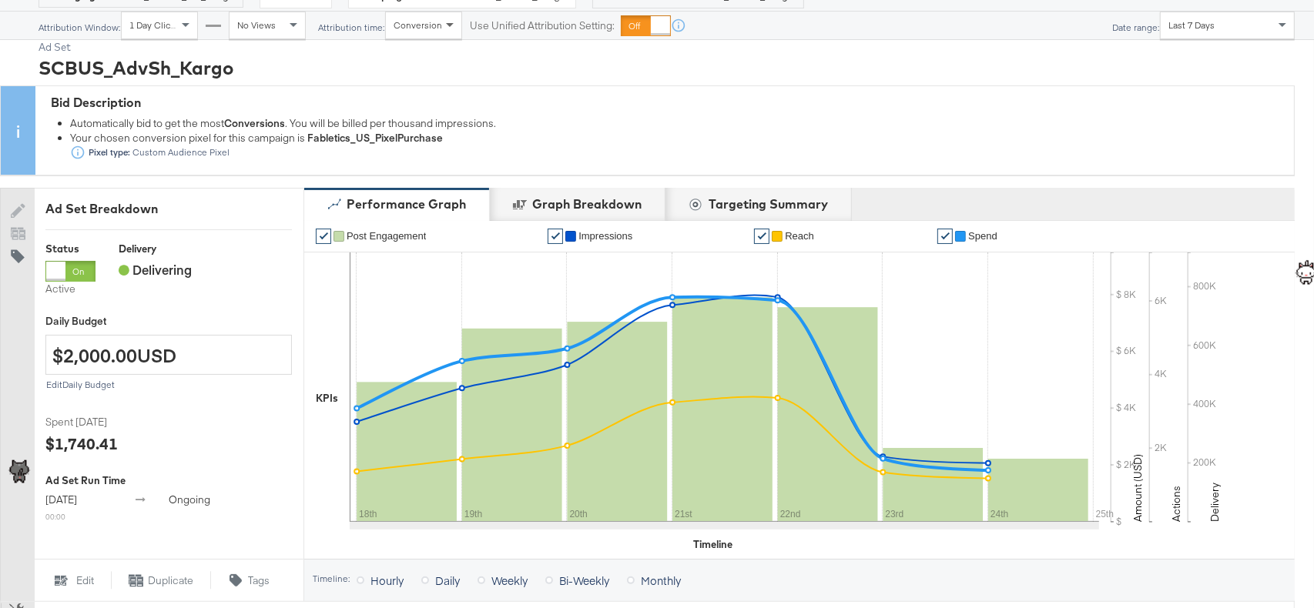
scroll to position [0, 0]
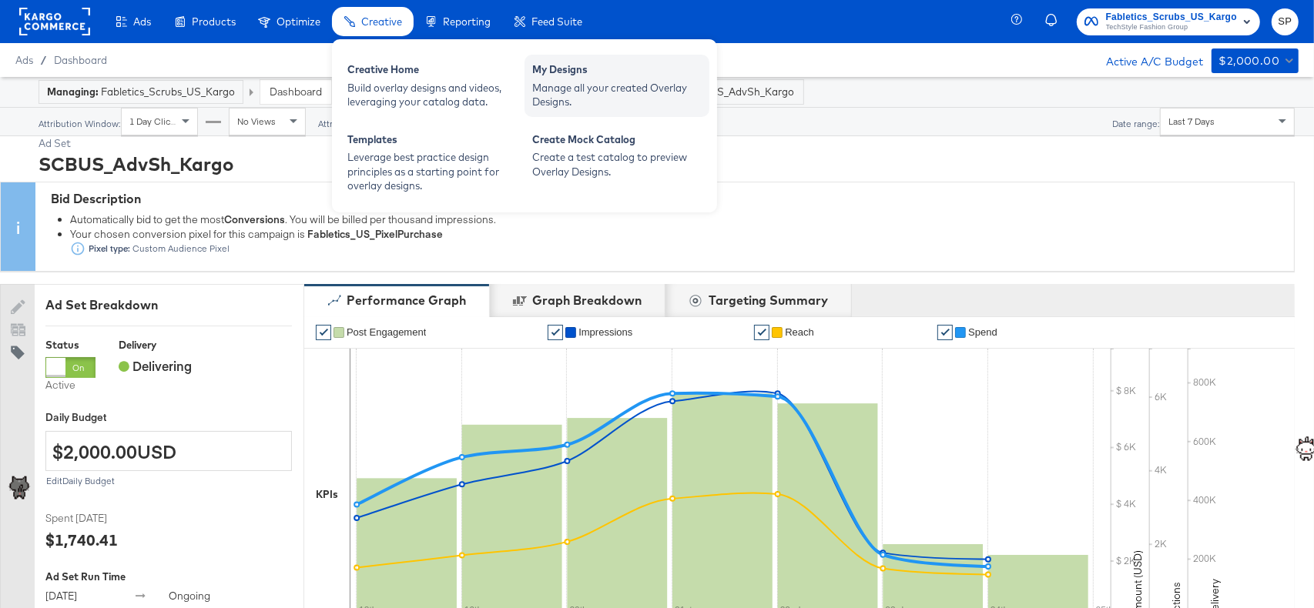
click at [582, 81] on div "Manage all your created Overlay Designs." at bounding box center [616, 95] width 169 height 28
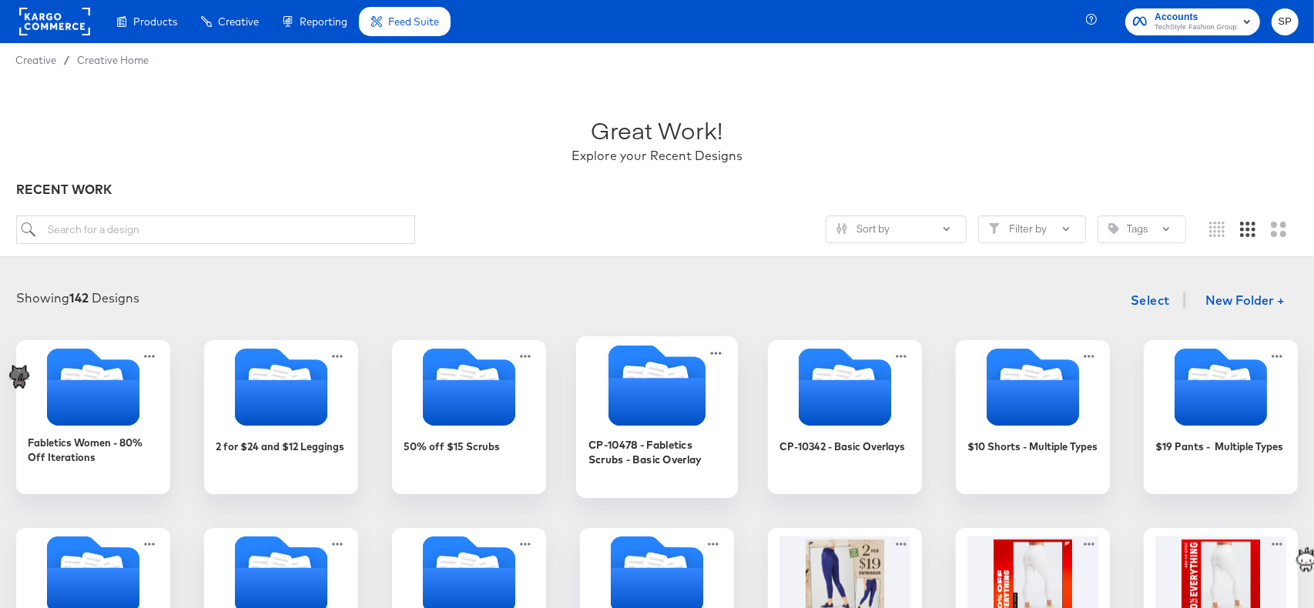
scroll to position [65, 0]
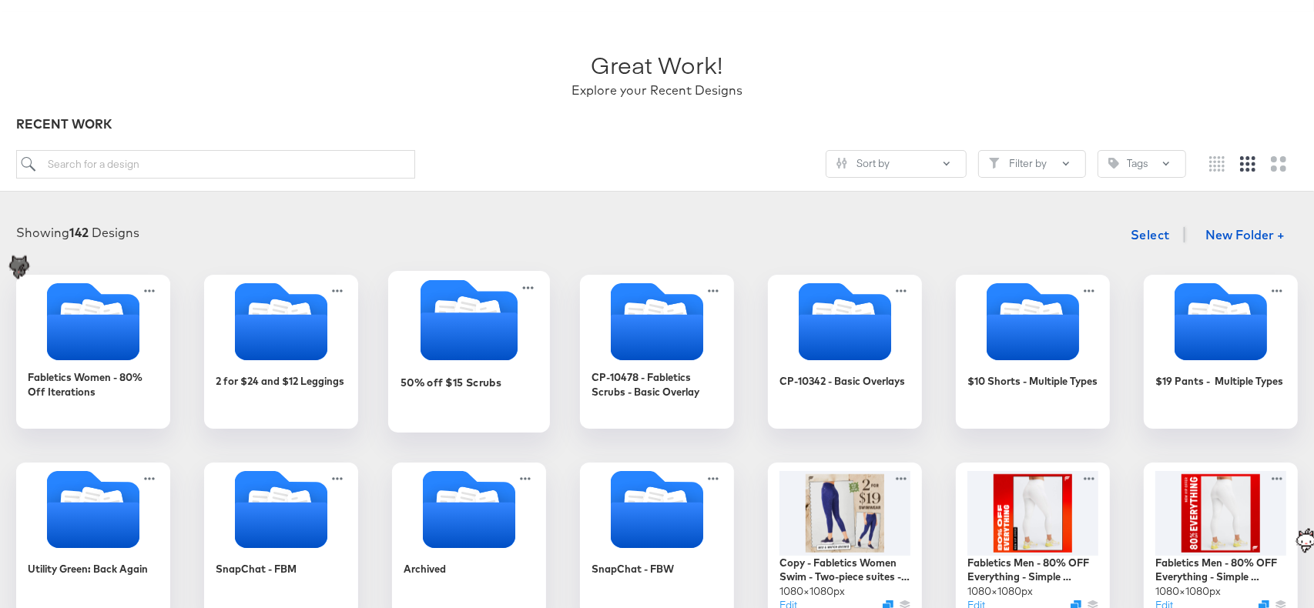
click at [413, 335] on icon "Folder" at bounding box center [469, 319] width 162 height 81
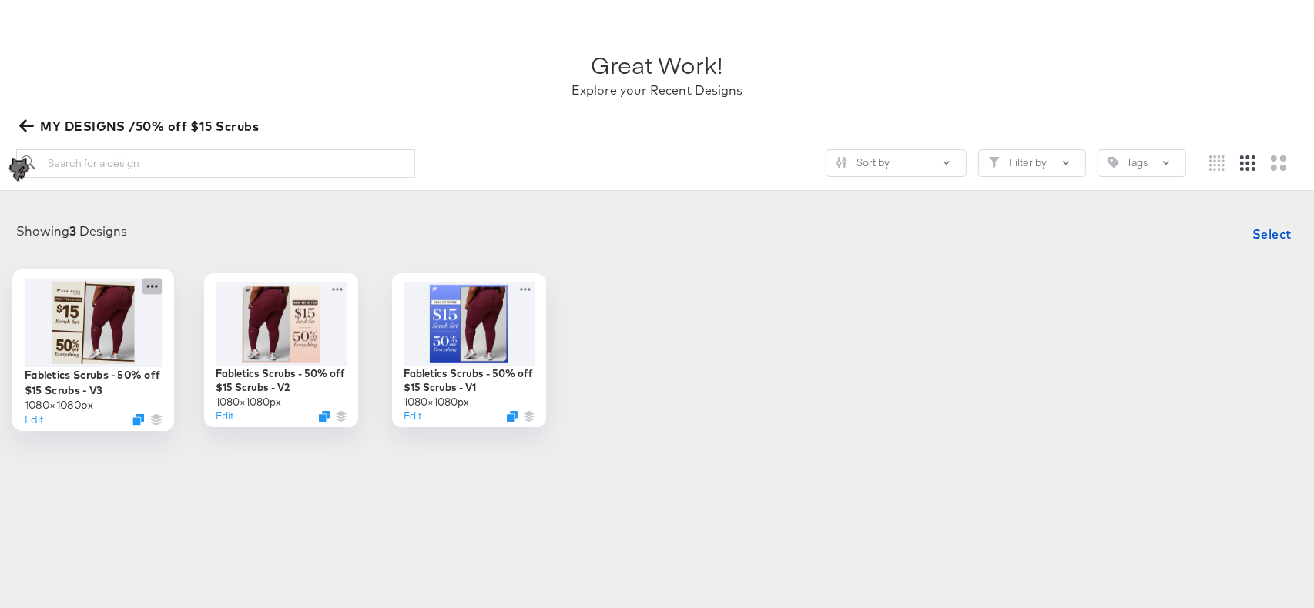
click at [152, 283] on icon at bounding box center [151, 286] width 19 height 16
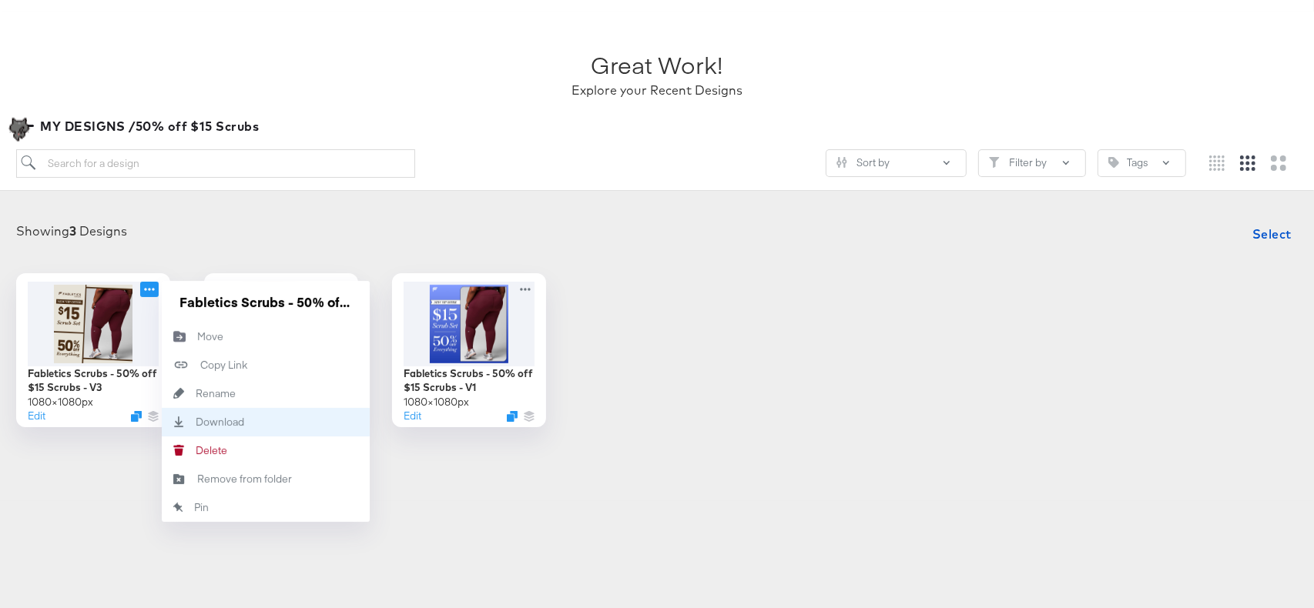
click at [196, 422] on div "Download Download" at bounding box center [196, 422] width 0 height 0
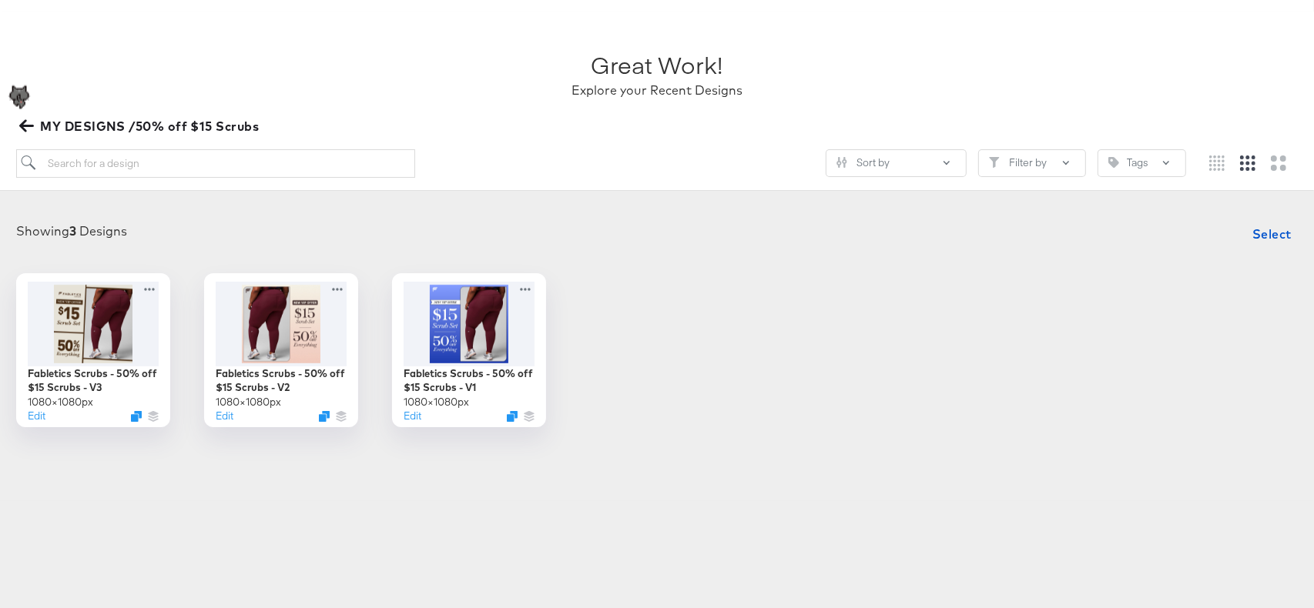
click at [359, 233] on div "Showing 3 Designs Select" at bounding box center [656, 234] width 1283 height 31
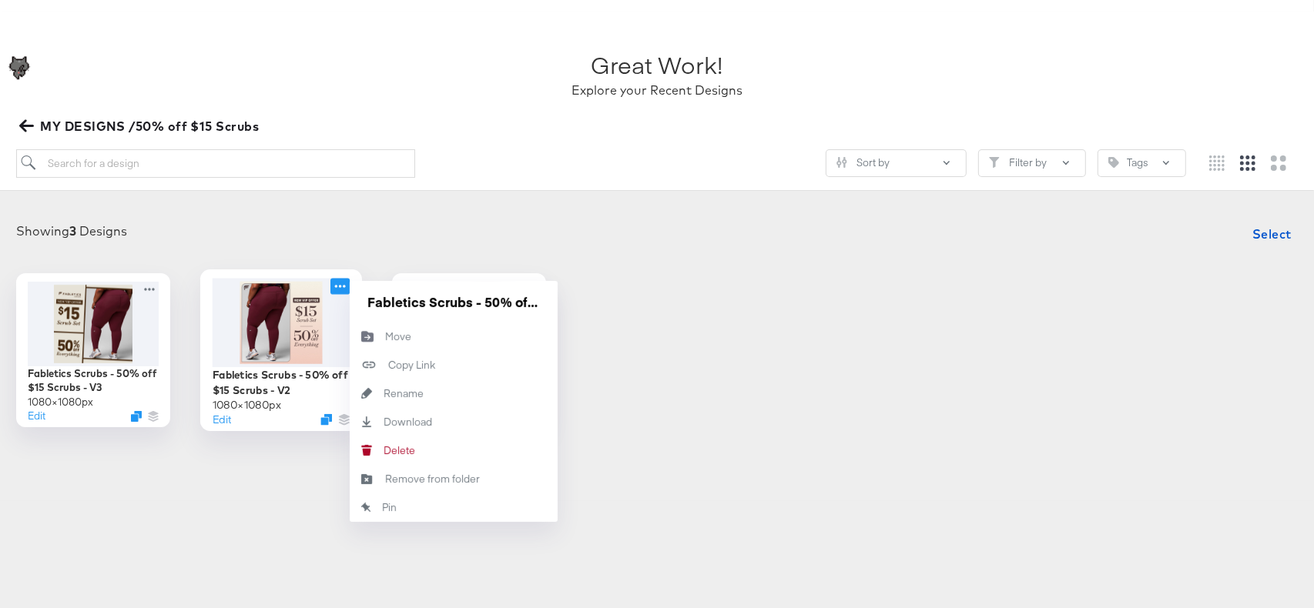
click at [345, 285] on icon at bounding box center [340, 286] width 11 height 3
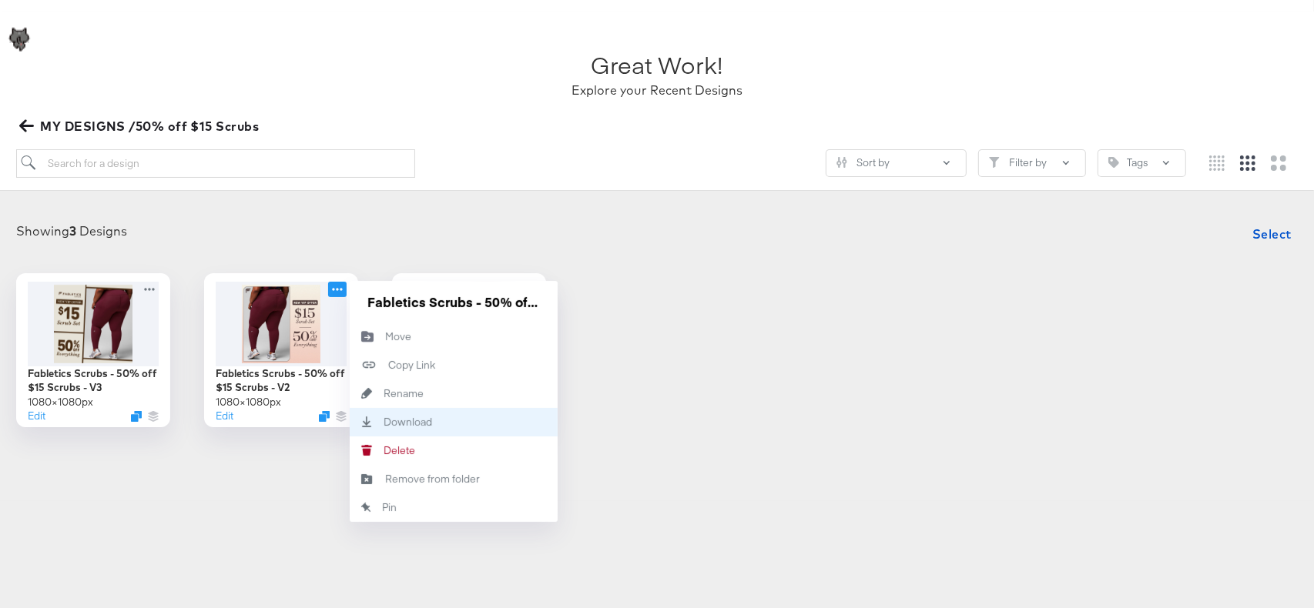
click at [383, 417] on icon "Download" at bounding box center [367, 422] width 34 height 11
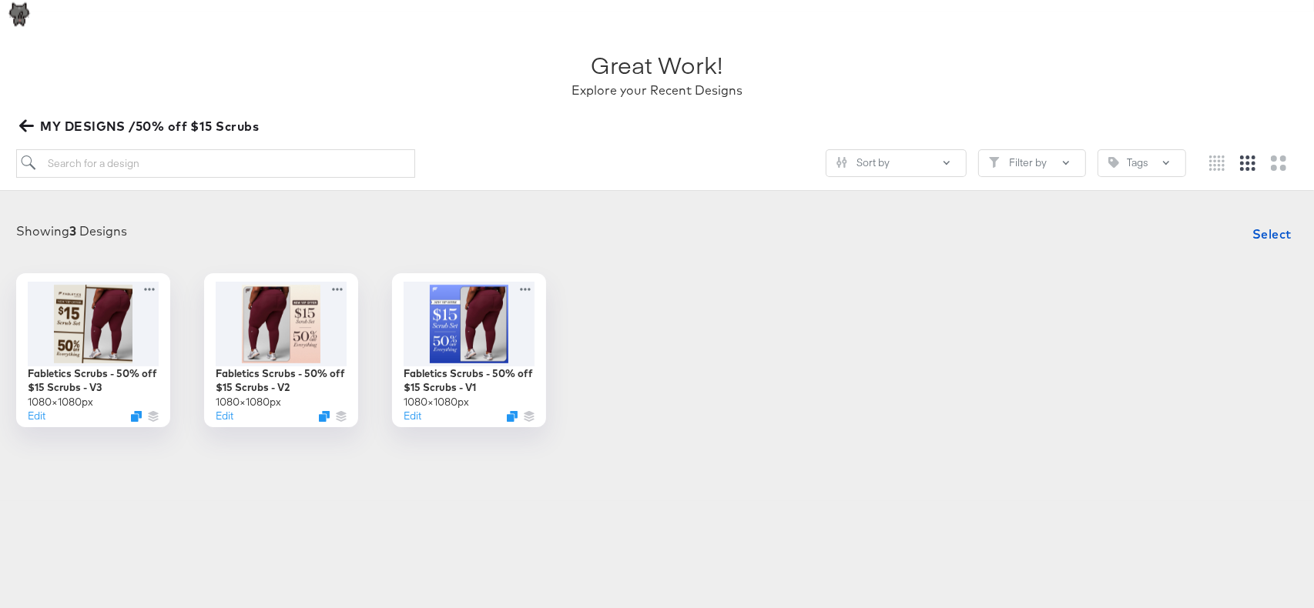
click at [500, 239] on div "Showing 3 Designs Select" at bounding box center [656, 234] width 1283 height 31
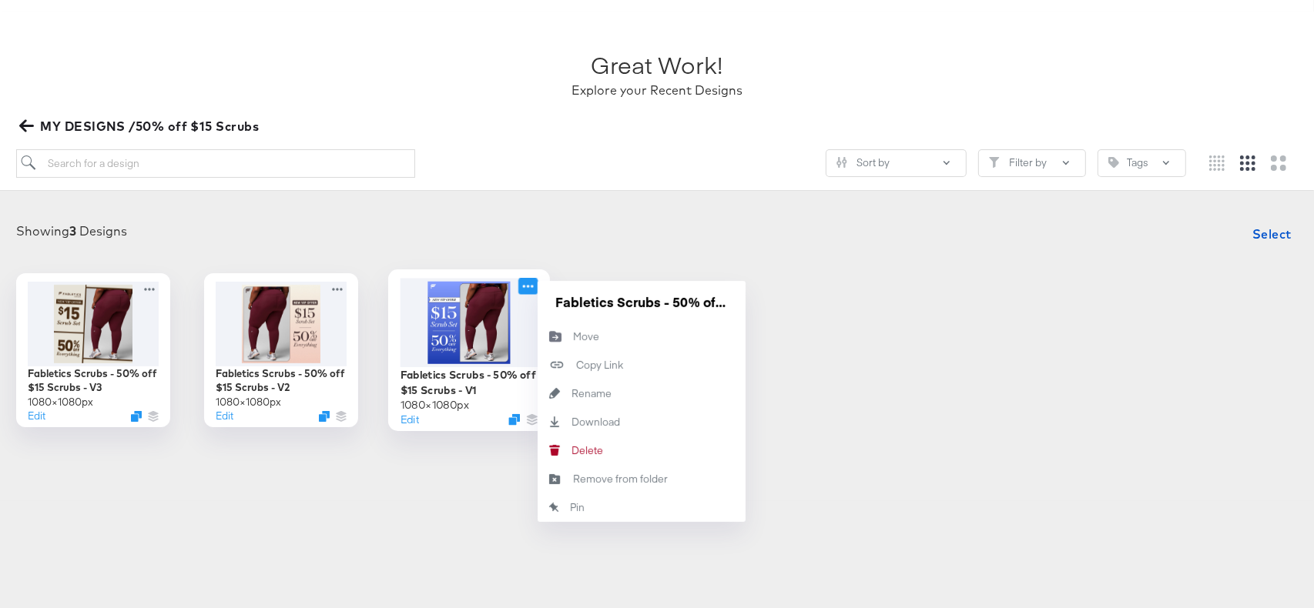
click at [531, 293] on icon at bounding box center [527, 286] width 19 height 16
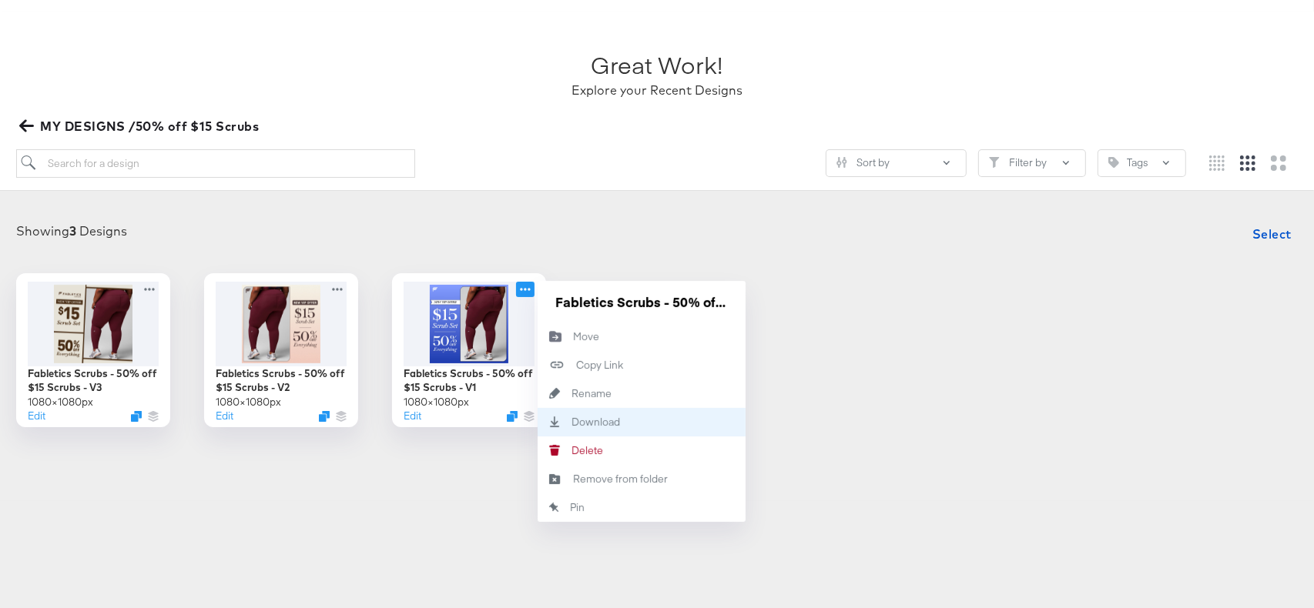
click at [571, 422] on div "Download Download" at bounding box center [571, 422] width 0 height 0
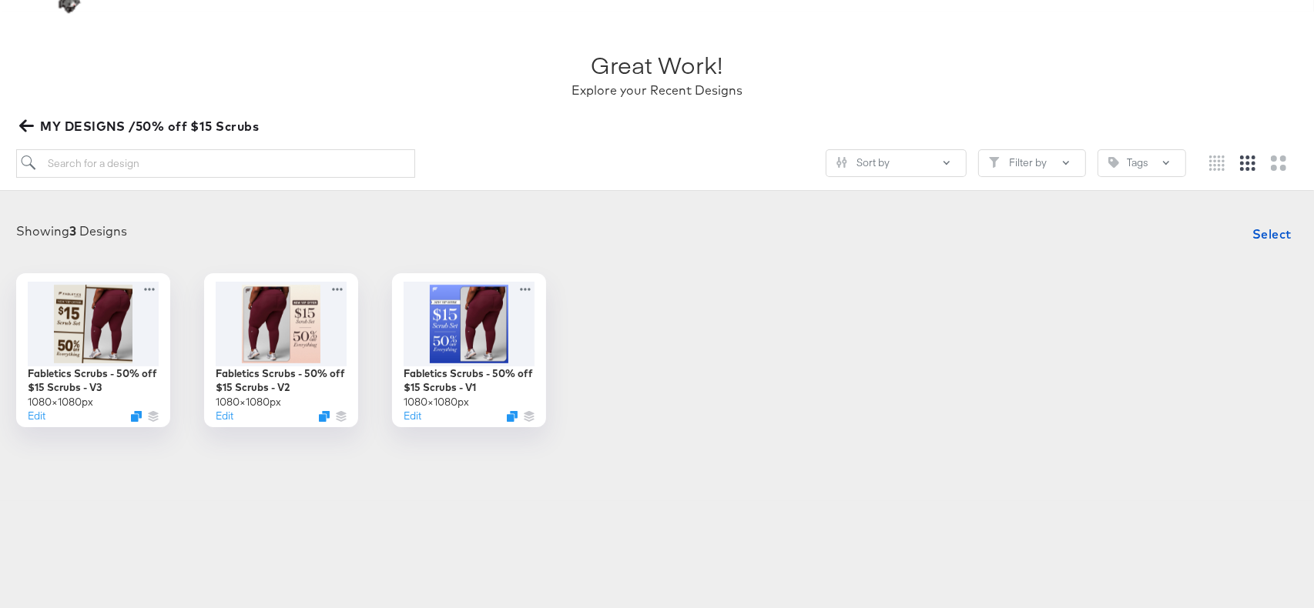
click at [37, 120] on span "MY DESIGNS /50% off $15 Scrubs" at bounding box center [140, 126] width 236 height 22
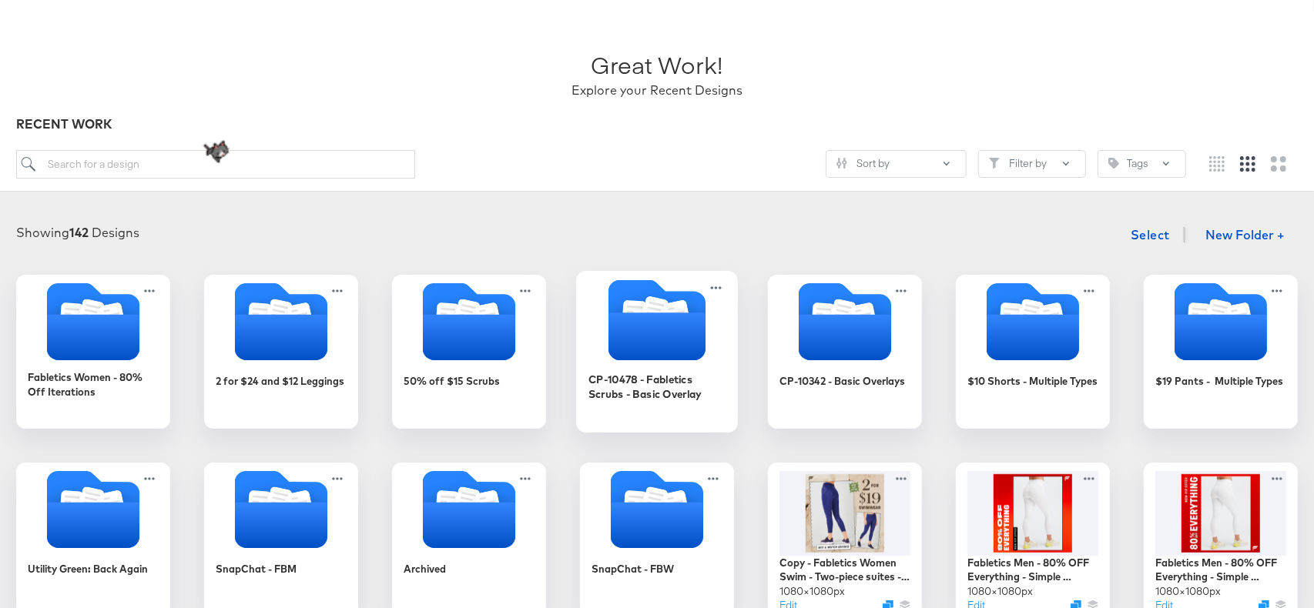
click at [658, 336] on icon "Folder" at bounding box center [656, 337] width 97 height 48
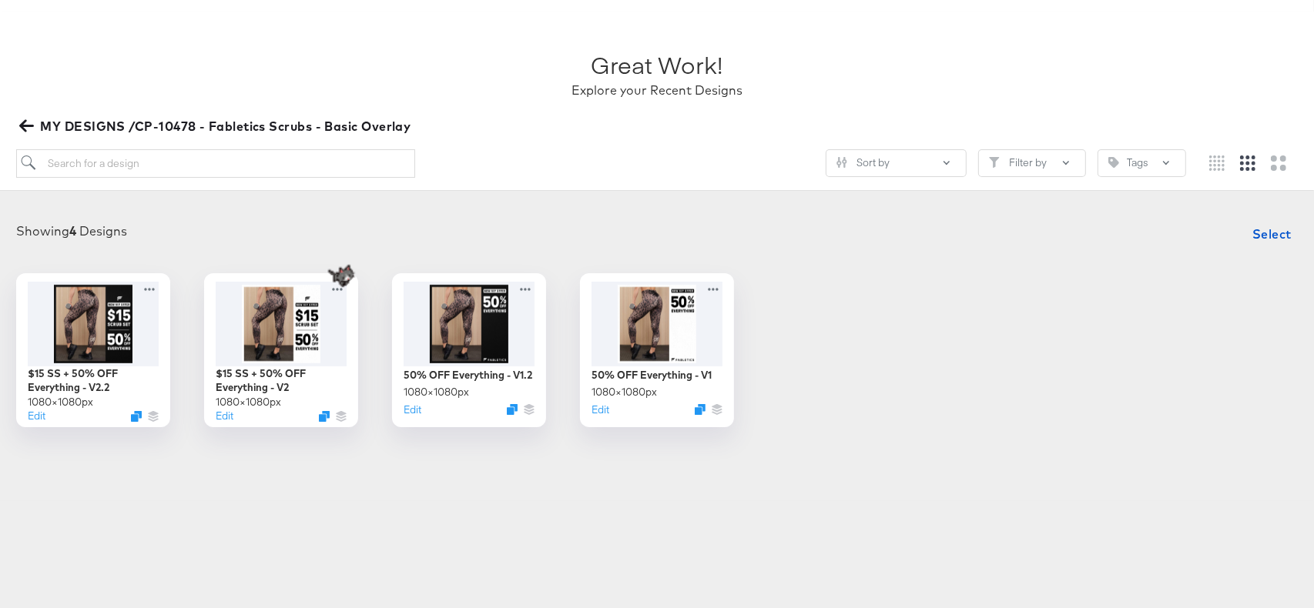
click at [28, 123] on icon "button" at bounding box center [26, 126] width 15 height 15
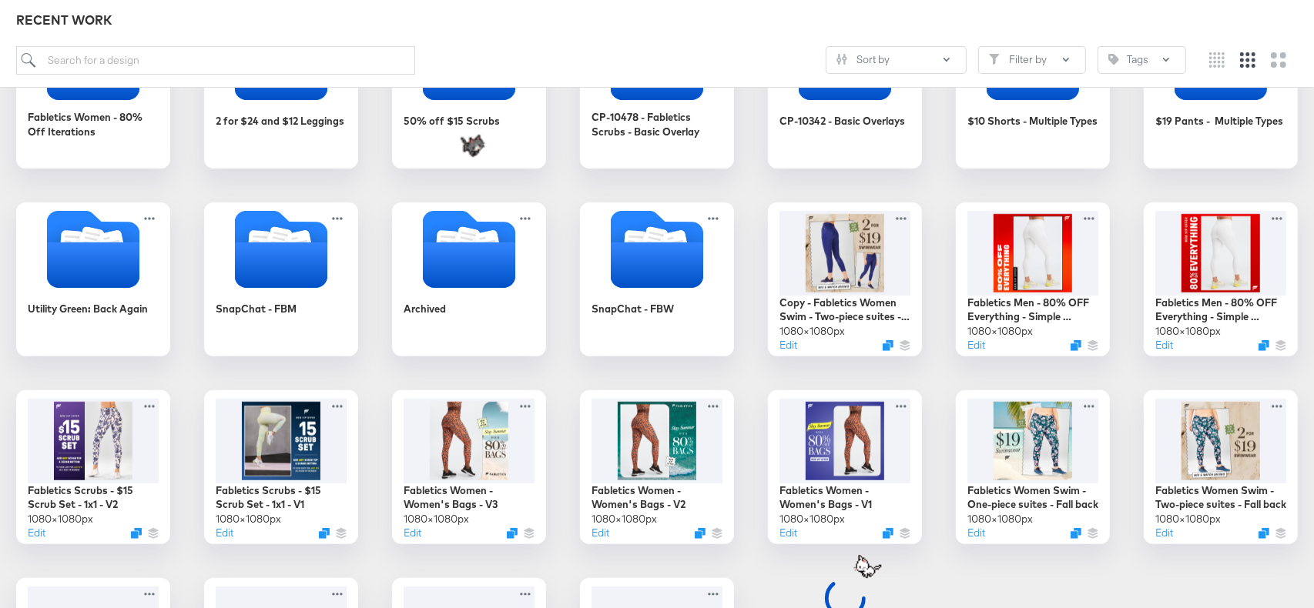
scroll to position [333, 0]
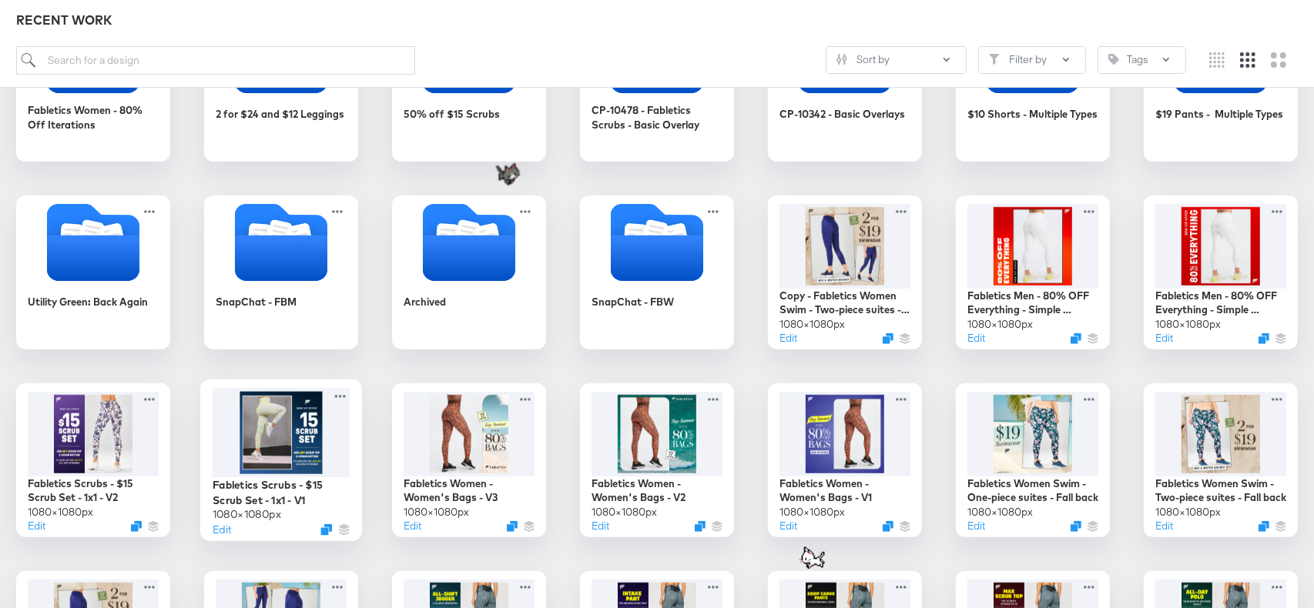
click at [302, 435] on div at bounding box center [282, 432] width 138 height 89
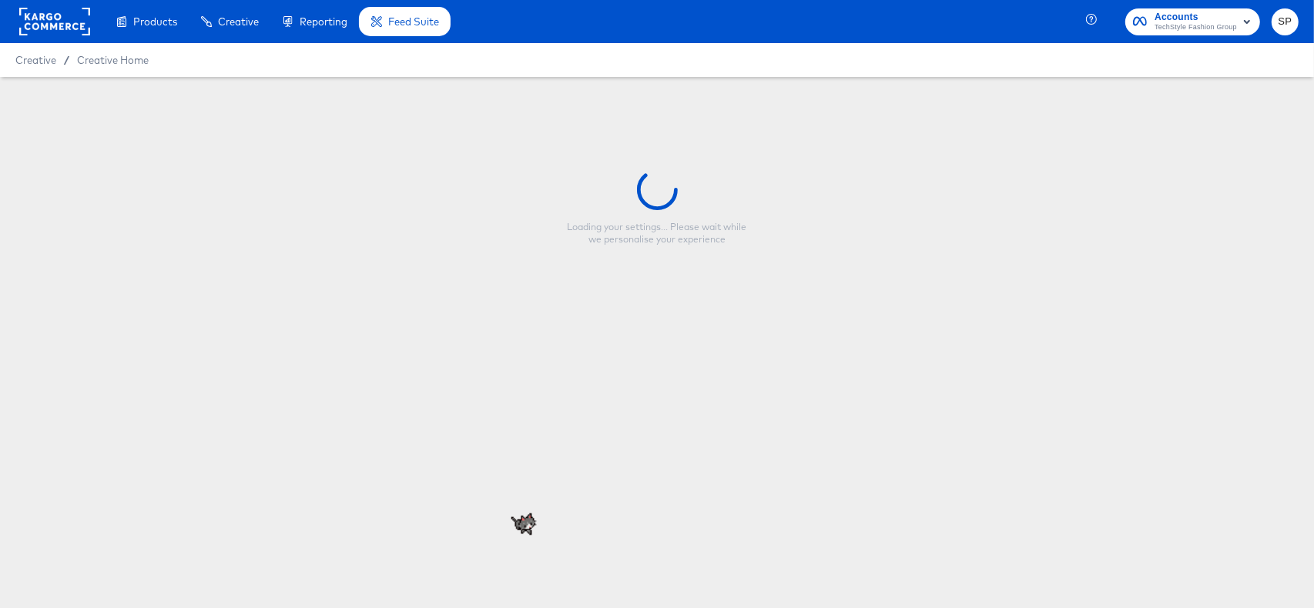
type input "Fabletics Scrubs - $15 Scrub Set - 1x1 - V1"
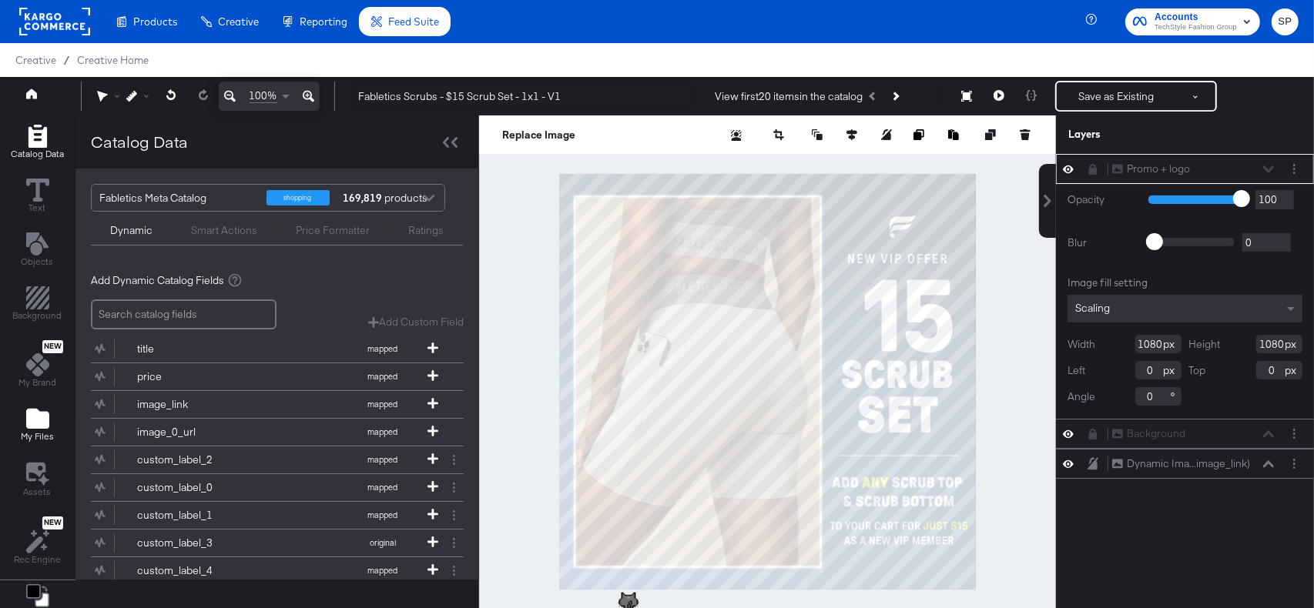
click at [29, 409] on icon "Add Files" at bounding box center [37, 419] width 23 height 20
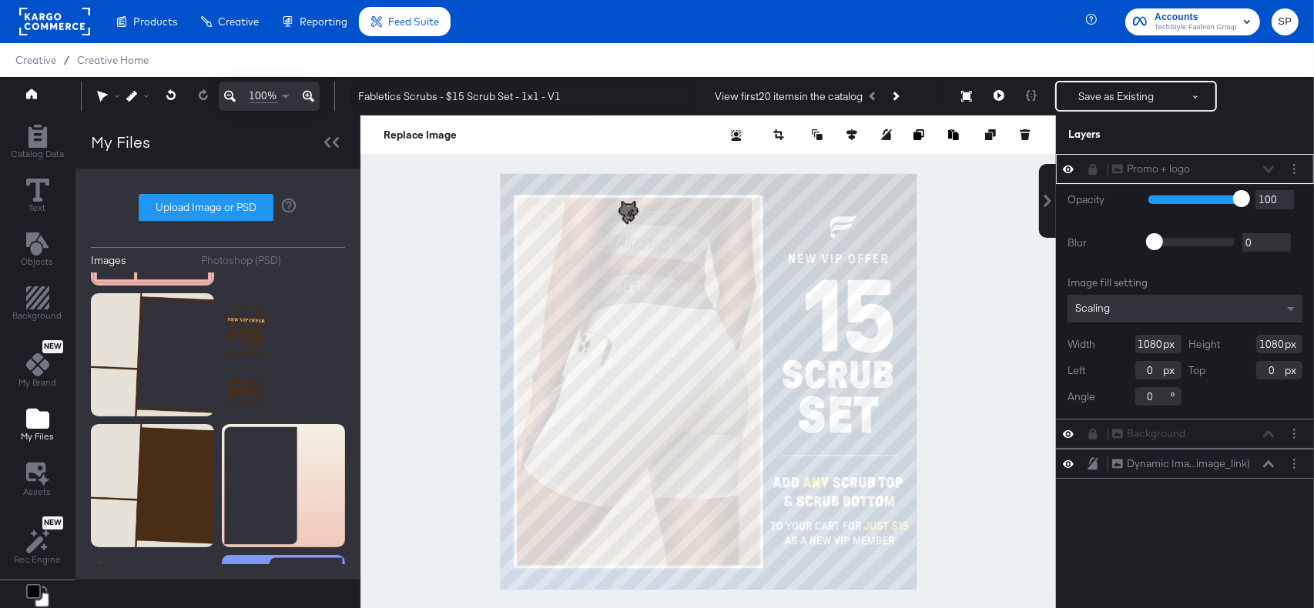
scroll to position [1157, 0]
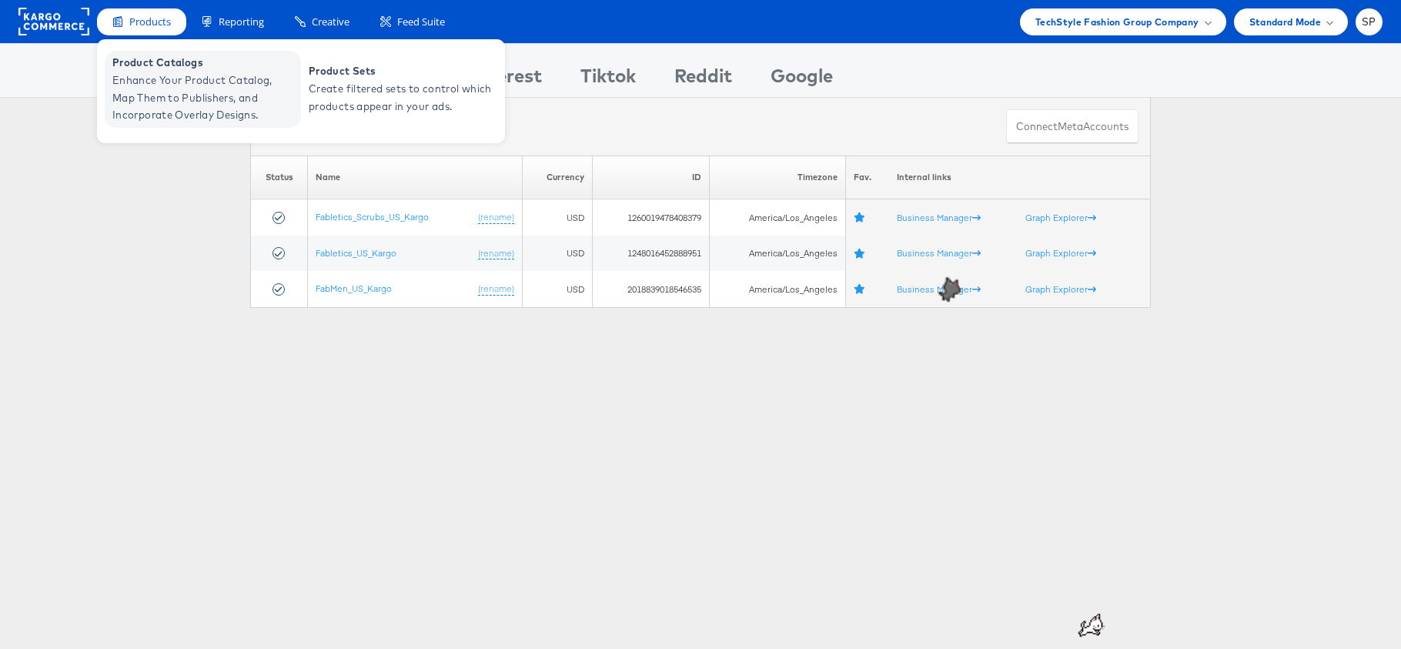
click at [158, 85] on span "Enhance Your Product Catalog, Map Them to Publishers, and Incorporate Overlay D…" at bounding box center [204, 98] width 185 height 52
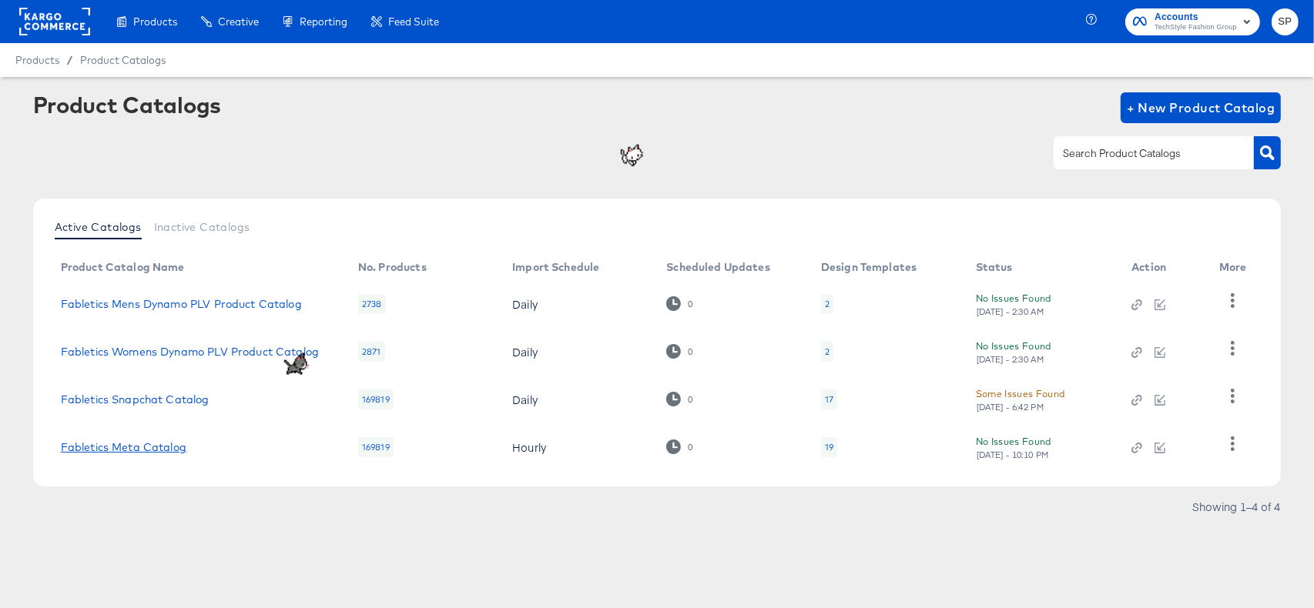
click at [123, 445] on link "Fabletics Meta Catalog" at bounding box center [124, 447] width 126 height 12
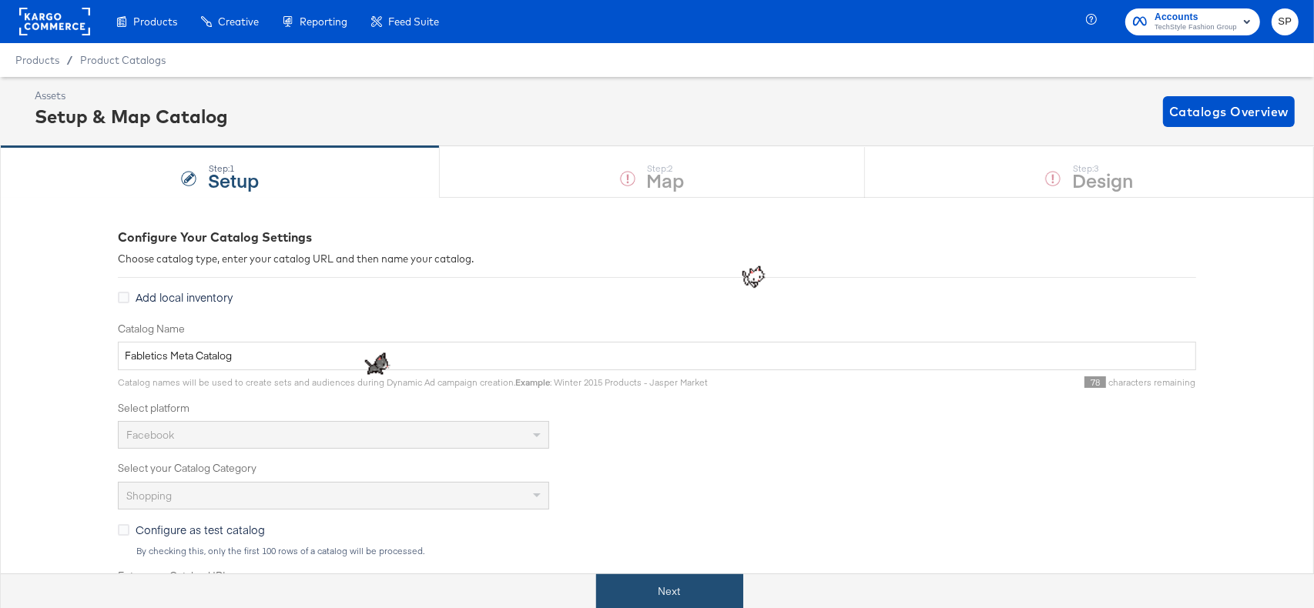
click at [627, 581] on button "Next" at bounding box center [669, 591] width 147 height 35
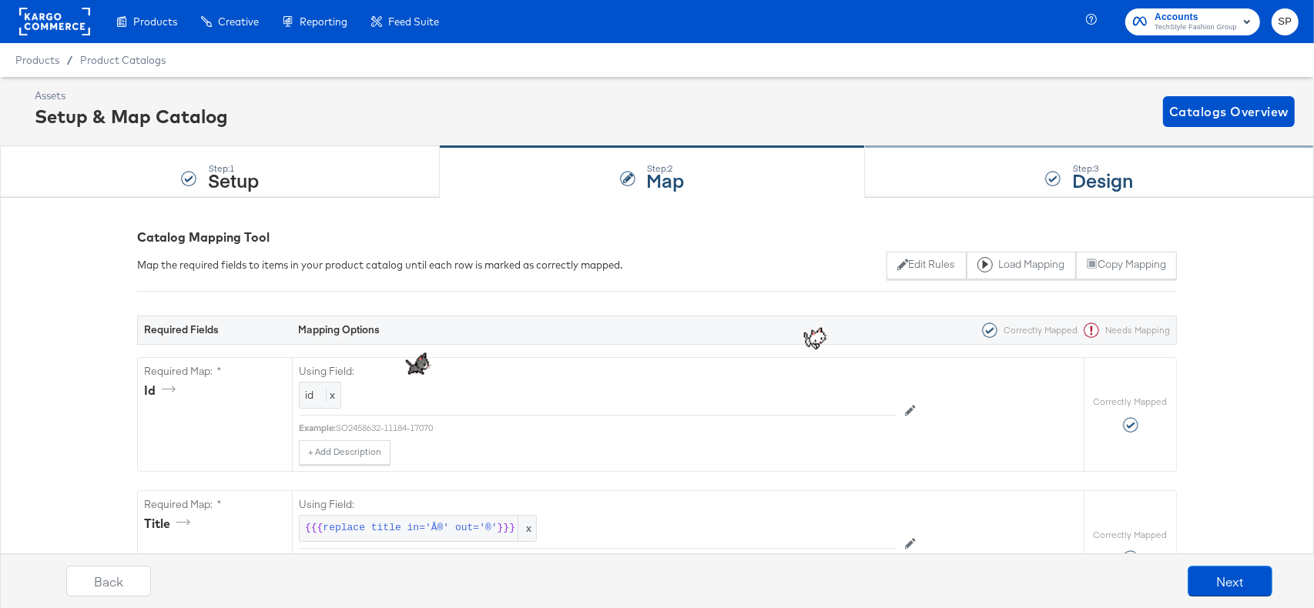
click at [966, 162] on div "Step: 3 Design" at bounding box center [1089, 172] width 449 height 51
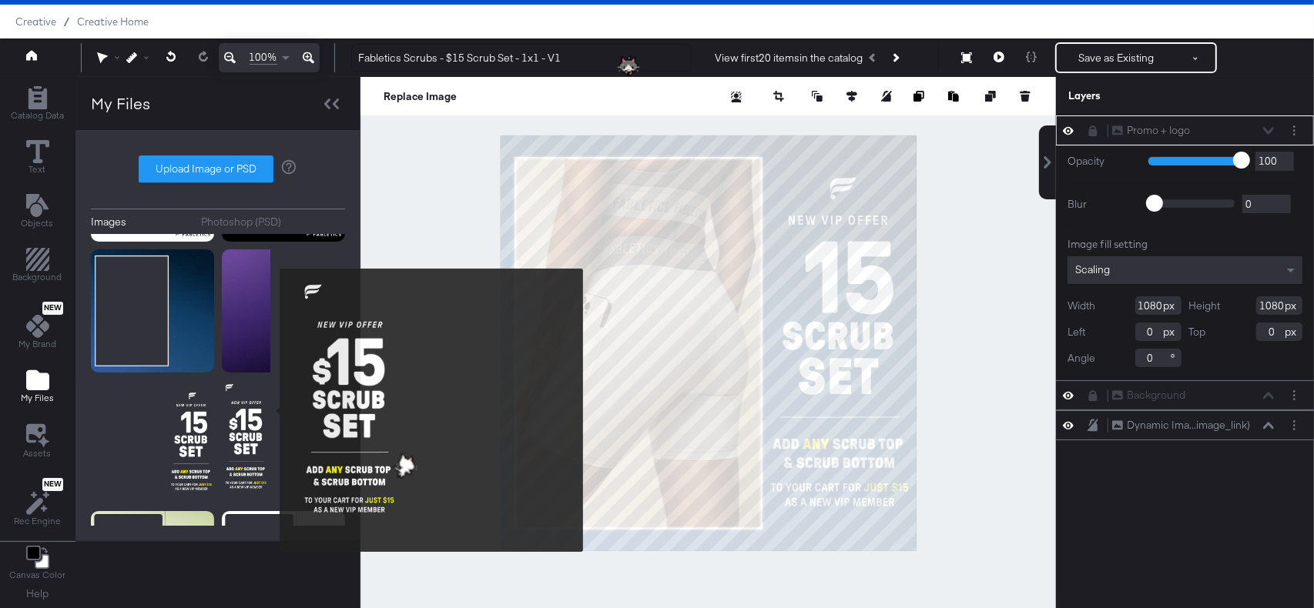
scroll to position [2472, 0]
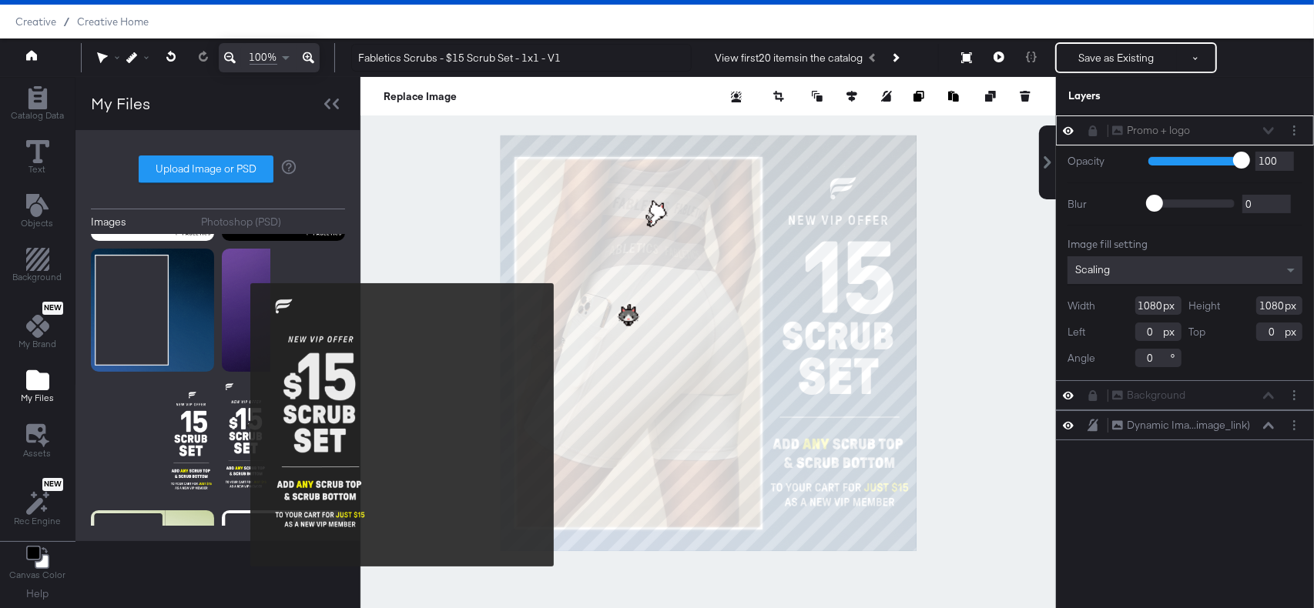
click at [240, 425] on img at bounding box center [283, 441] width 123 height 123
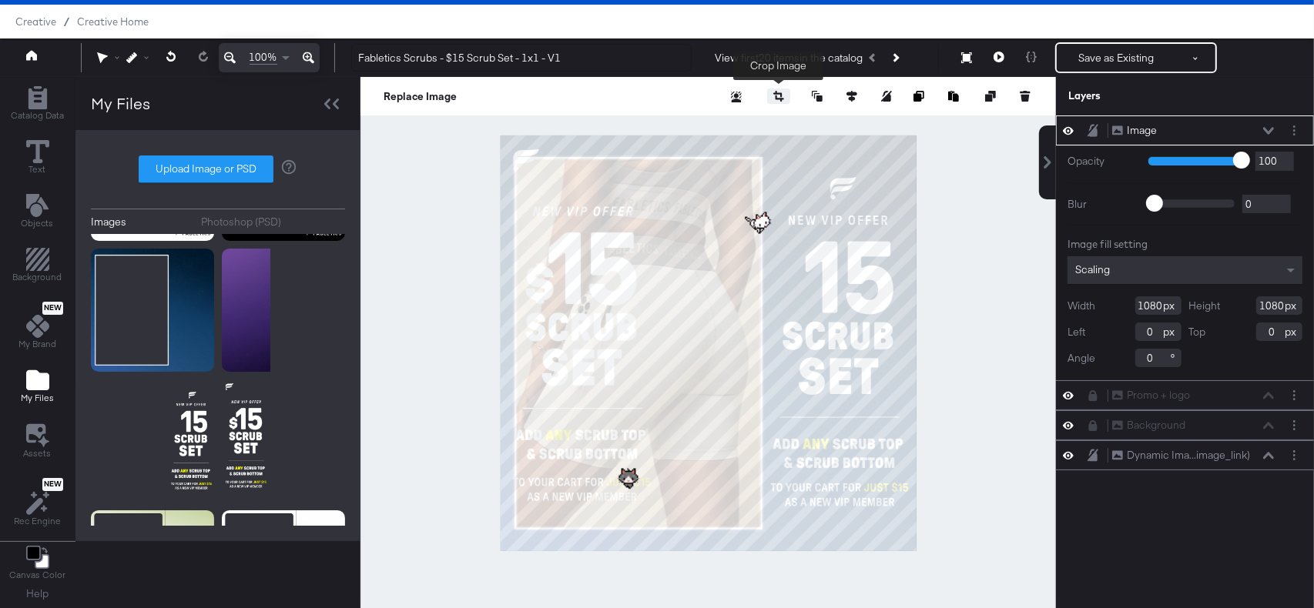
click at [777, 96] on icon "button" at bounding box center [778, 96] width 11 height 11
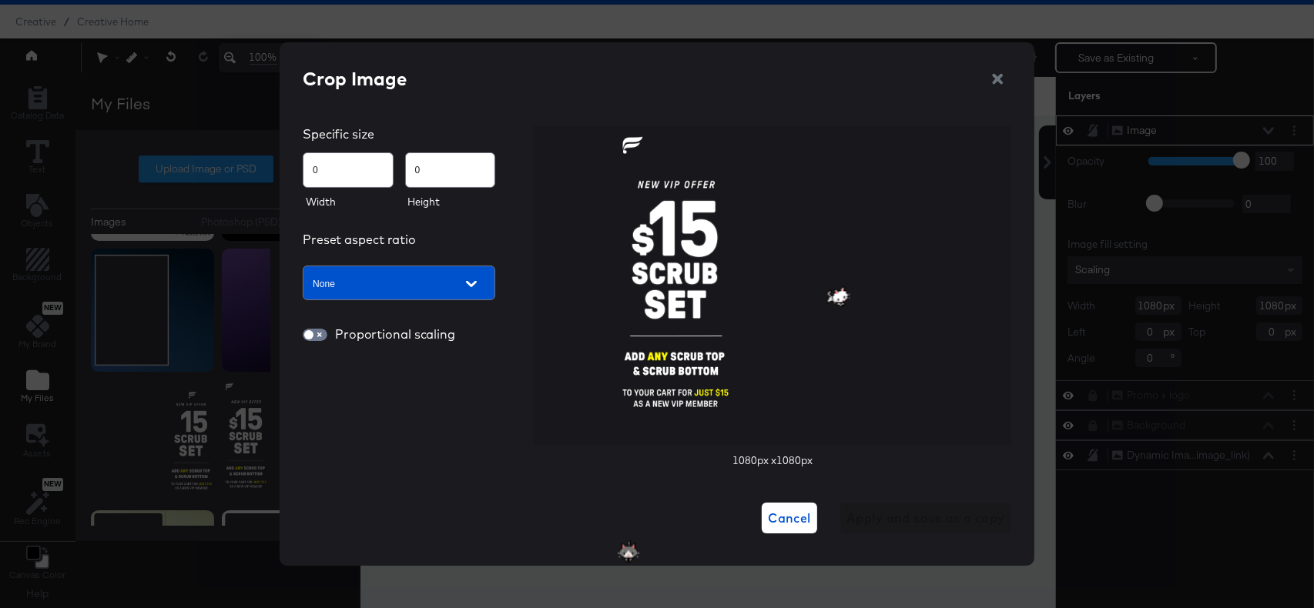
type input "86"
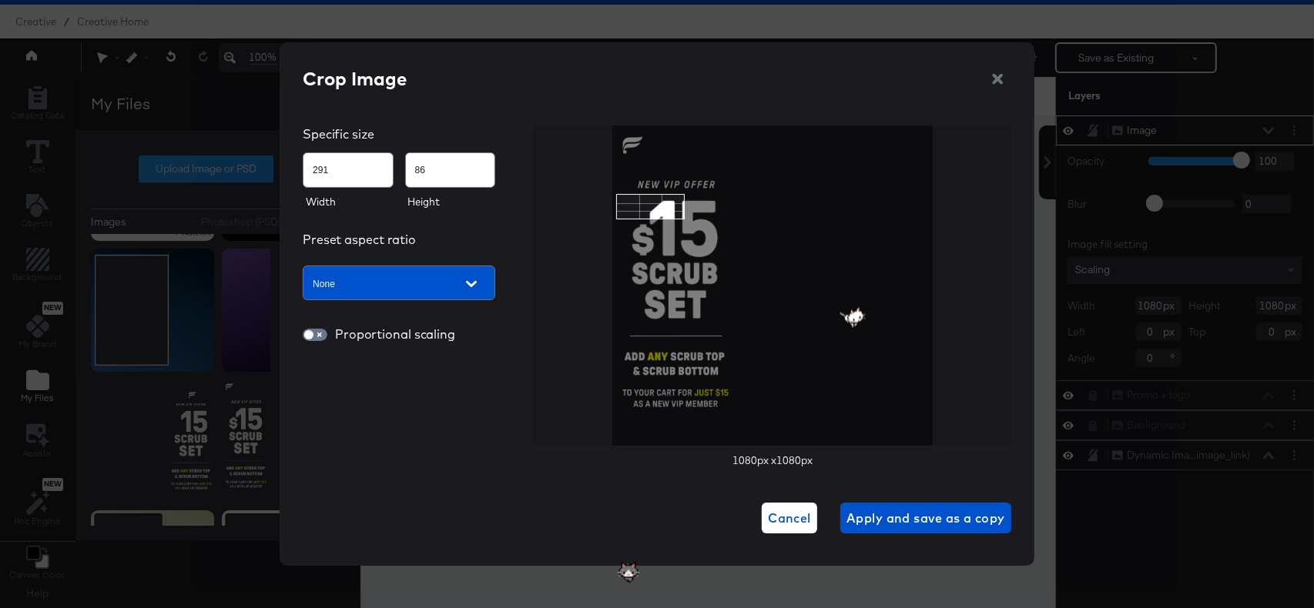
type input "313"
type input "89"
type input "325"
type input "94"
type input "335"
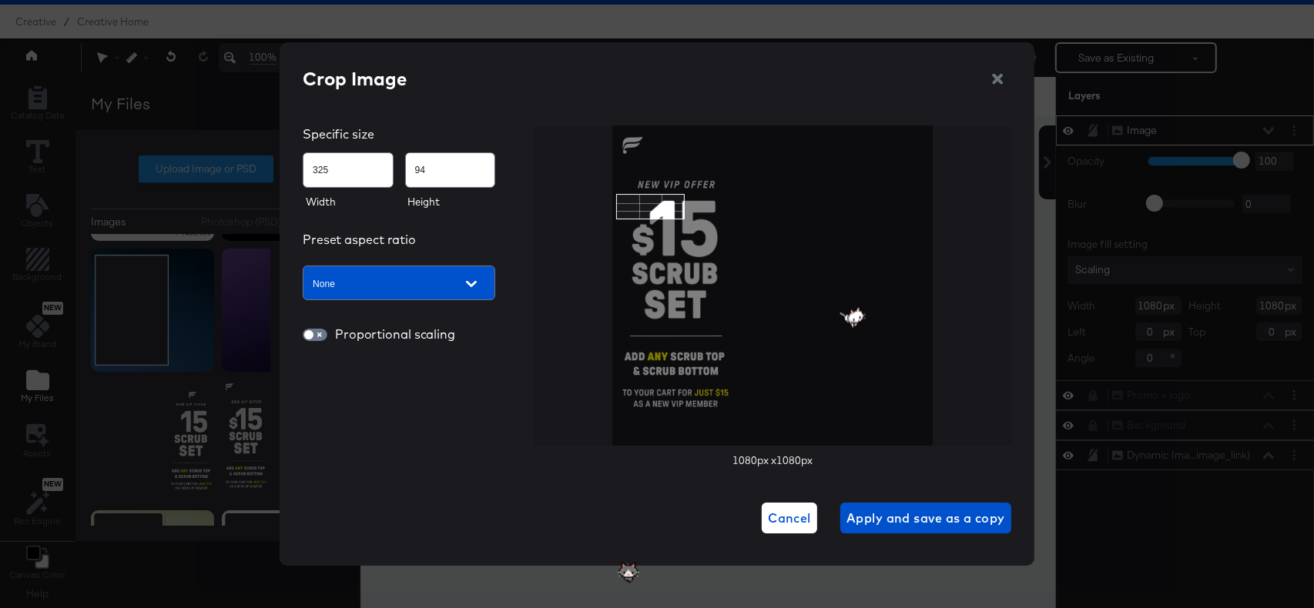
type input "99"
type input "344"
type input "103"
type input "351"
type input "107"
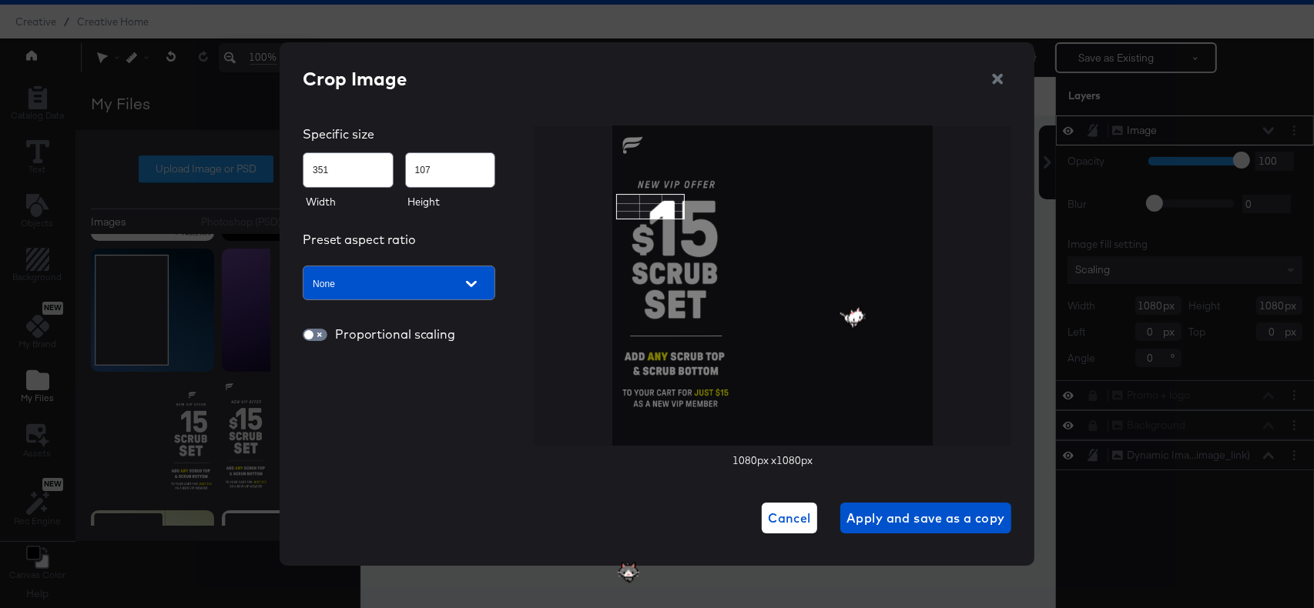
type input "364"
type input "115"
type input "369"
type input "120"
type input "374"
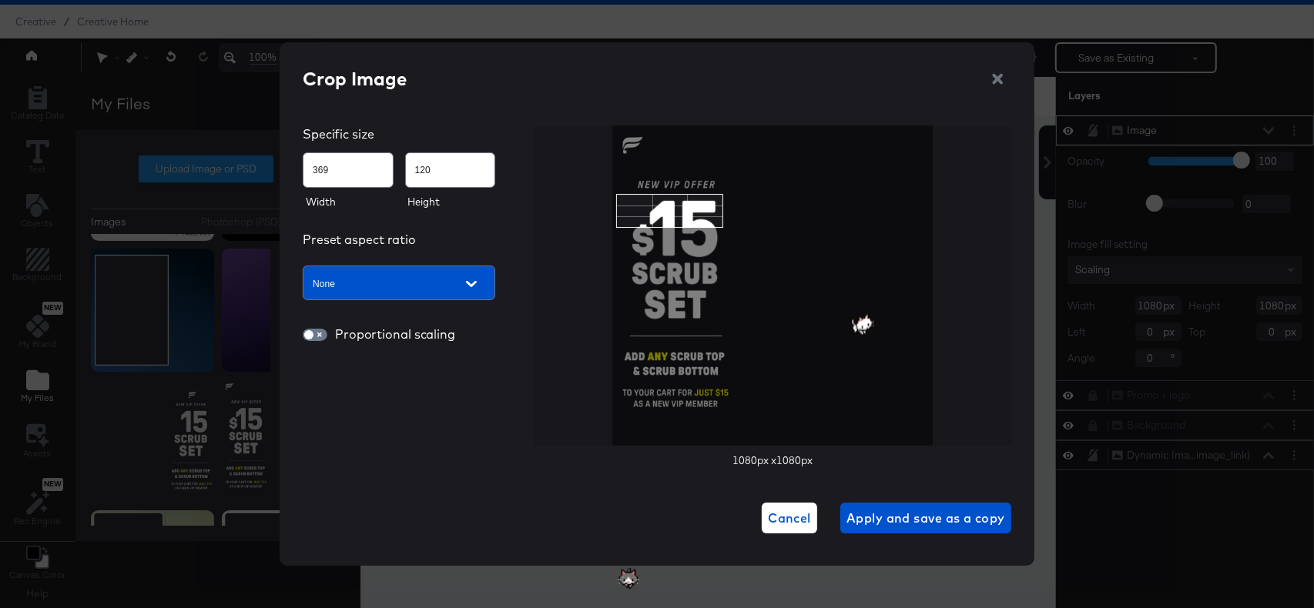
type input "124"
type input "378"
type input "128"
type input "382"
type input "132"
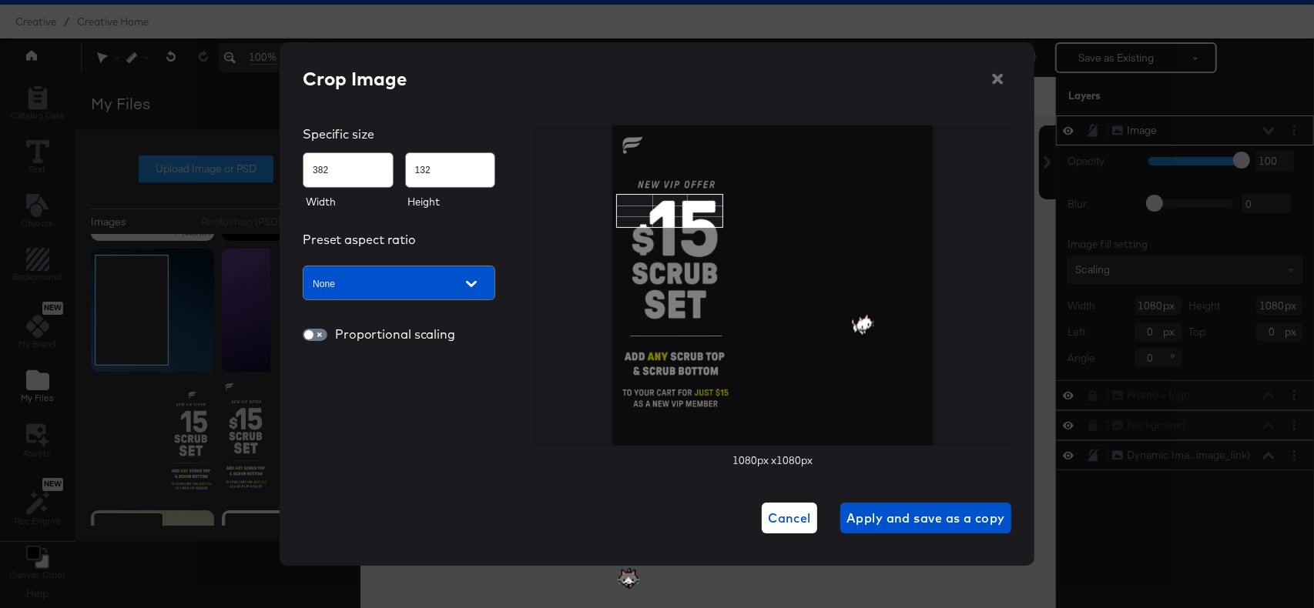
type input "386"
type input "139"
type input "387"
type input "142"
type input "388"
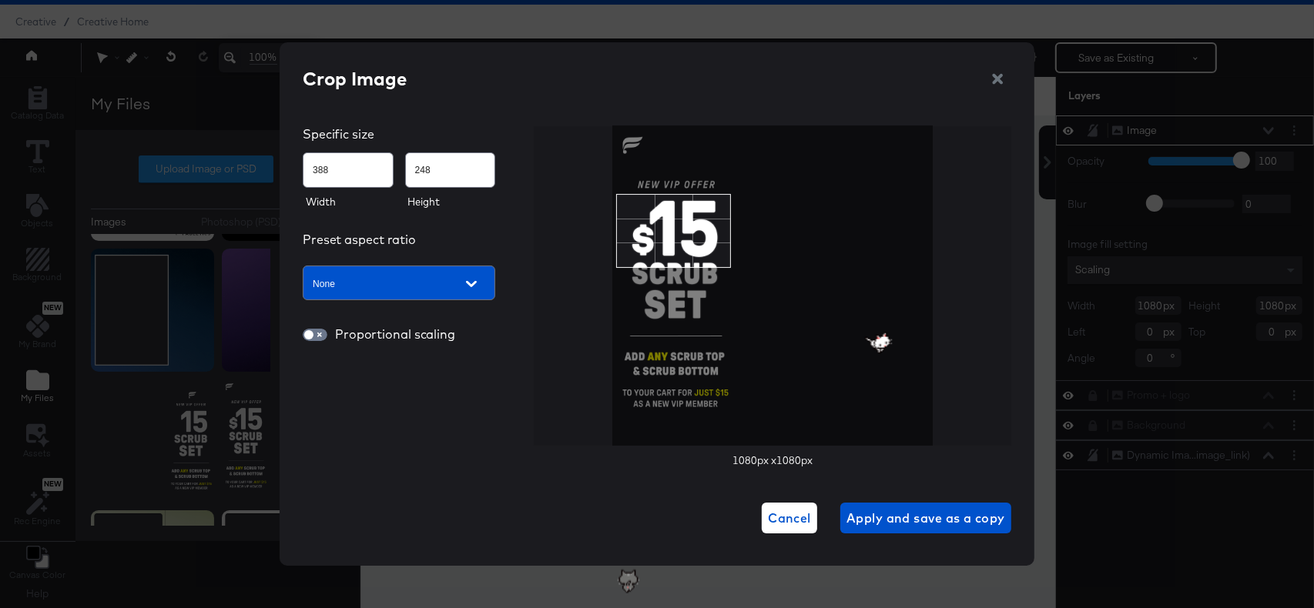
type input "249"
type input "386"
type input "246"
type input "385"
type input "224"
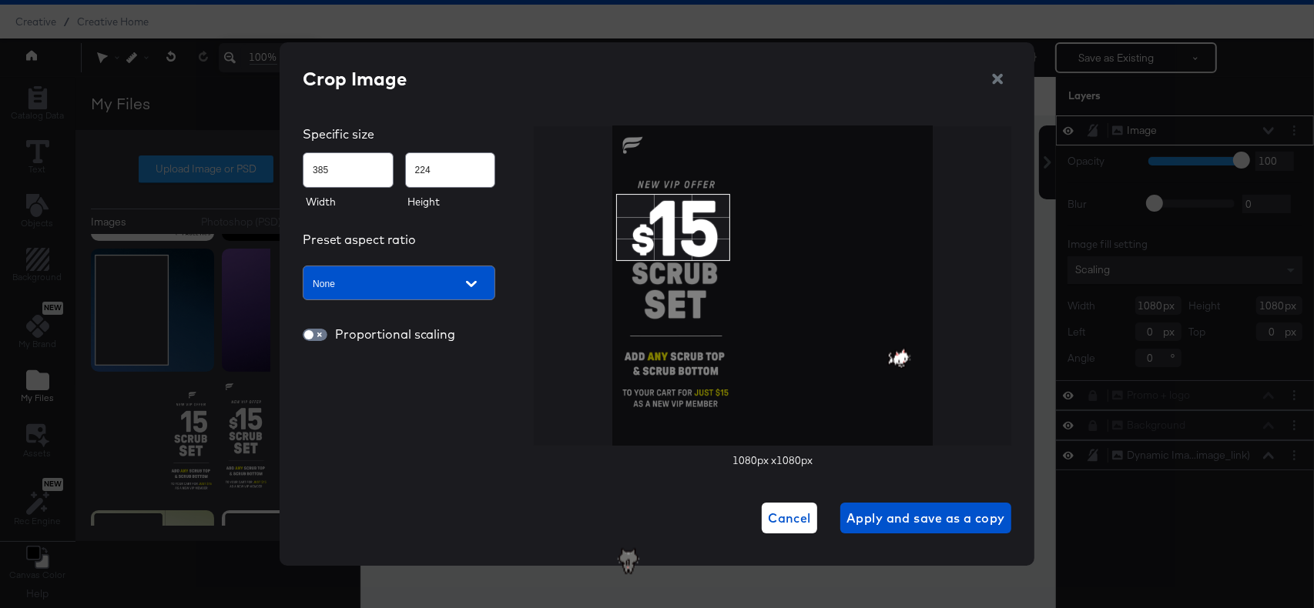
type input "384"
type input "223"
type input "383"
type input "222"
type input "382"
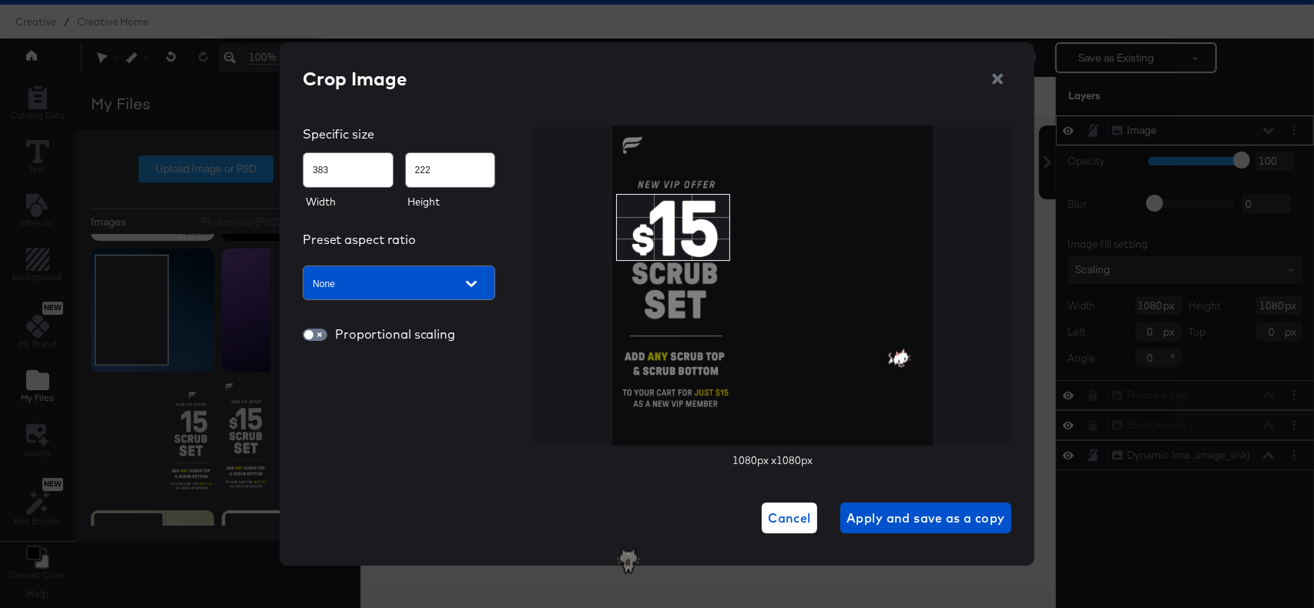
type input "221"
click at [728, 259] on img at bounding box center [773, 286] width 320 height 320
click at [767, 89] on button "button" at bounding box center [778, 96] width 23 height 15
click at [873, 524] on span "Apply and save as a copy" at bounding box center [925, 518] width 159 height 22
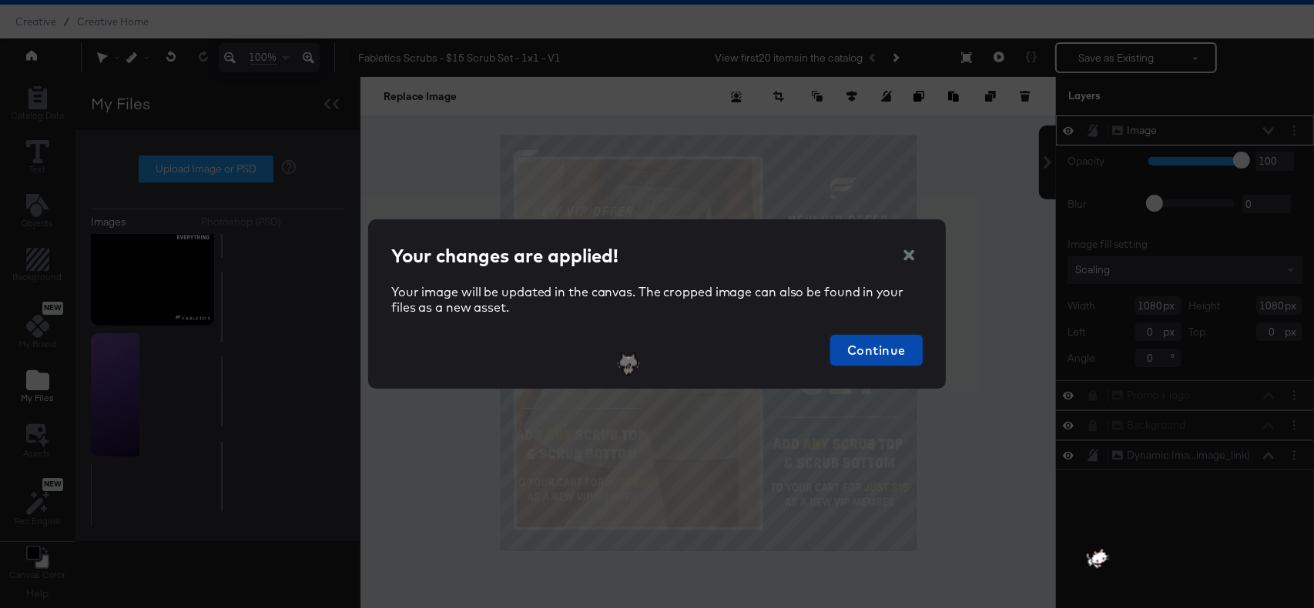
click at [882, 353] on span "Continue" at bounding box center [876, 351] width 80 height 22
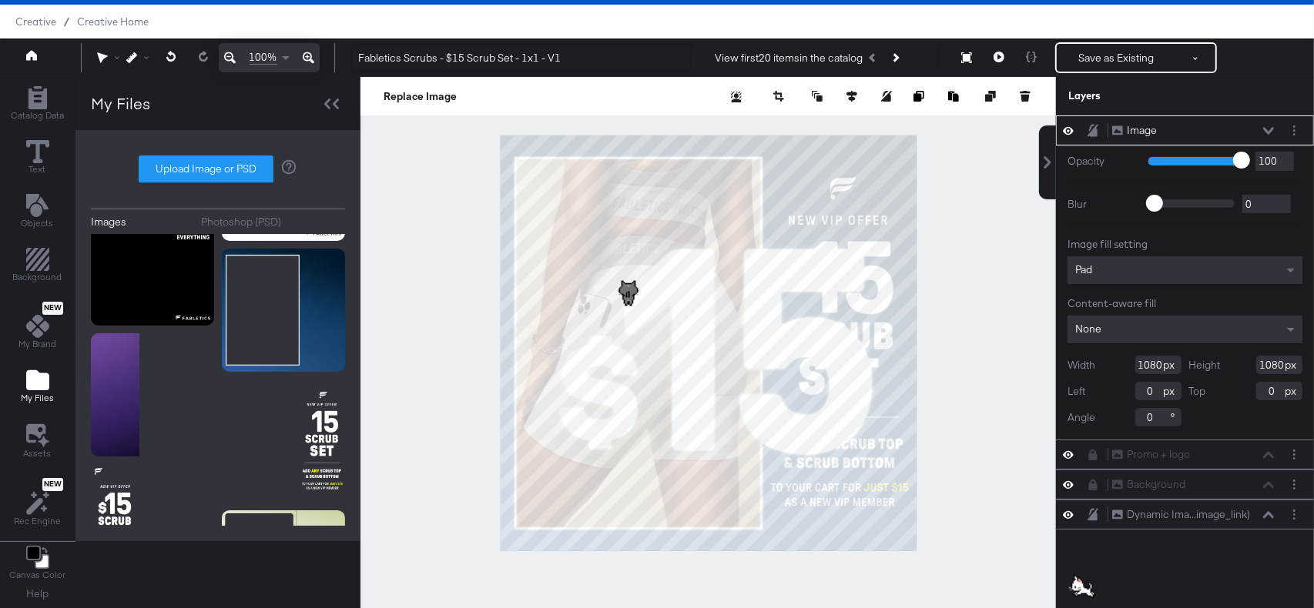
type input "40"
type input "22"
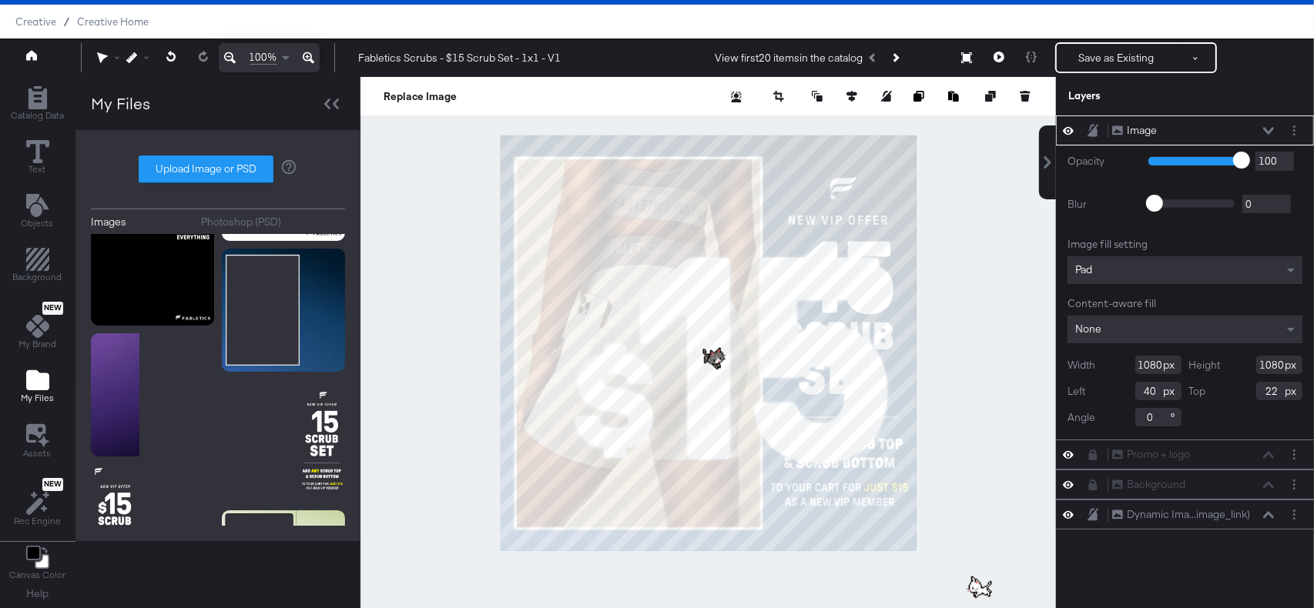
type input "238"
type input "881"
type input "864"
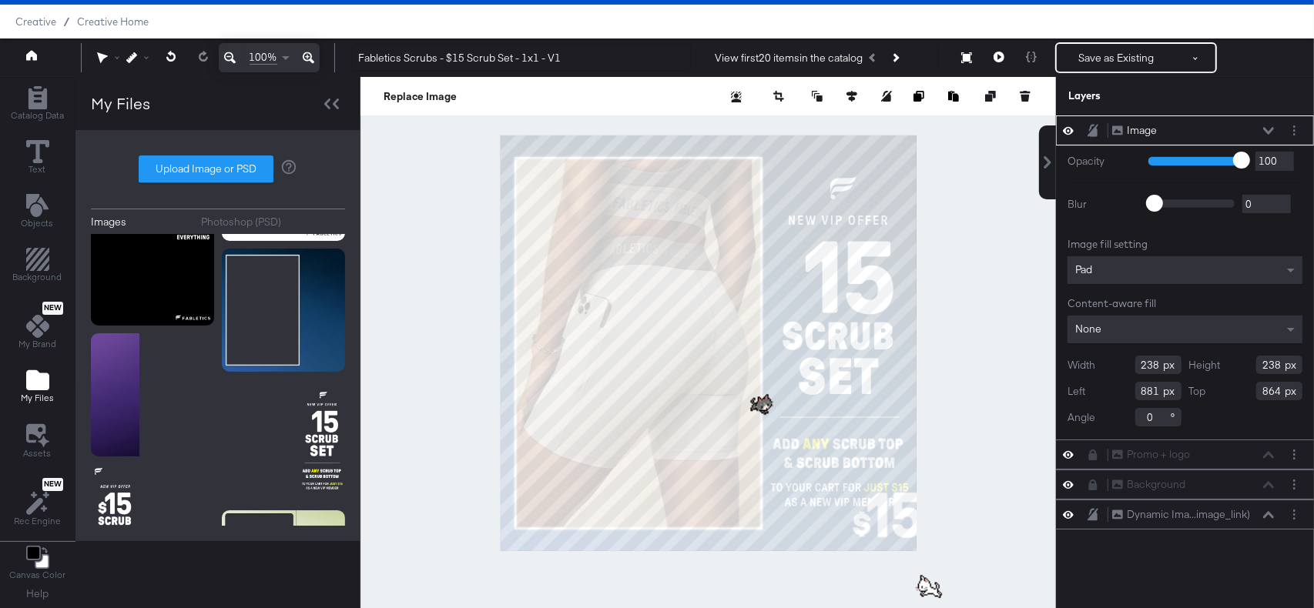
click at [755, 402] on body "Products Creative Reporting Feed Suite Accounts TechStyle Fashion Group SP Crea…" at bounding box center [657, 283] width 1314 height 642
type input "430"
type input "689"
type input "672"
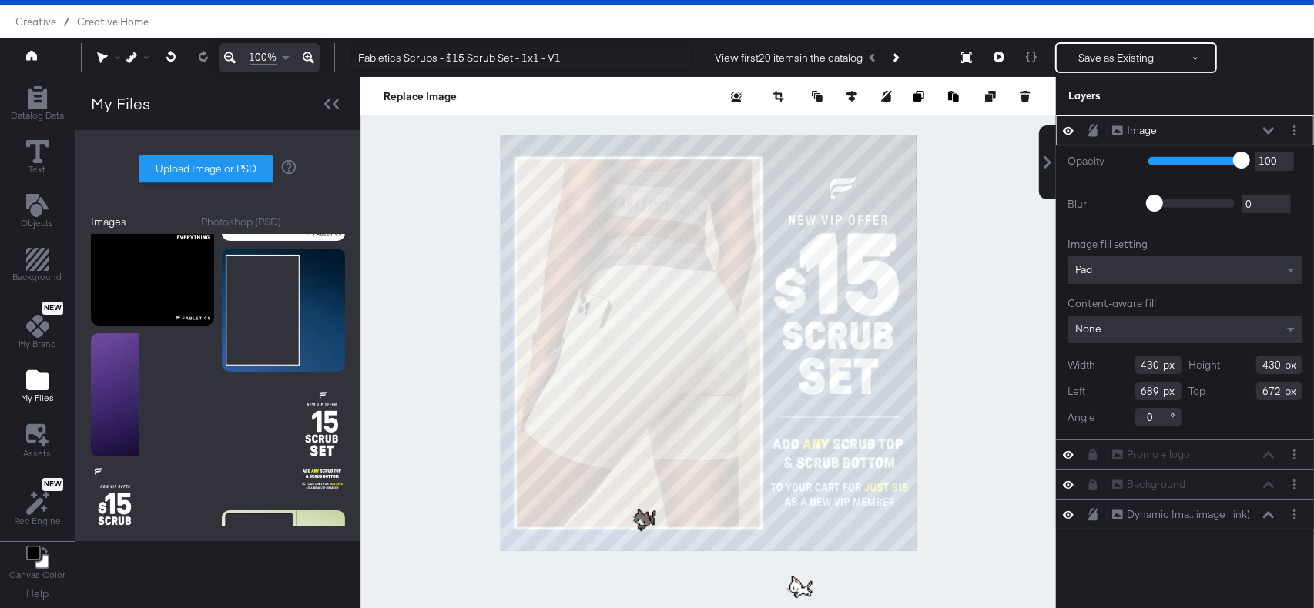
type input "650"
type input "138"
type input "389"
type input "691"
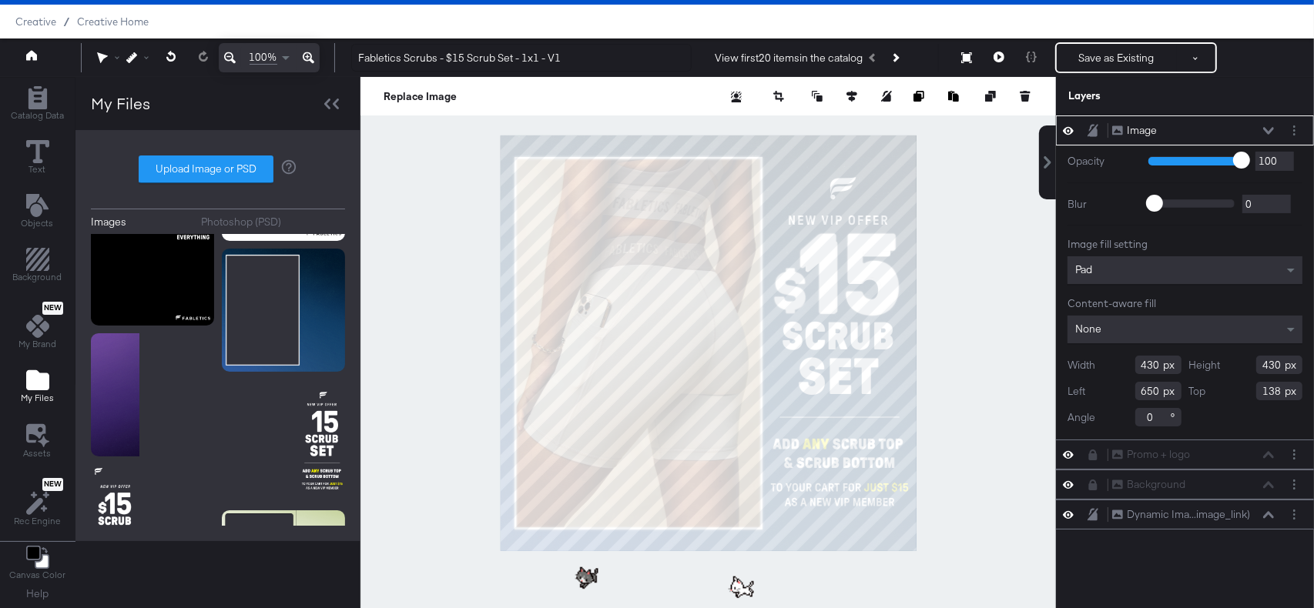
type input "179"
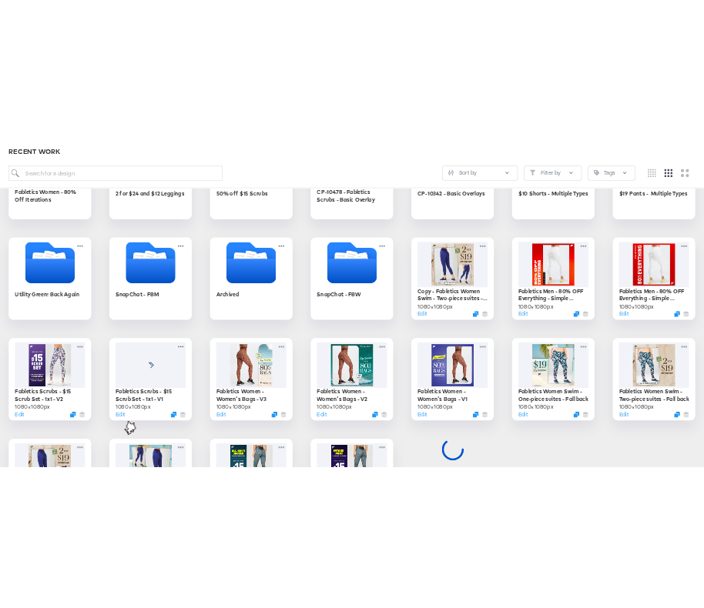
scroll to position [404, 0]
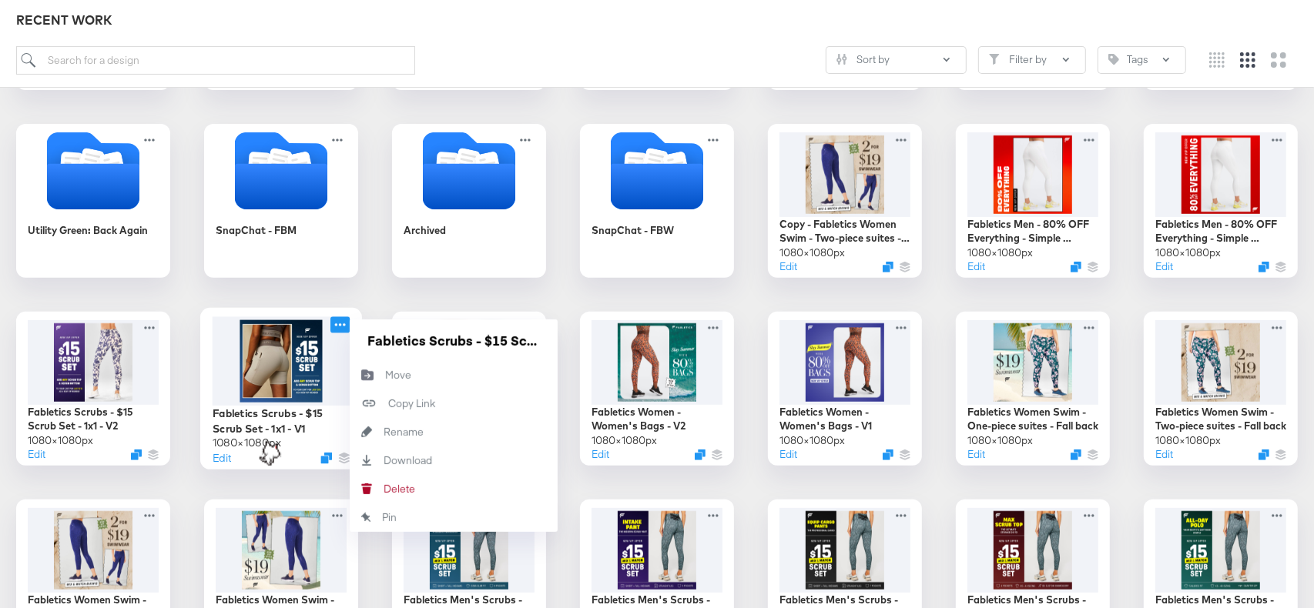
click at [345, 325] on icon at bounding box center [339, 324] width 19 height 16
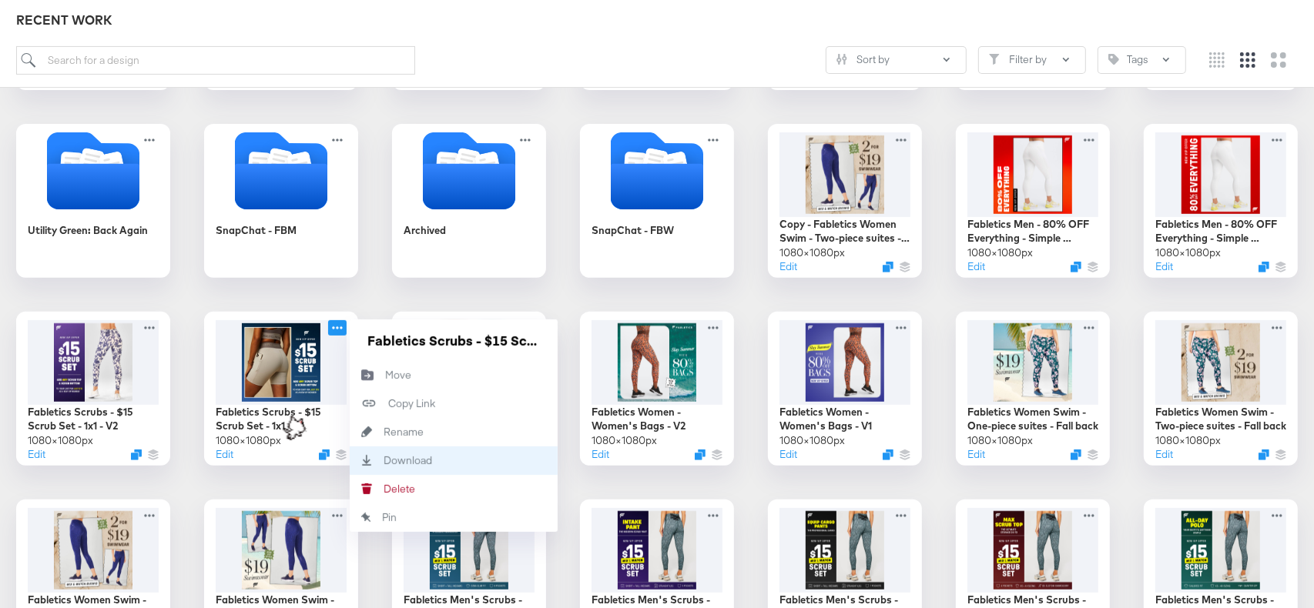
click at [383, 460] on div "Download Download" at bounding box center [383, 460] width 0 height 0
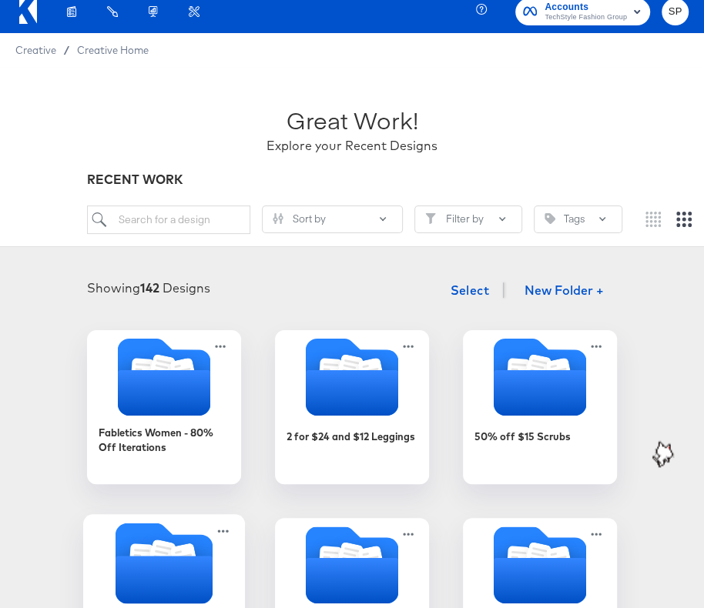
scroll to position [0, 0]
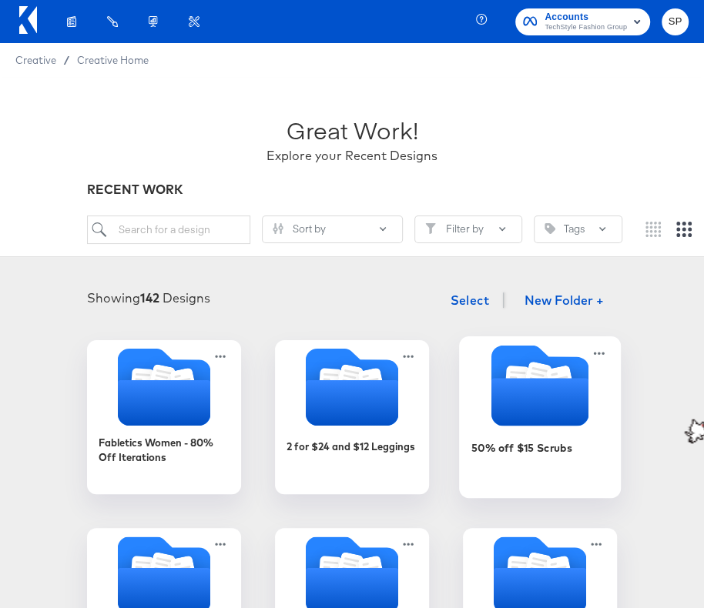
click at [498, 380] on icon "Folder" at bounding box center [539, 402] width 97 height 48
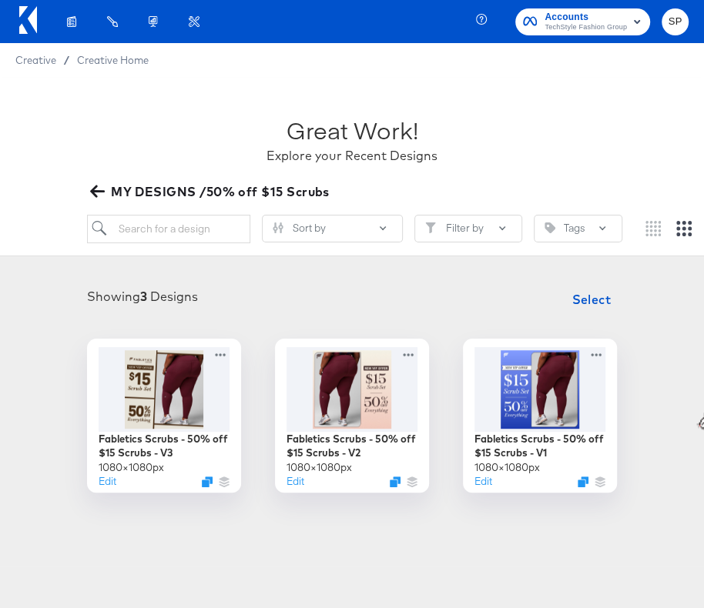
click at [94, 194] on icon "button" at bounding box center [97, 192] width 15 height 12
